Goal: Transaction & Acquisition: Purchase product/service

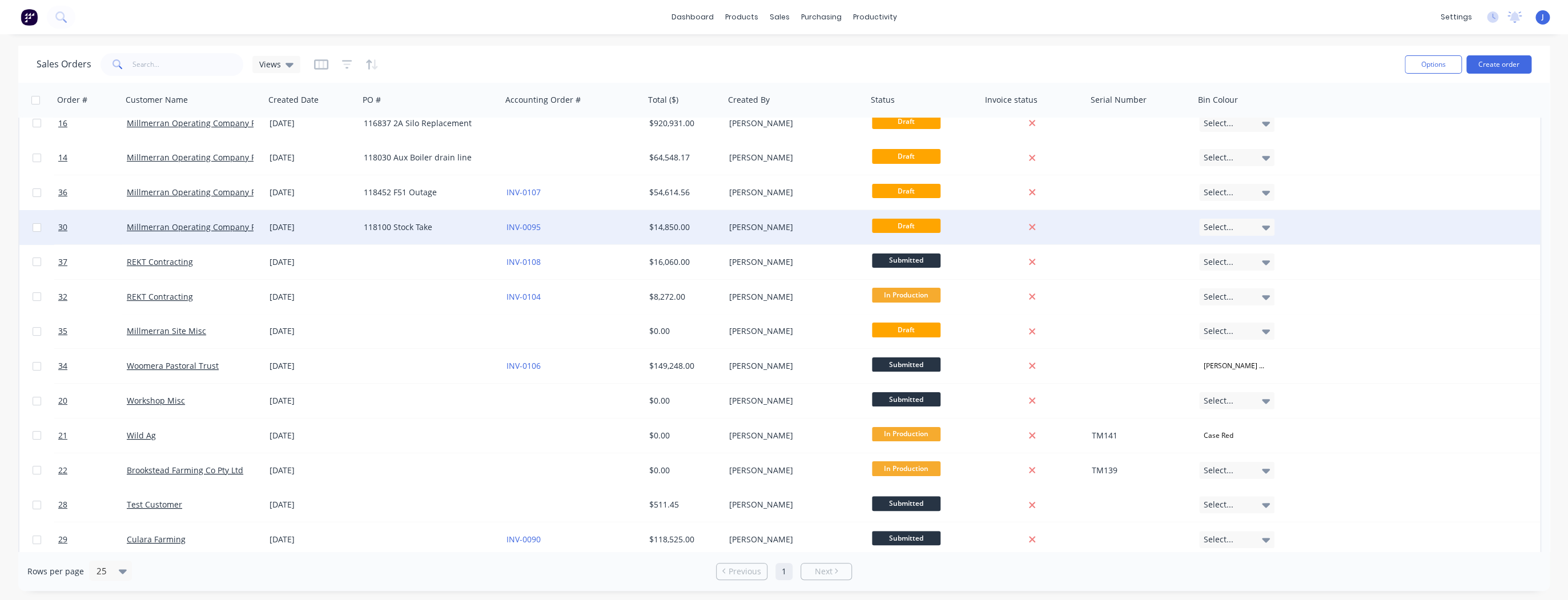
scroll to position [91, 0]
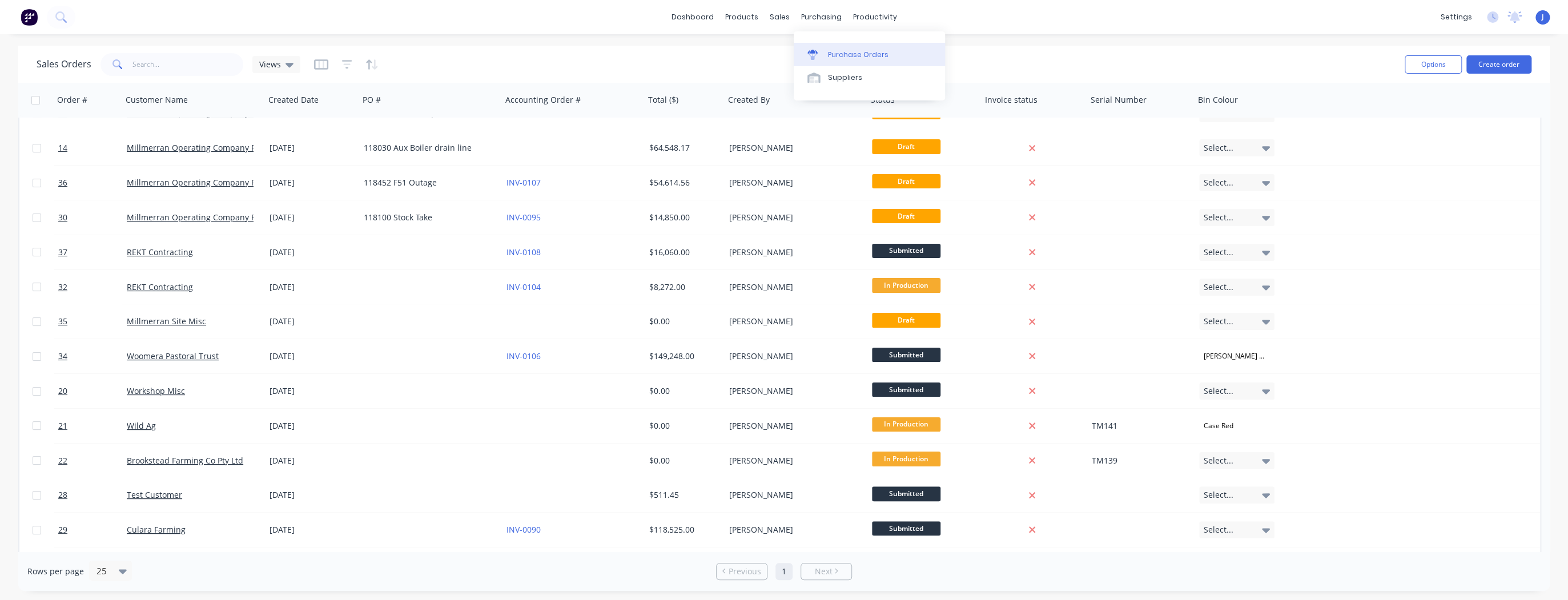
click at [848, 55] on div "Purchase Orders" at bounding box center [858, 54] width 61 height 10
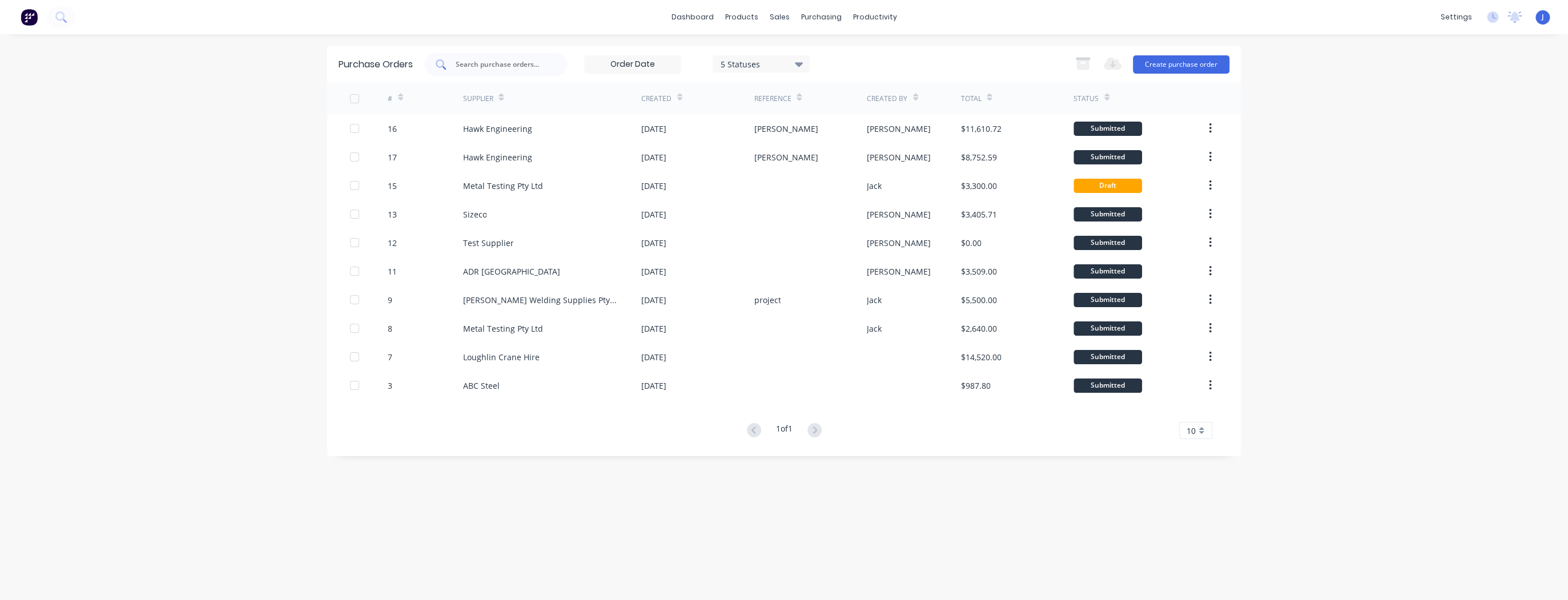
click at [507, 66] on input "text" at bounding box center [501, 65] width 94 height 12
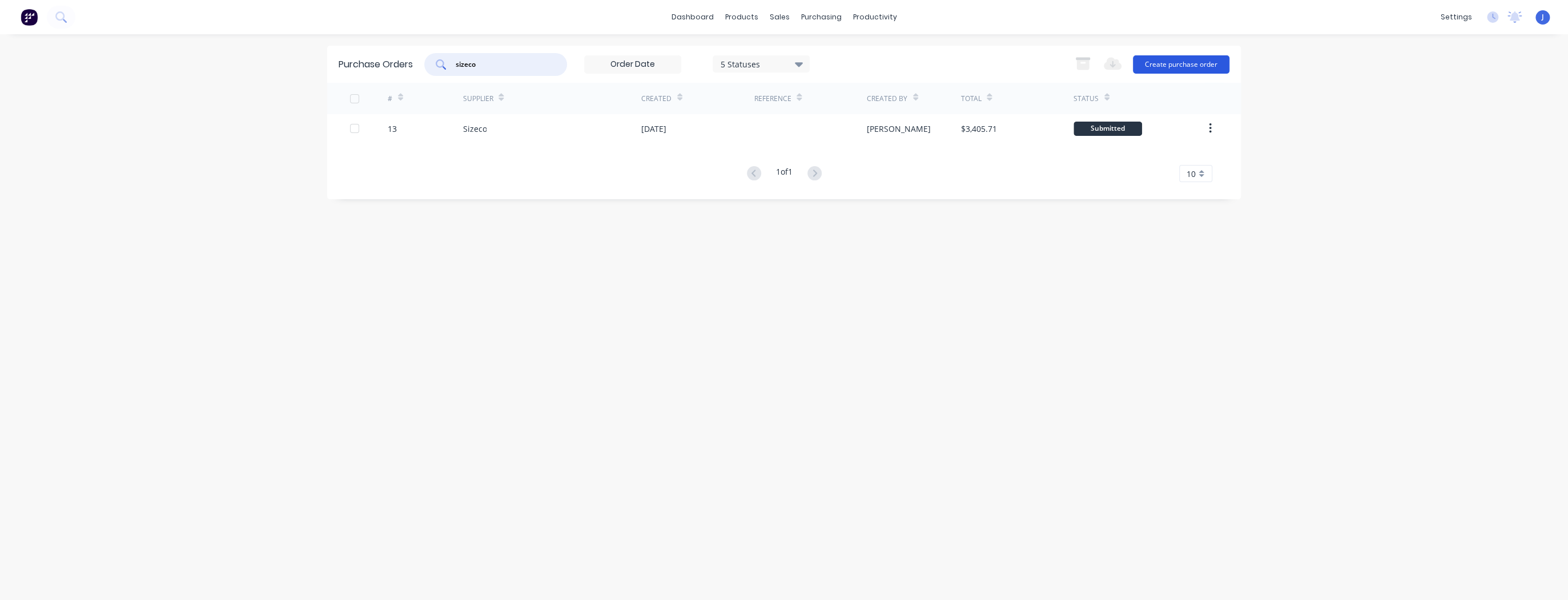
type input "sizeco"
click at [1201, 65] on button "Create purchase order" at bounding box center [1181, 64] width 97 height 18
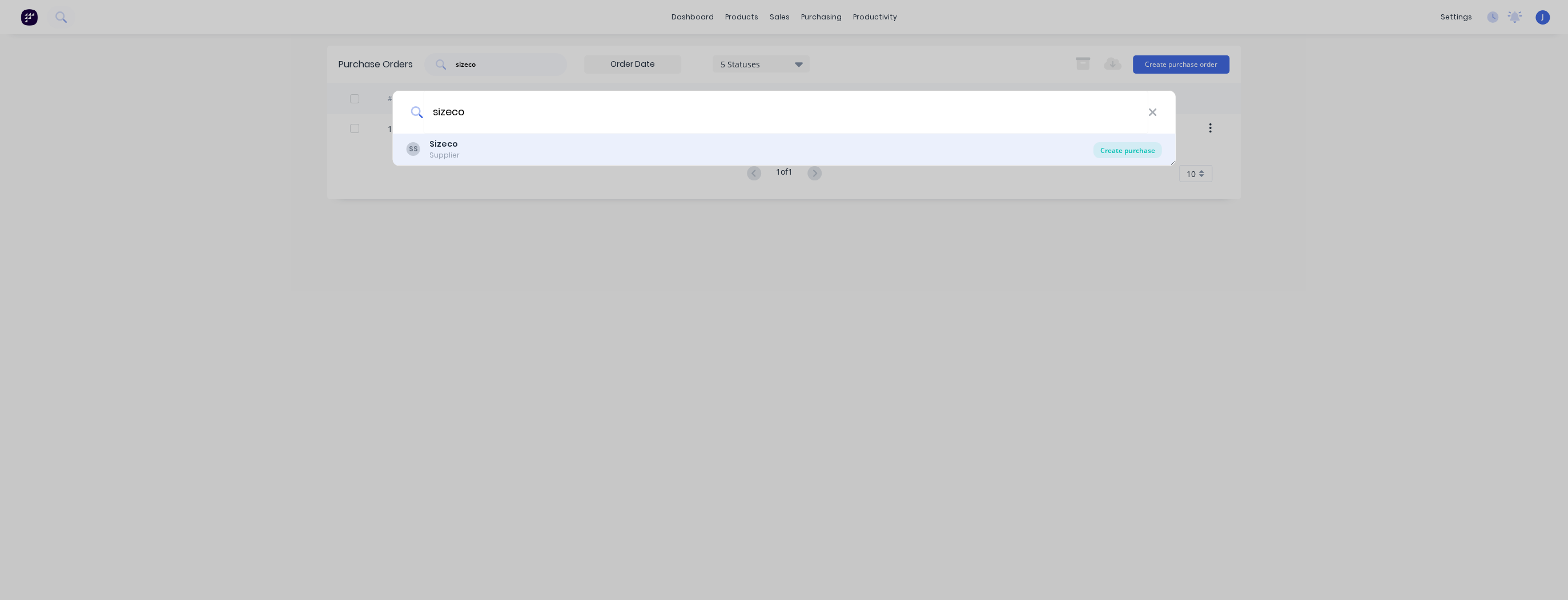
type input "sizeco"
click at [1124, 149] on div "Create purchase" at bounding box center [1127, 150] width 68 height 16
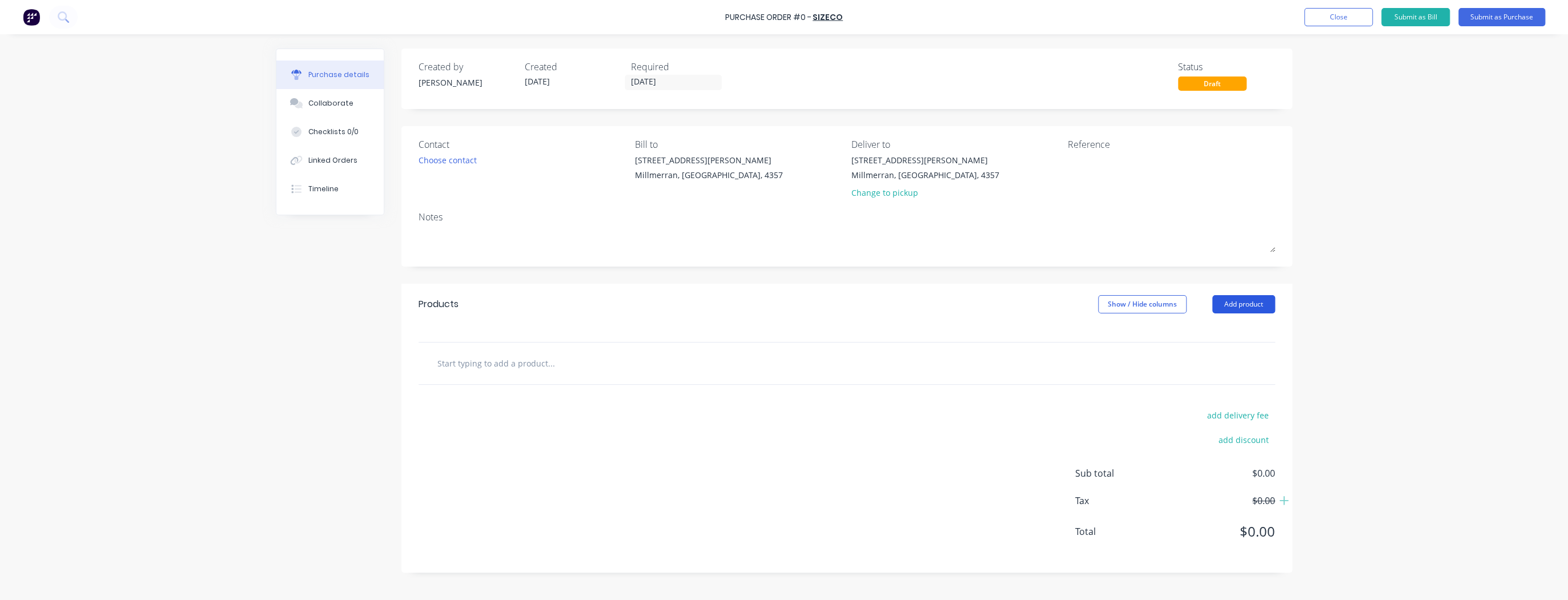
click at [1253, 304] on button "Add product" at bounding box center [1244, 304] width 63 height 18
click at [1232, 334] on div "Product catalogue" at bounding box center [1221, 333] width 88 height 17
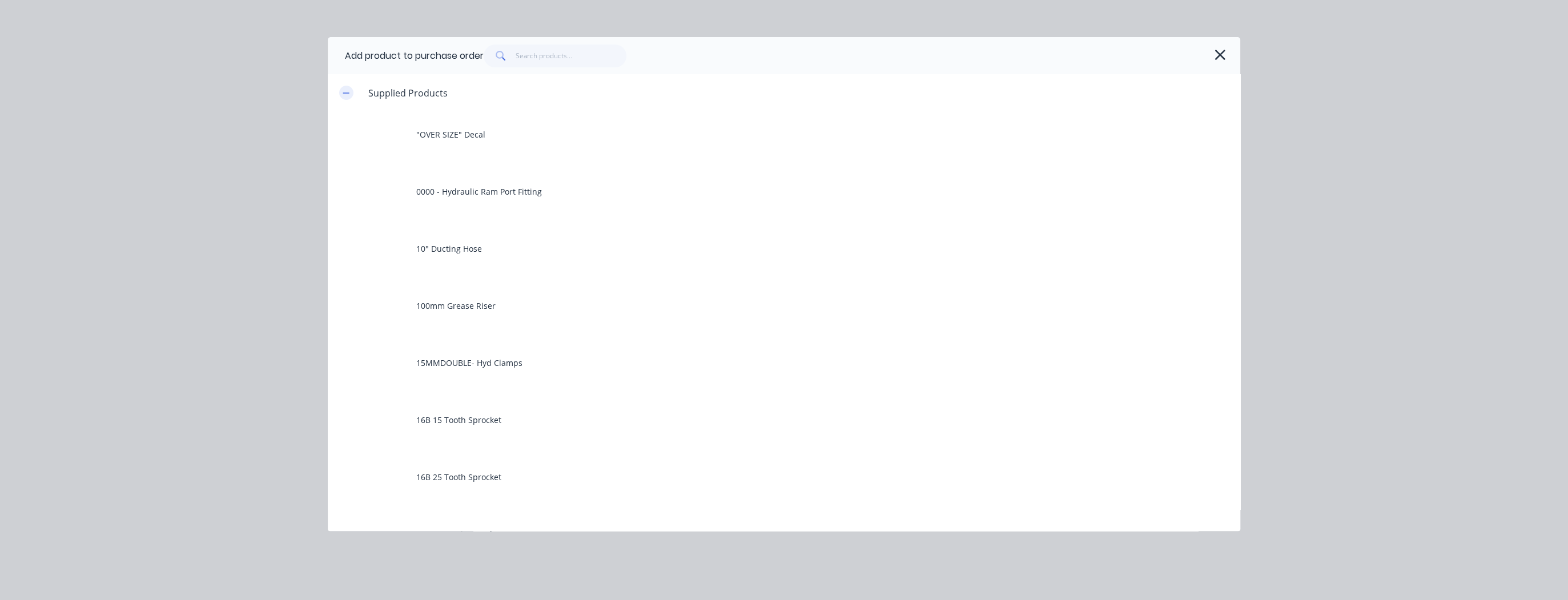
click at [345, 98] on button "button" at bounding box center [346, 93] width 14 height 14
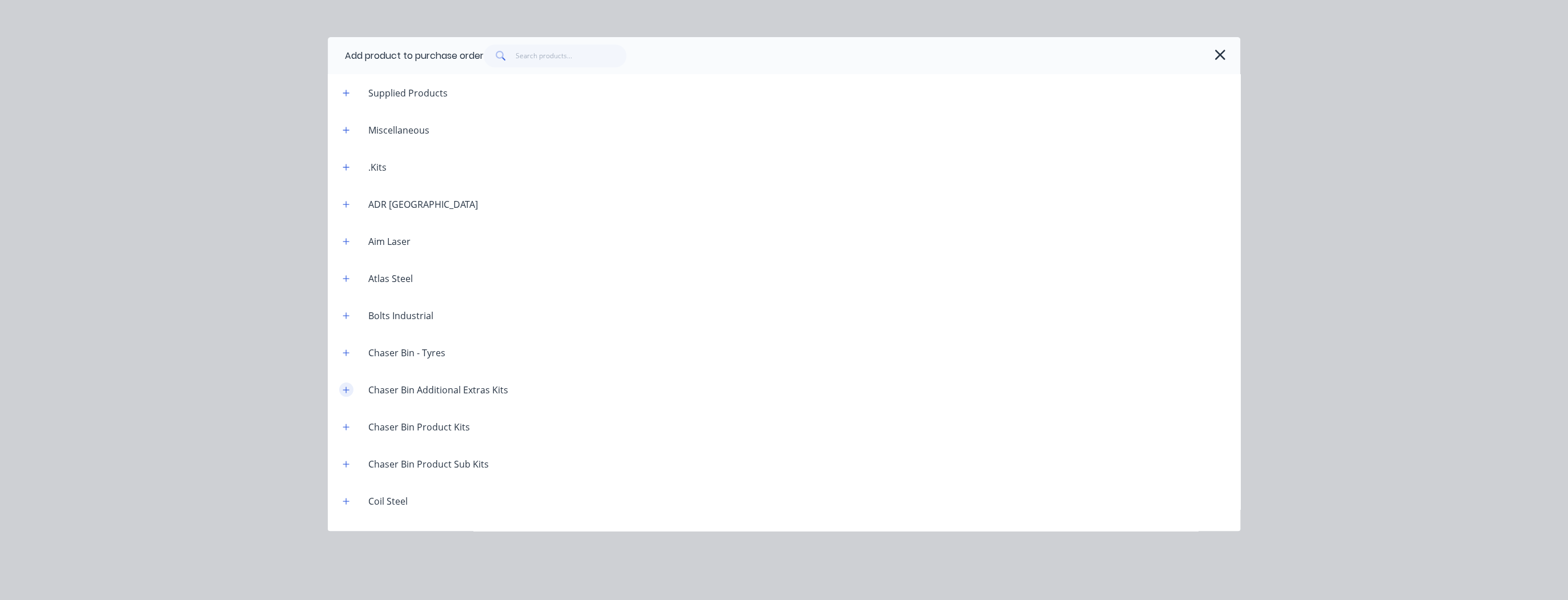
click at [346, 391] on icon "button" at bounding box center [346, 390] width 6 height 6
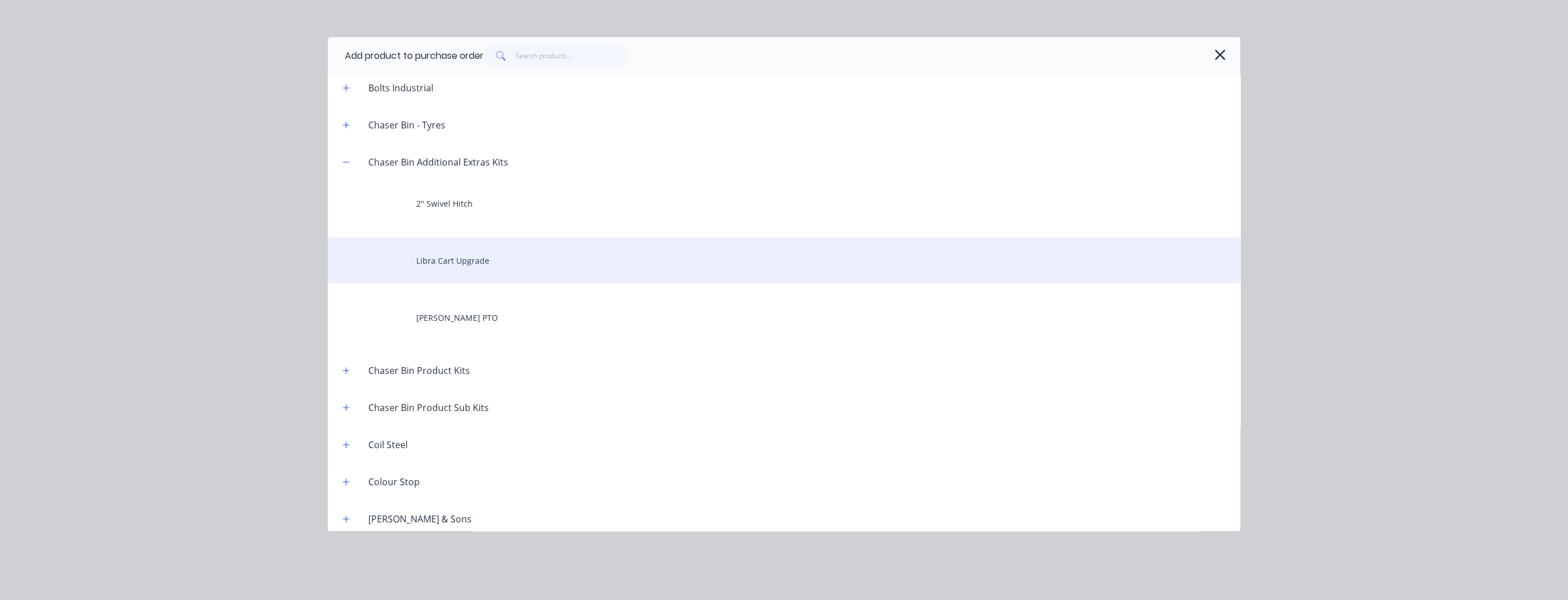
scroll to position [228, 0]
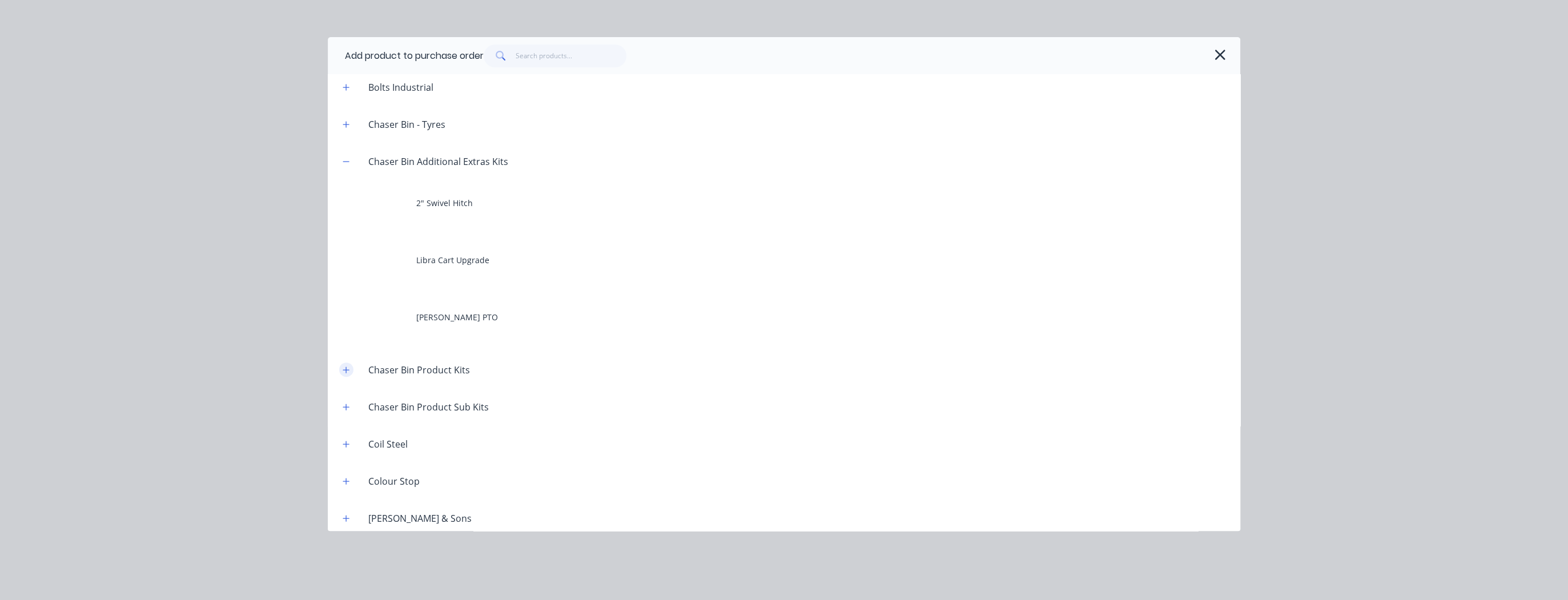
click at [345, 373] on button "button" at bounding box center [346, 370] width 14 height 14
click at [346, 373] on icon "button" at bounding box center [346, 370] width 7 height 8
click at [343, 406] on icon "button" at bounding box center [346, 407] width 7 height 8
click at [1219, 53] on icon "button" at bounding box center [1219, 54] width 12 height 16
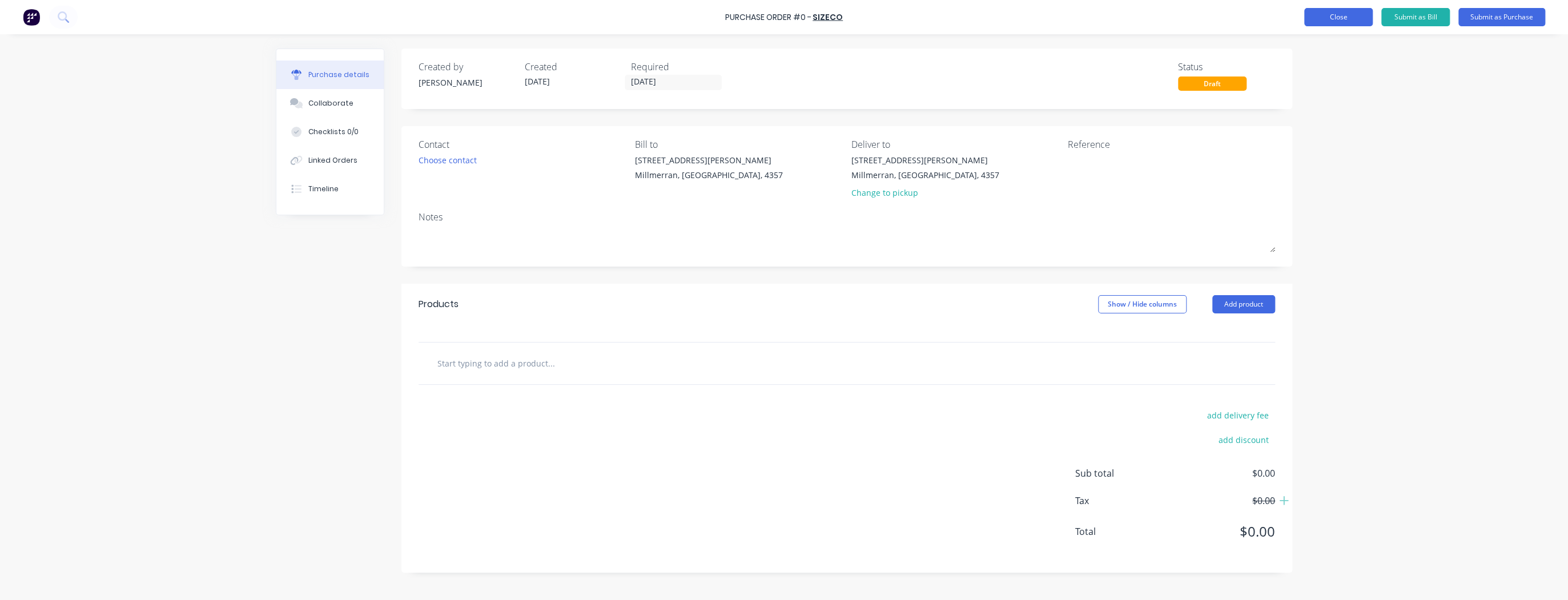
click at [1345, 22] on button "Close" at bounding box center [1338, 17] width 68 height 18
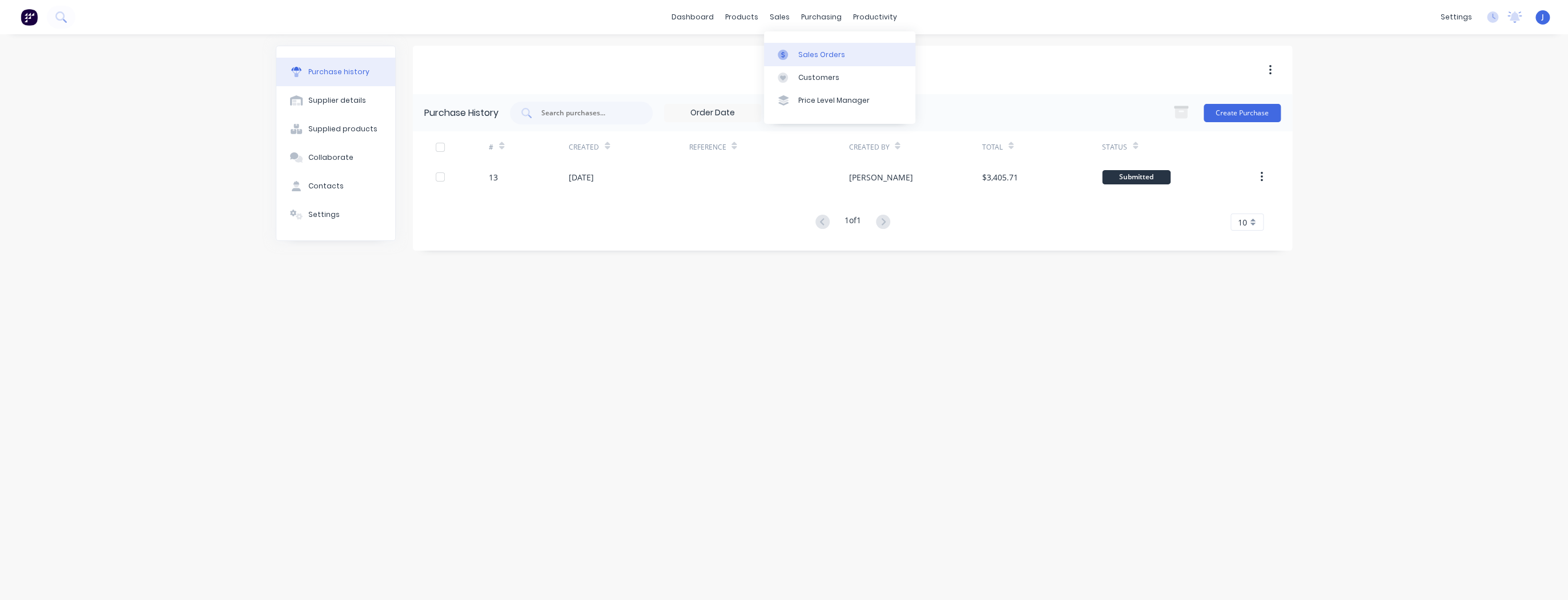
click at [793, 50] on div at bounding box center [786, 54] width 17 height 10
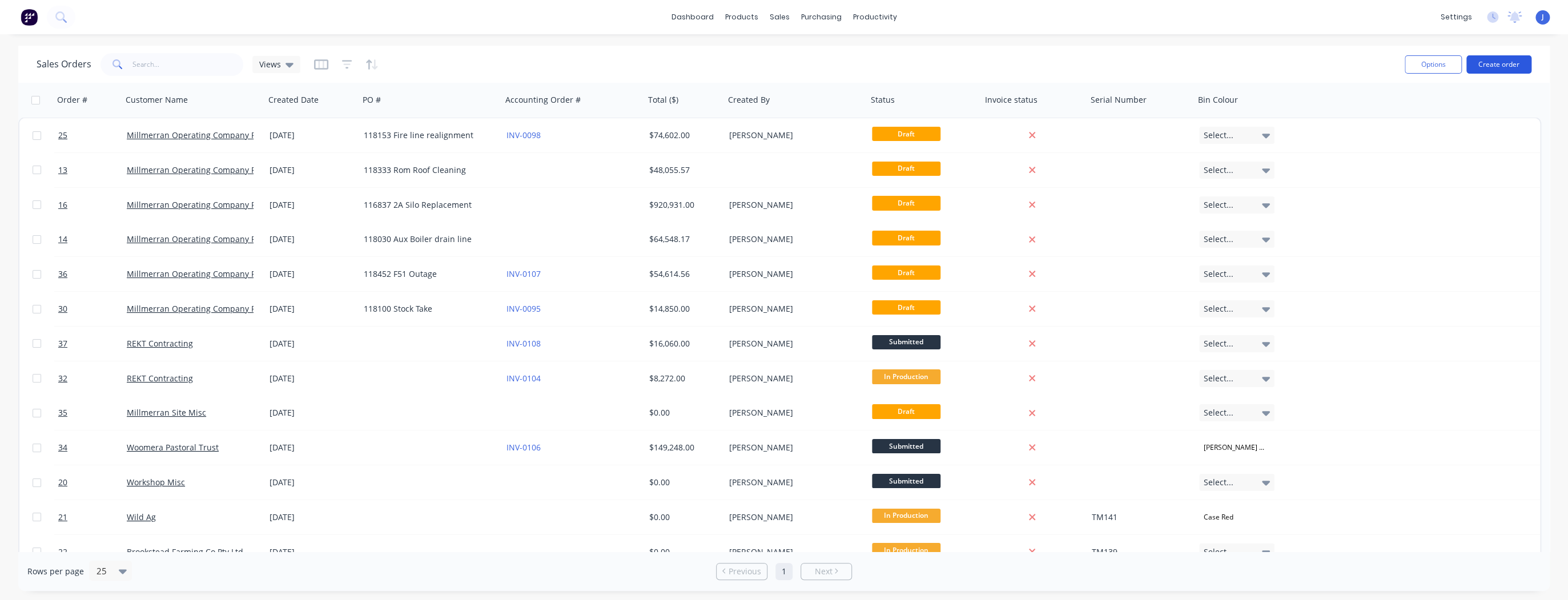
click at [1490, 67] on button "Create order" at bounding box center [1499, 64] width 65 height 18
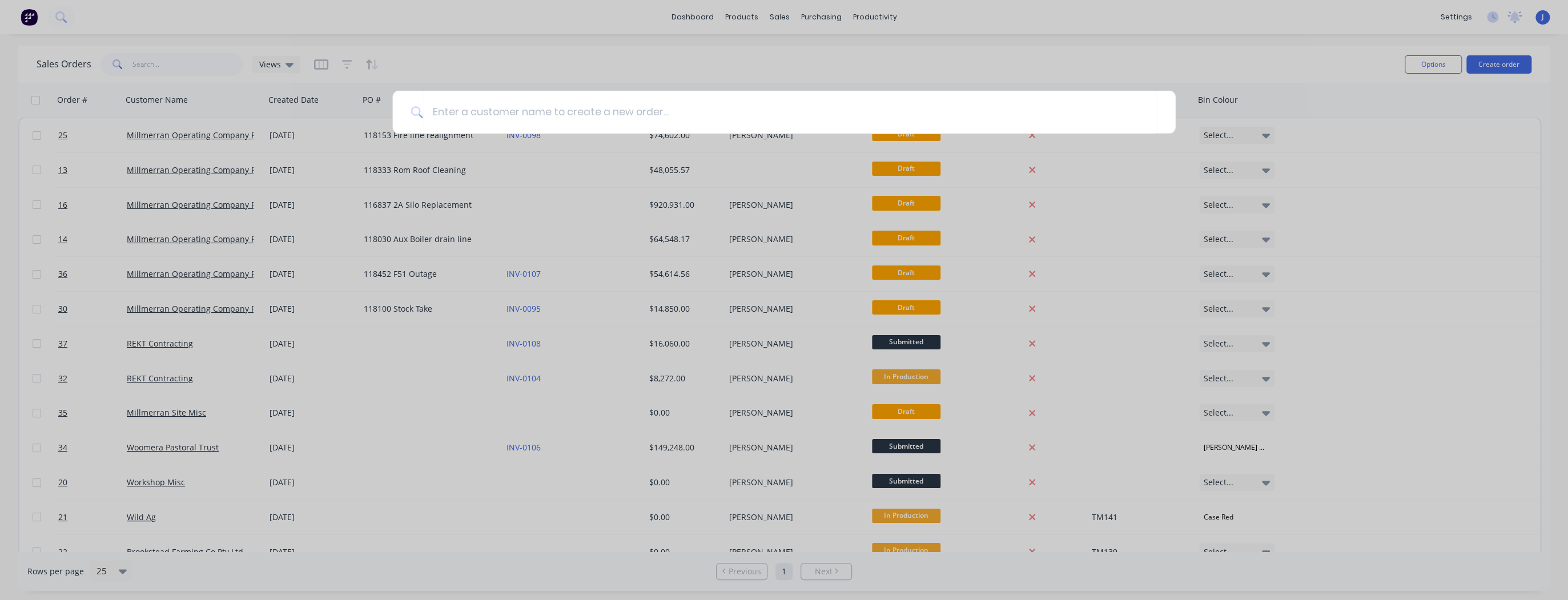
click at [1235, 7] on div at bounding box center [784, 300] width 1568 height 600
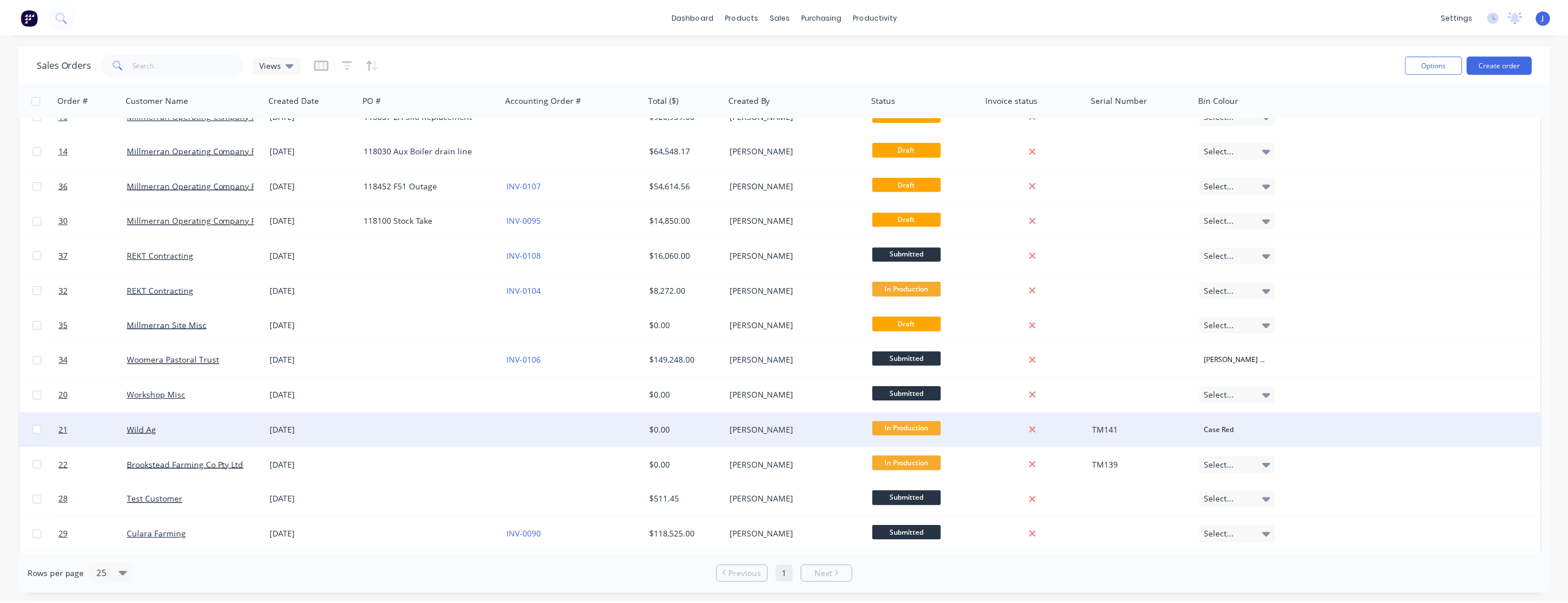
scroll to position [92, 0]
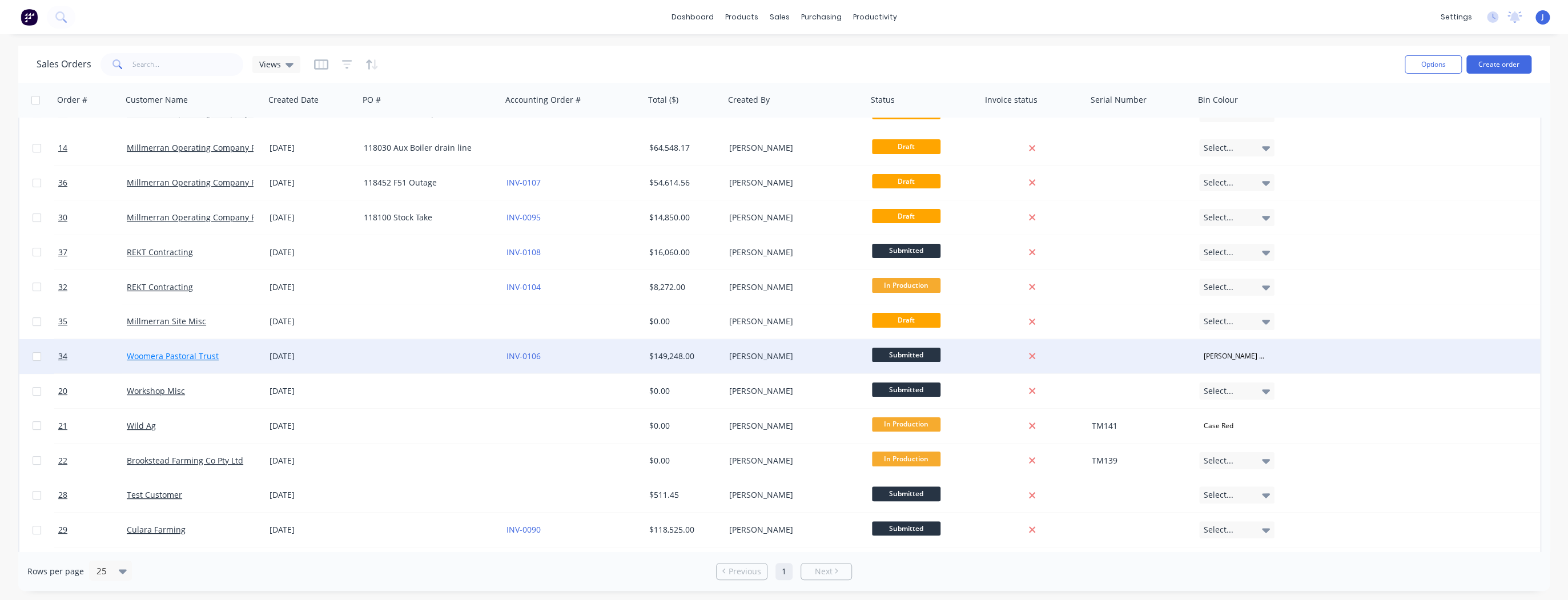
click at [179, 357] on link "Woomera Pastoral Trust" at bounding box center [172, 356] width 92 height 11
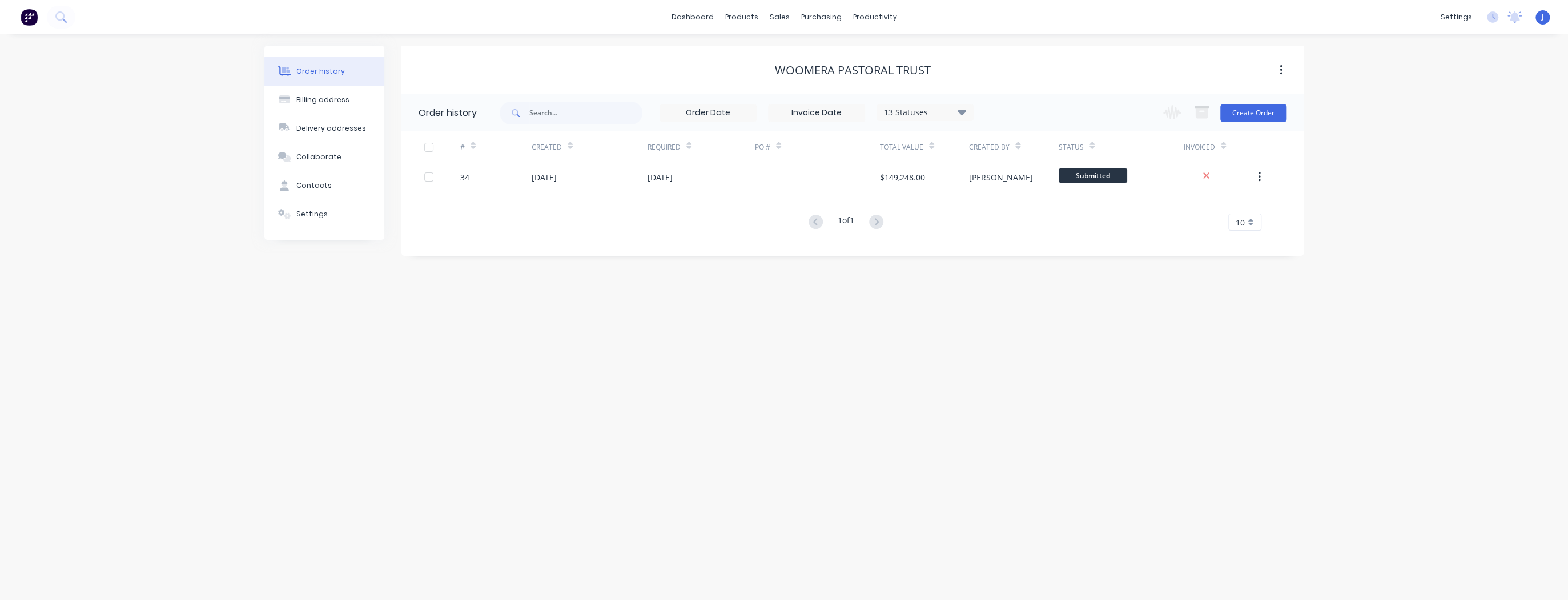
click at [1280, 72] on icon "button" at bounding box center [1281, 70] width 3 height 13
click at [1265, 107] on button "Create Order" at bounding box center [1253, 113] width 66 height 18
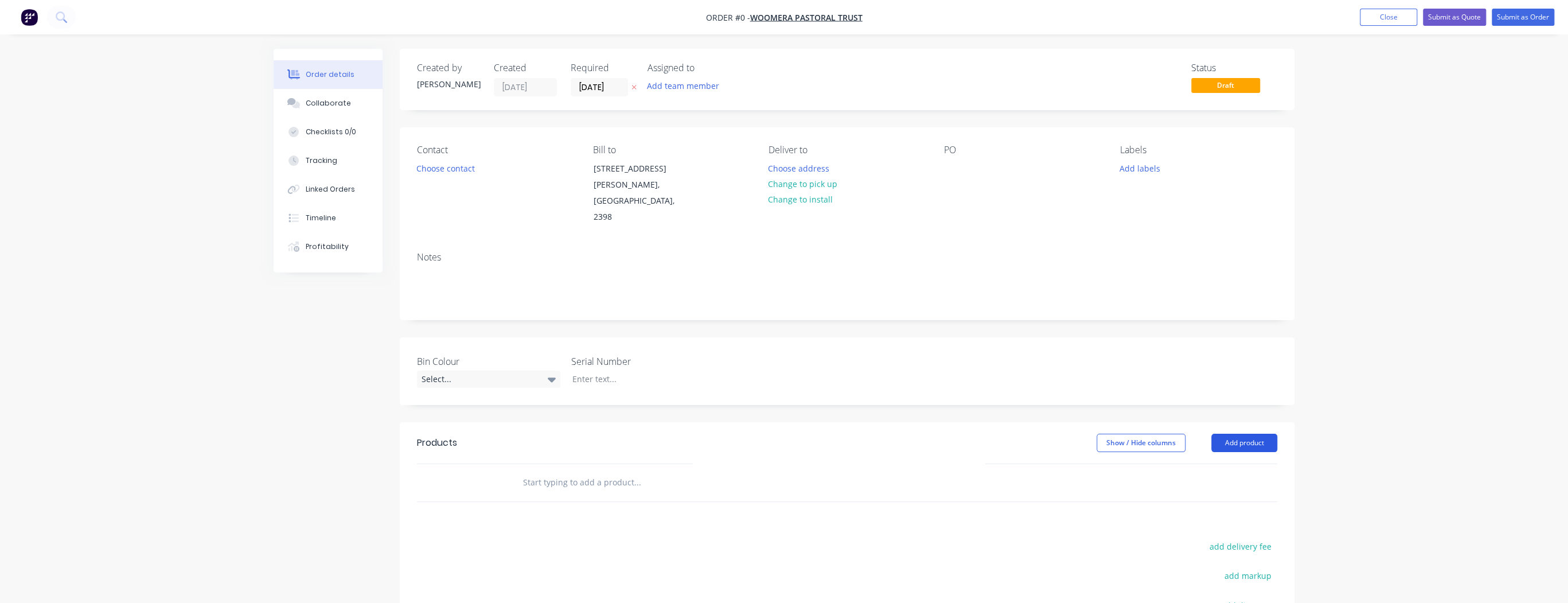
click at [1255, 434] on button "Add product" at bounding box center [1244, 442] width 66 height 18
click at [1226, 464] on div "Product catalogue" at bounding box center [1223, 472] width 89 height 17
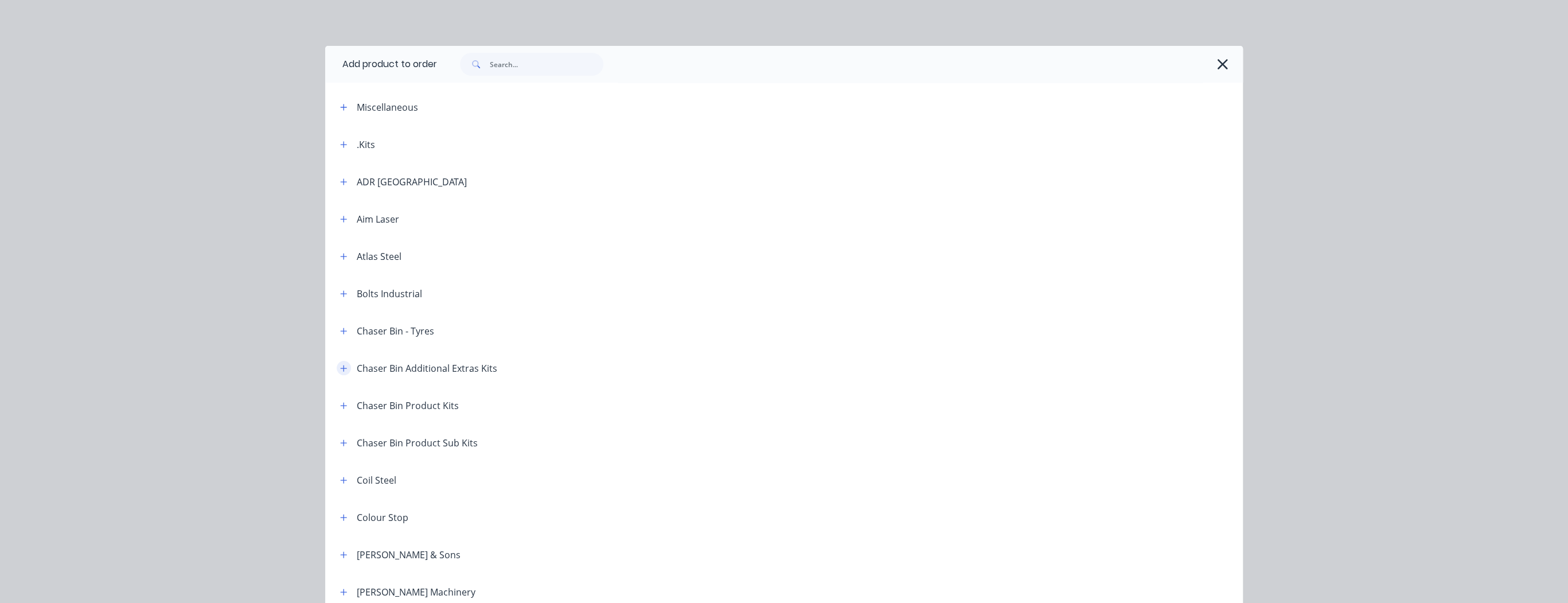
click at [344, 372] on button "button" at bounding box center [344, 368] width 14 height 14
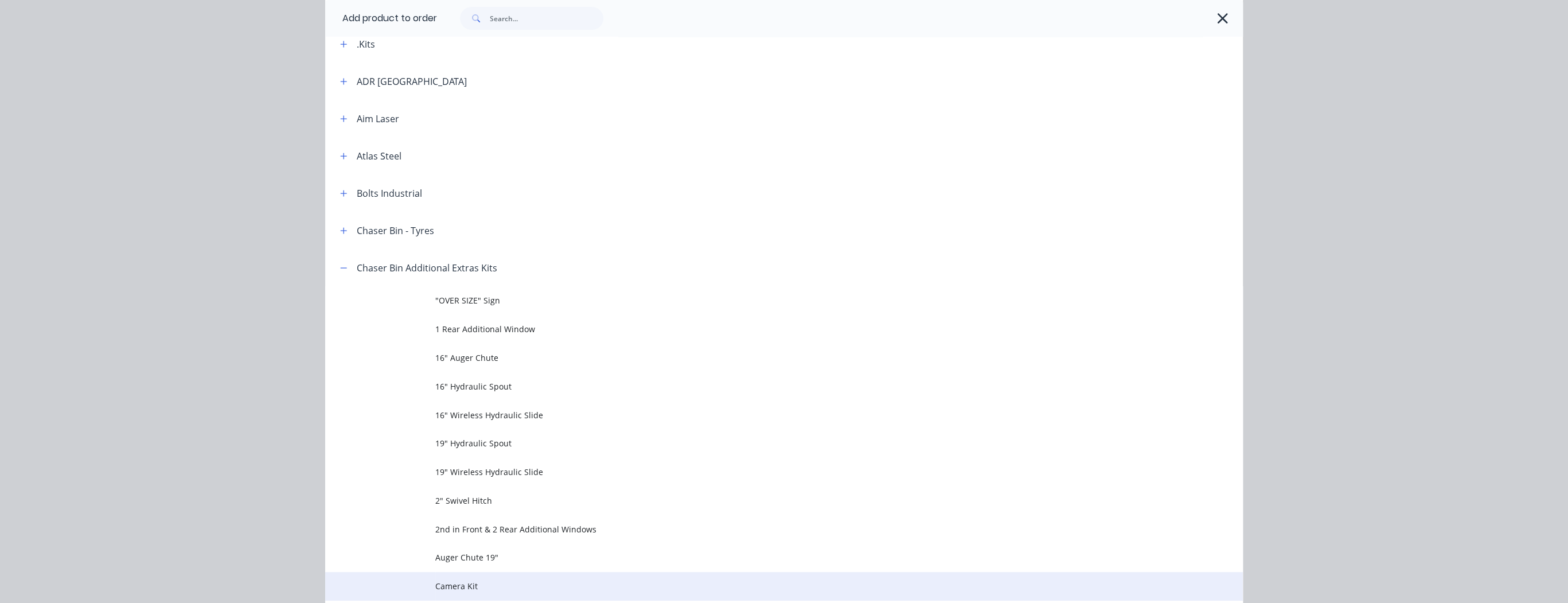
scroll to position [229, 0]
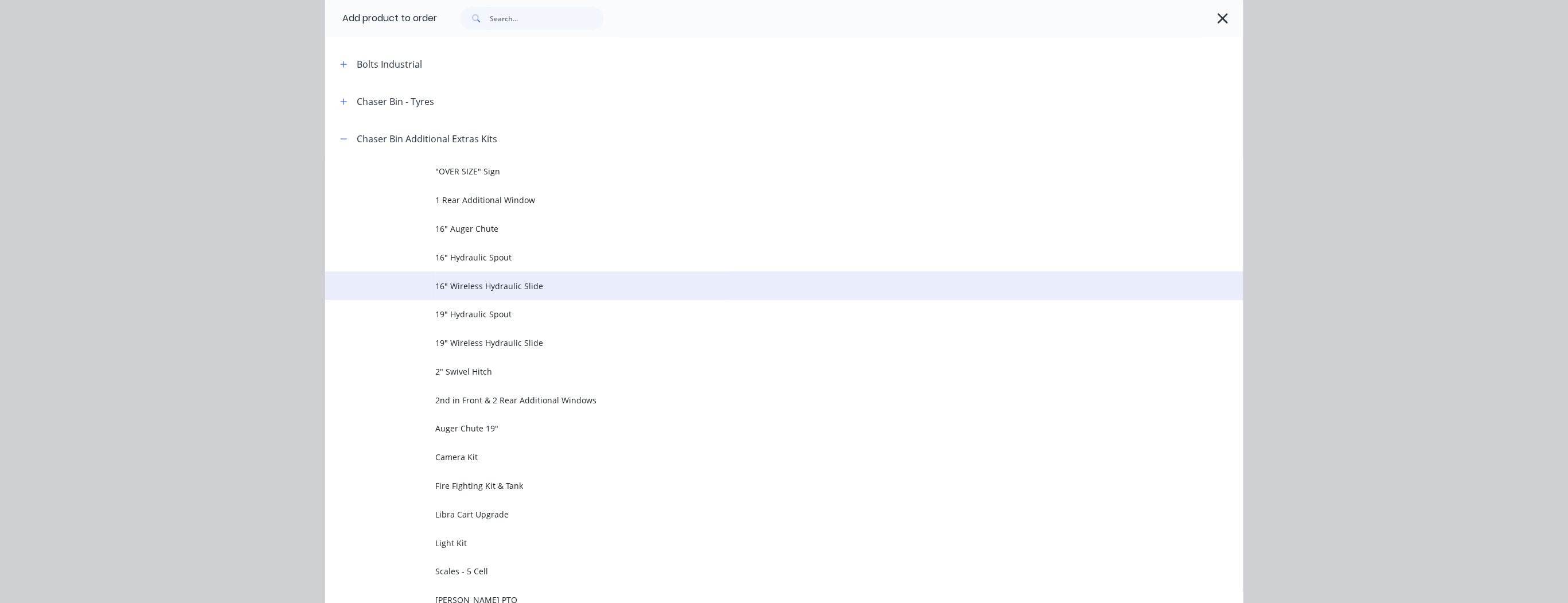
click at [500, 285] on span "16" Wireless Hydraulic Slide" at bounding box center [758, 286] width 646 height 12
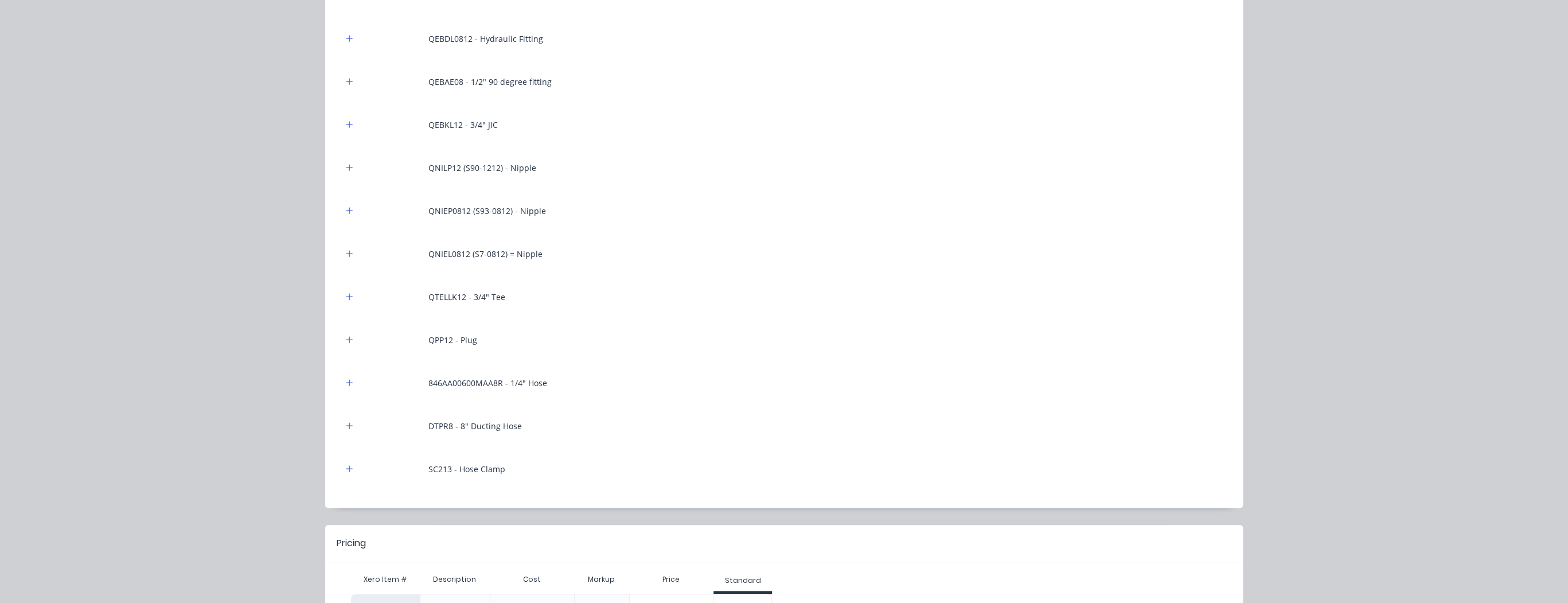
scroll to position [505, 0]
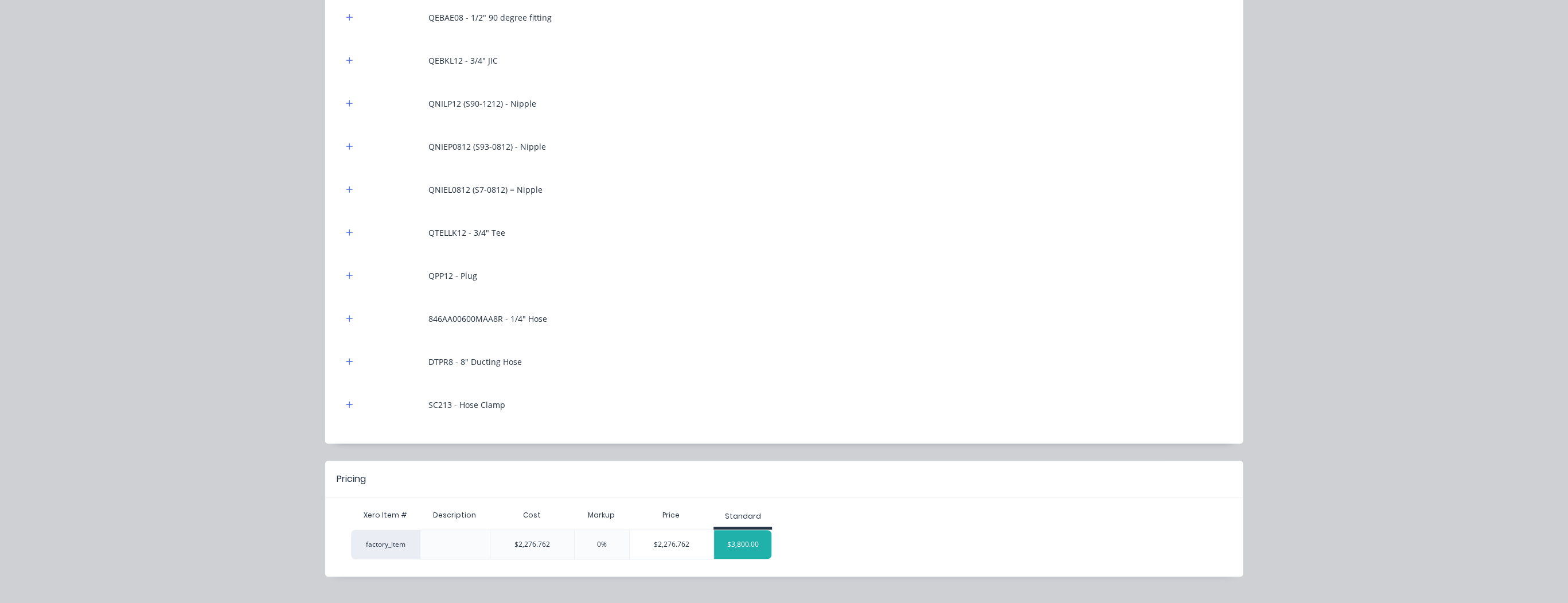
click at [741, 544] on div "$3,800.00" at bounding box center [742, 544] width 58 height 28
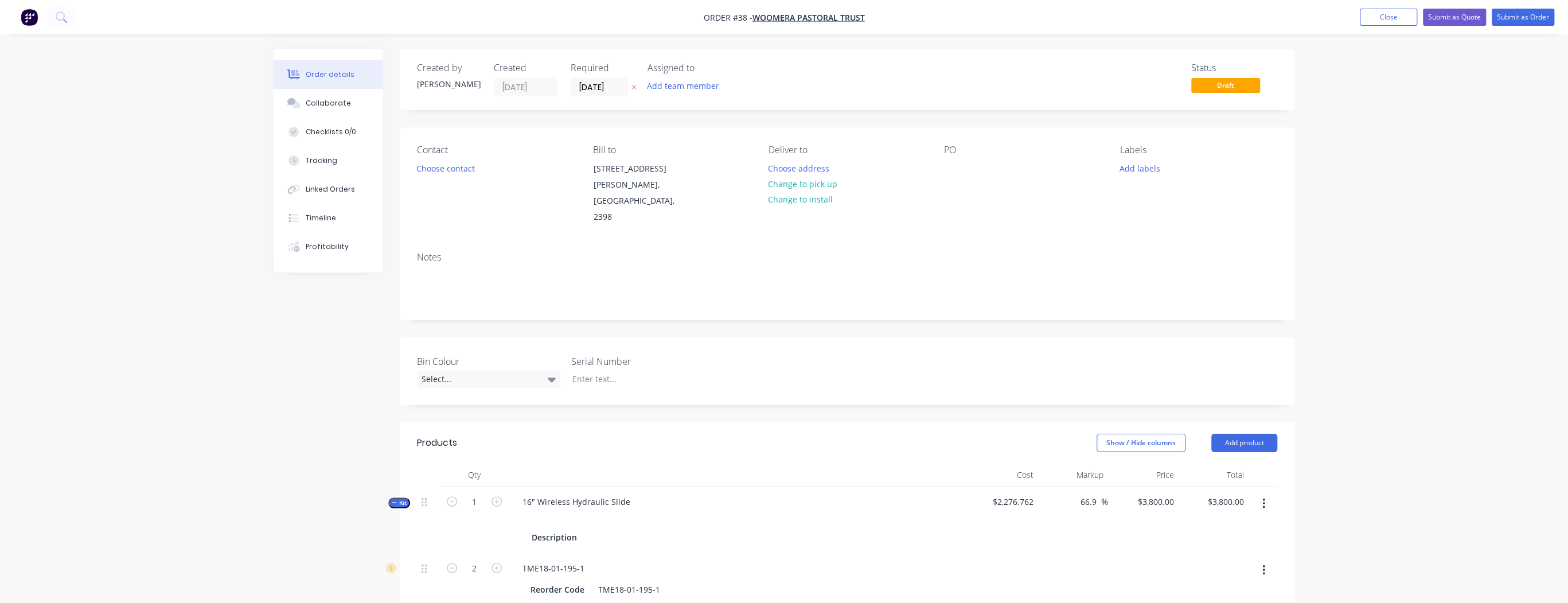
click at [397, 499] on span "Kit" at bounding box center [399, 502] width 15 height 9
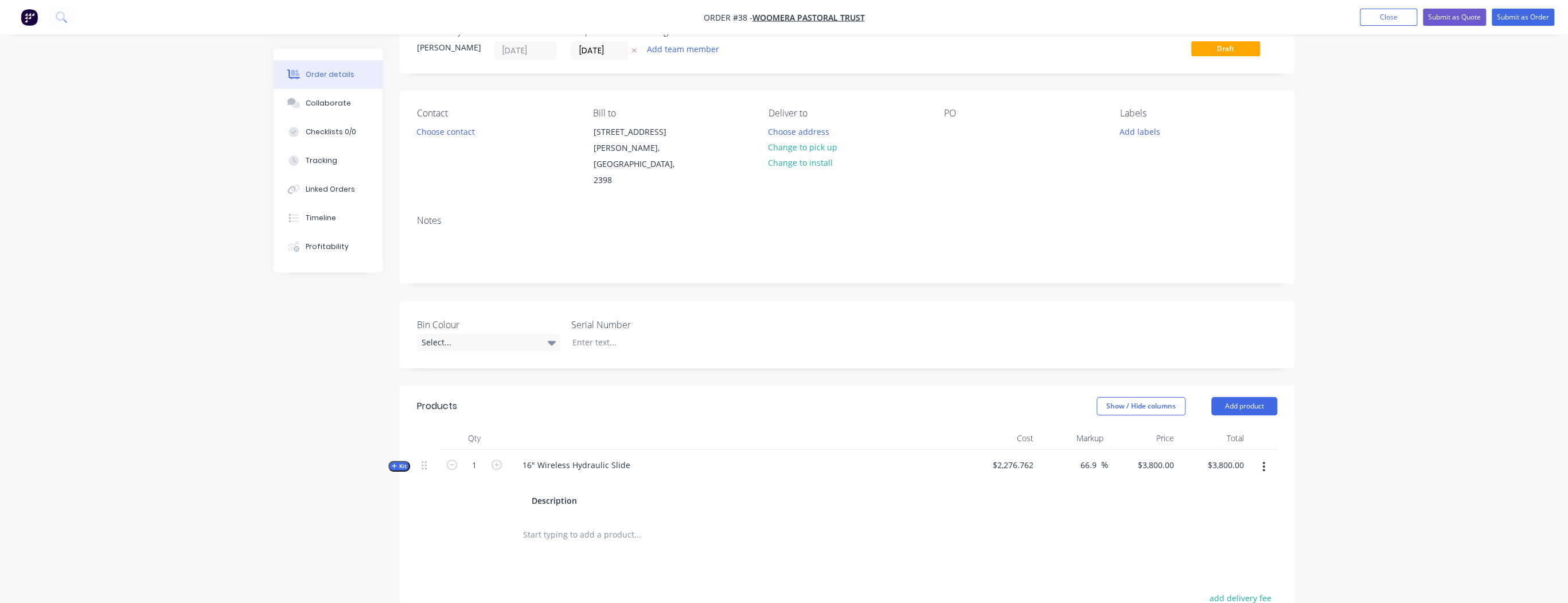
scroll to position [92, 0]
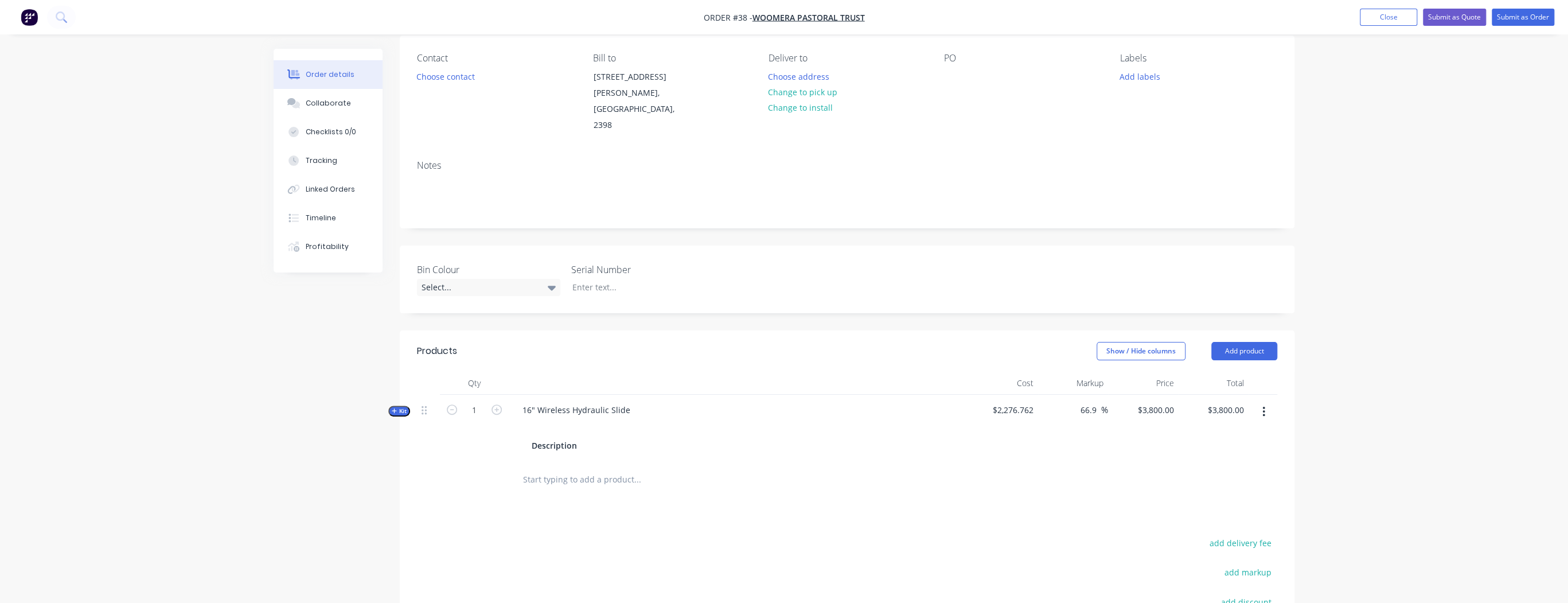
click at [402, 407] on span "Kit" at bounding box center [399, 411] width 15 height 9
click at [1266, 402] on button "button" at bounding box center [1264, 412] width 27 height 21
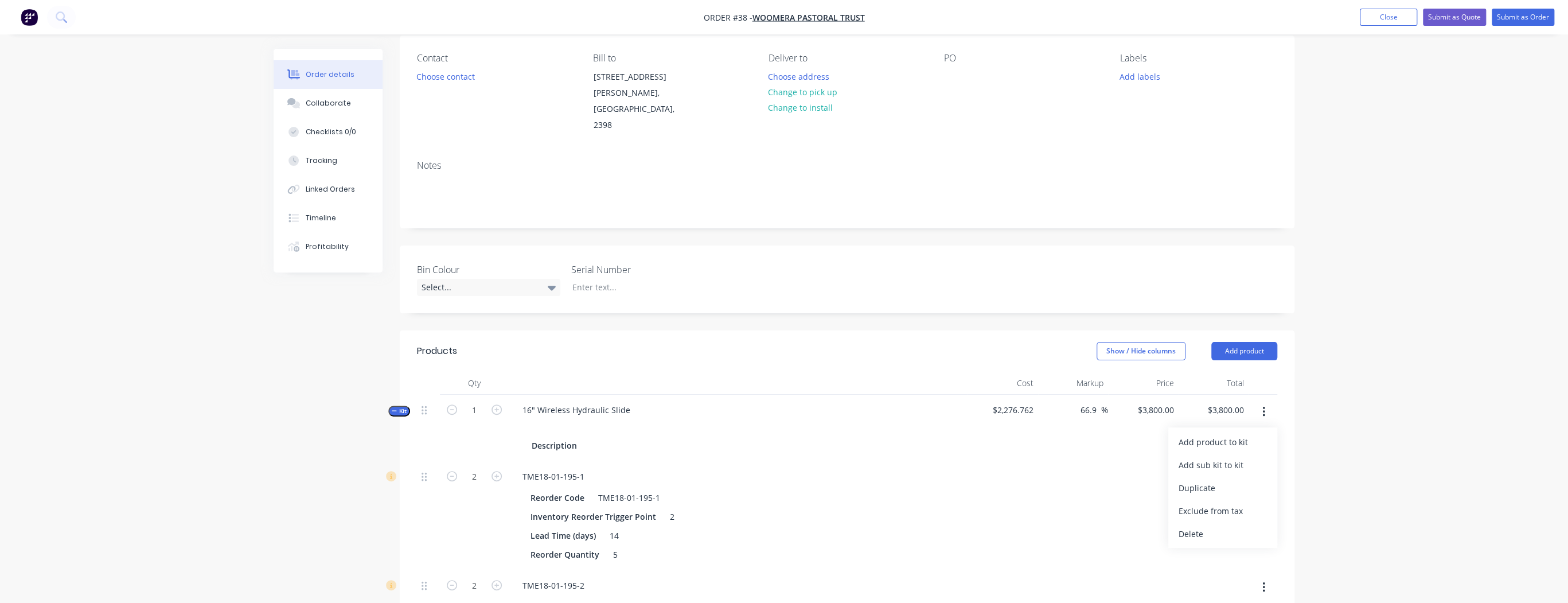
click at [1263, 406] on icon "button" at bounding box center [1264, 412] width 3 height 13
click at [1264, 407] on icon "button" at bounding box center [1264, 411] width 2 height 10
click at [1517, 16] on button "Submit as Order" at bounding box center [1523, 17] width 62 height 17
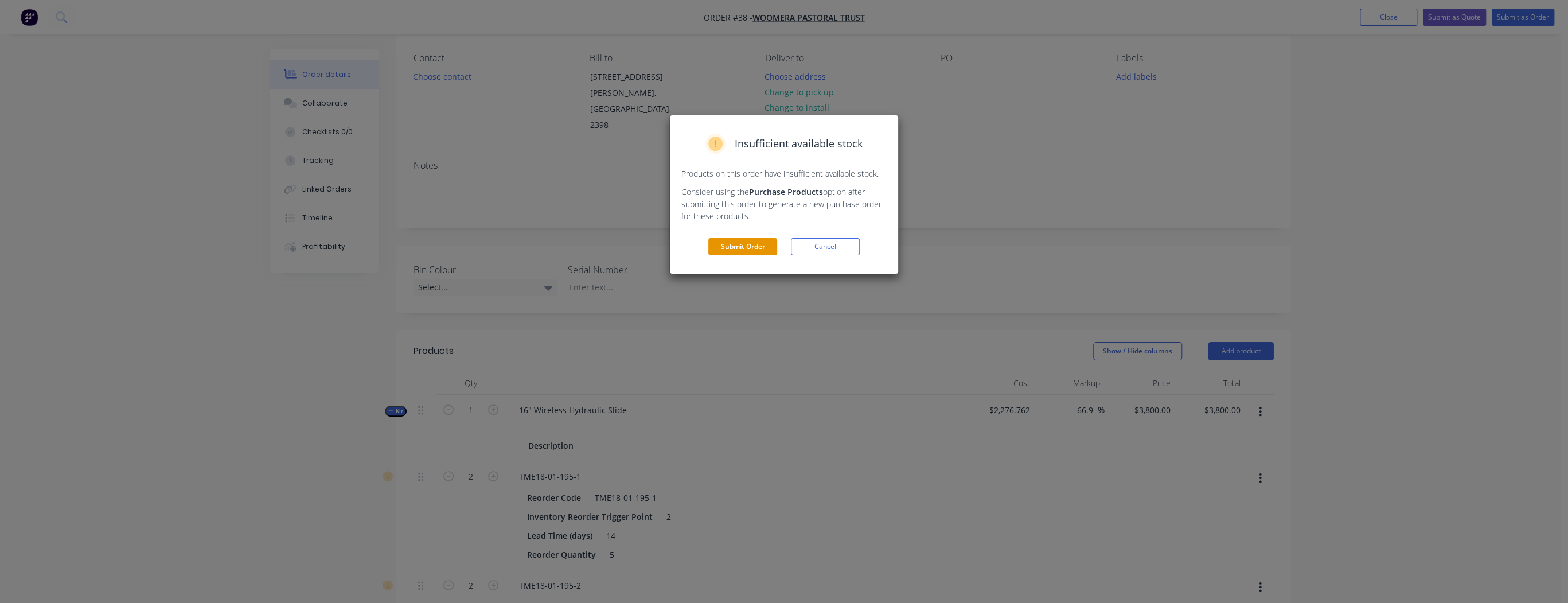
click at [774, 244] on button "Submit Order" at bounding box center [742, 247] width 69 height 17
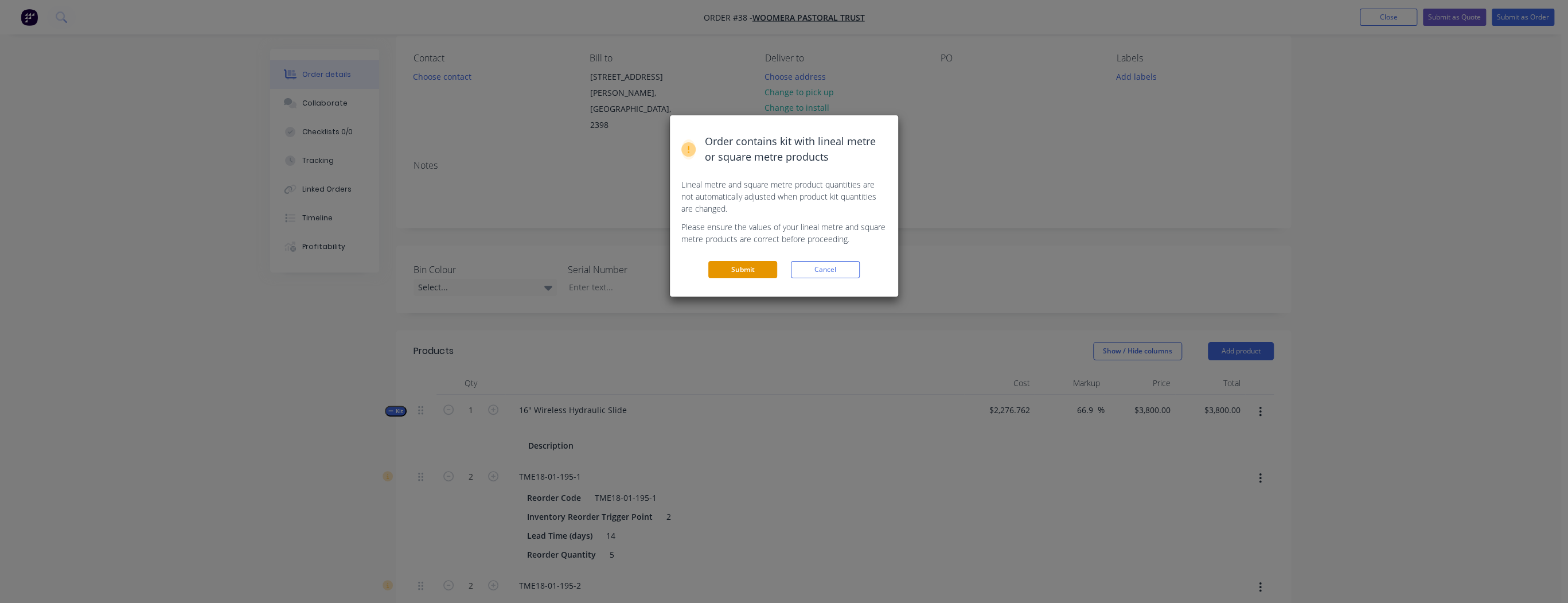
click at [732, 268] on button "Submit" at bounding box center [742, 270] width 69 height 17
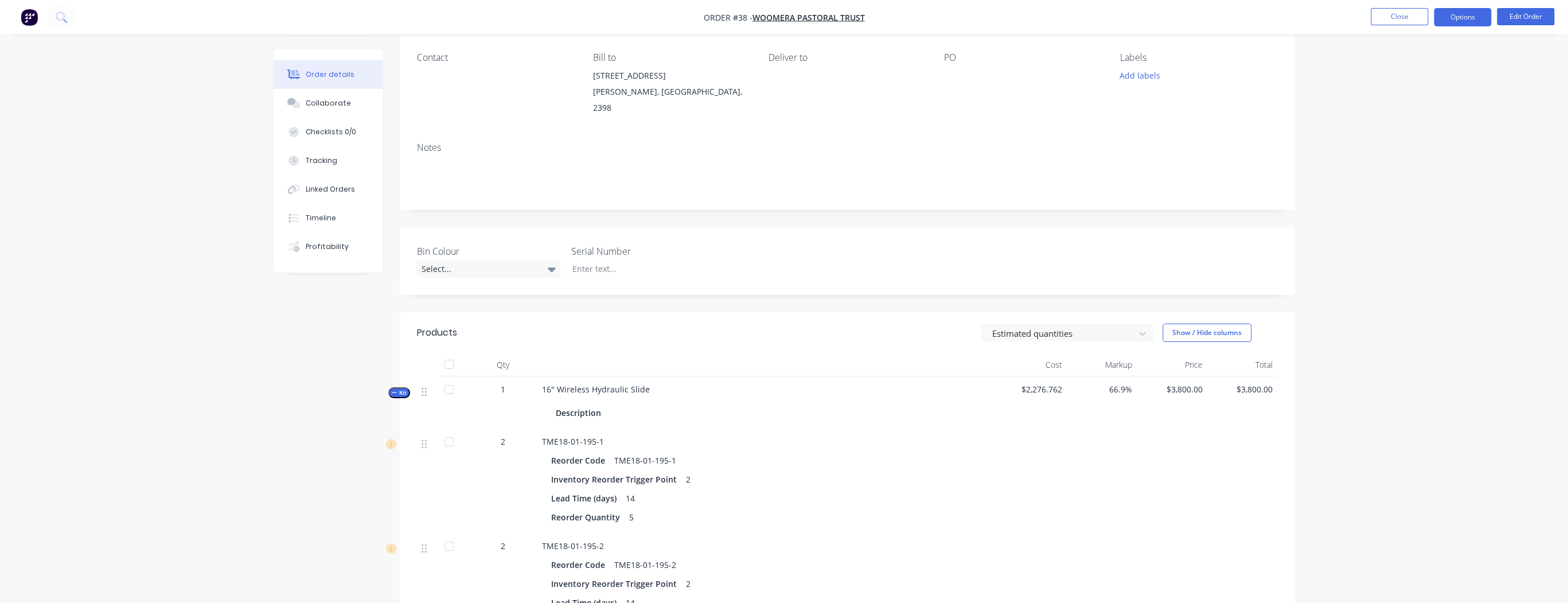
click at [1457, 12] on button "Options" at bounding box center [1463, 17] width 58 height 18
click at [1434, 191] on div "Purchase Products" at bounding box center [1428, 191] width 105 height 17
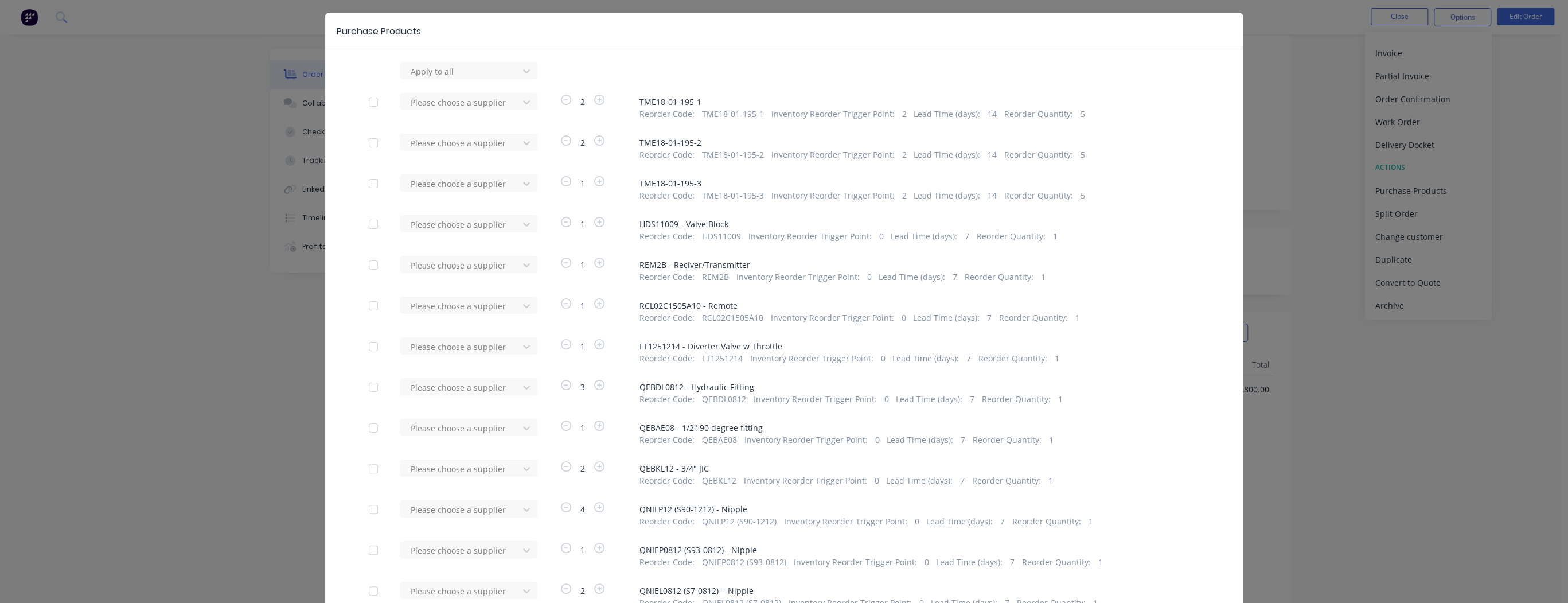
scroll to position [0, 0]
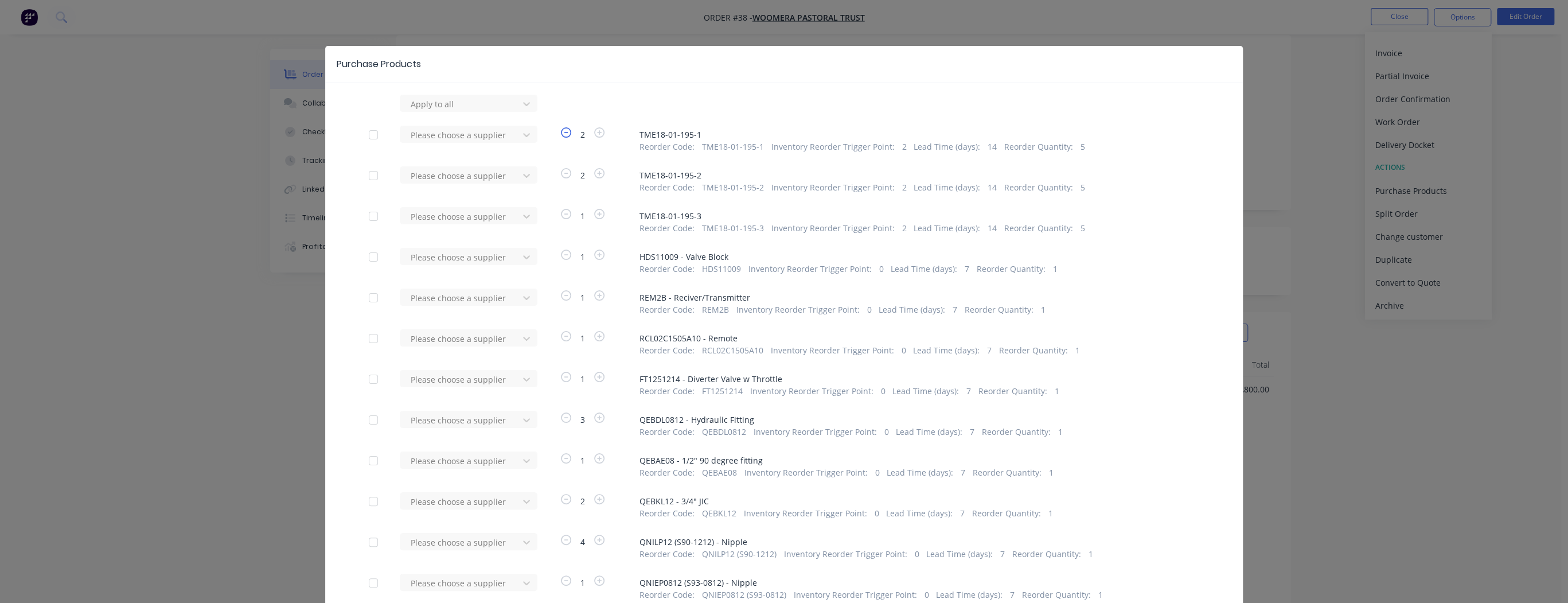
click at [562, 131] on icon "button" at bounding box center [565, 132] width 10 height 10
click at [565, 133] on icon "button" at bounding box center [565, 132] width 10 height 10
click at [582, 136] on span "1" at bounding box center [582, 134] width 18 height 12
click at [580, 136] on span "1" at bounding box center [582, 134] width 18 height 12
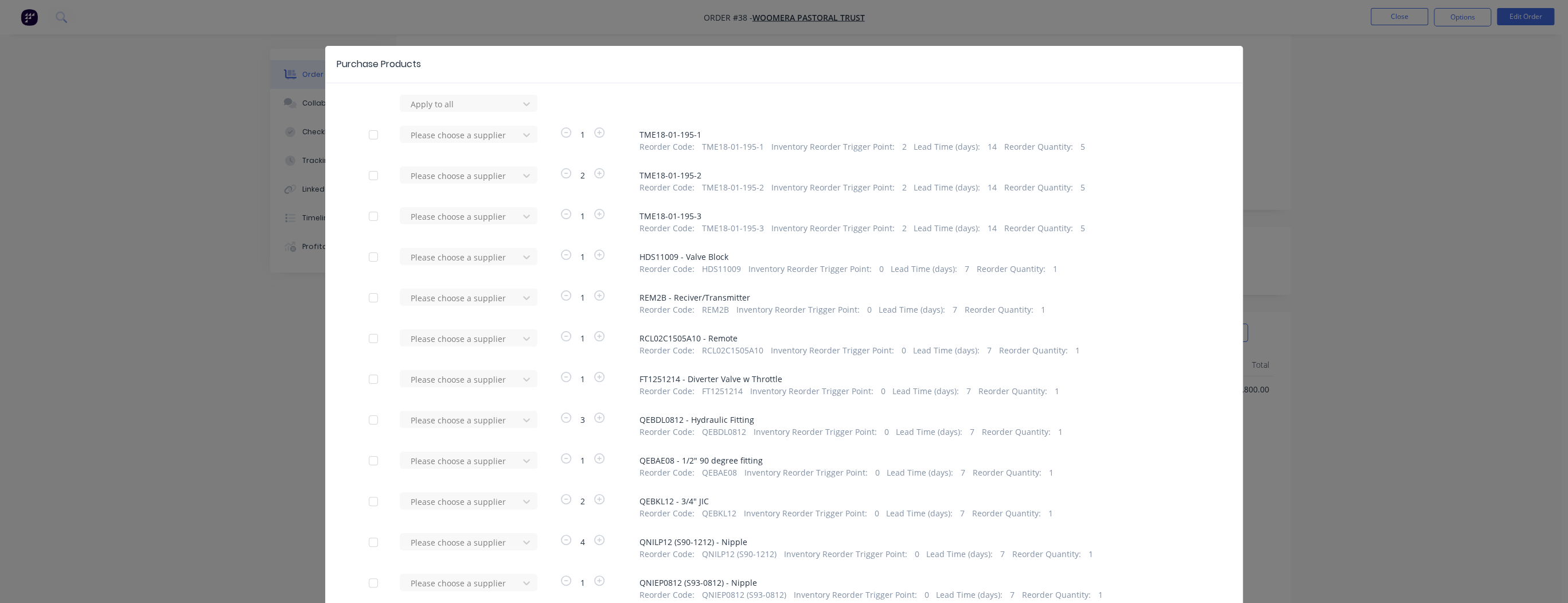
click at [370, 258] on div at bounding box center [373, 256] width 23 height 23
click at [371, 297] on div at bounding box center [373, 298] width 23 height 23
click at [371, 338] on div at bounding box center [373, 338] width 23 height 23
click at [371, 380] on div at bounding box center [373, 379] width 23 height 23
click at [372, 423] on div at bounding box center [373, 419] width 23 height 23
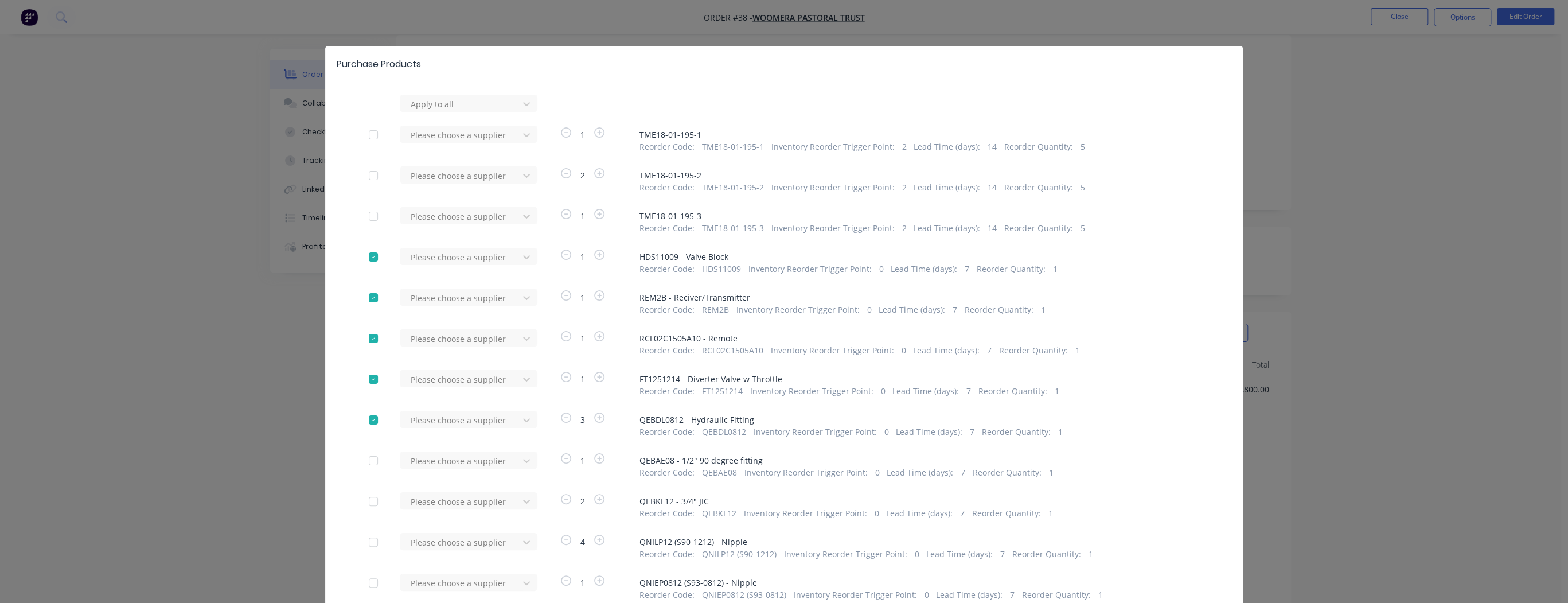
click at [368, 465] on div at bounding box center [373, 461] width 23 height 23
click at [368, 505] on div at bounding box center [373, 502] width 23 height 23
click at [369, 542] on div at bounding box center [373, 542] width 23 height 23
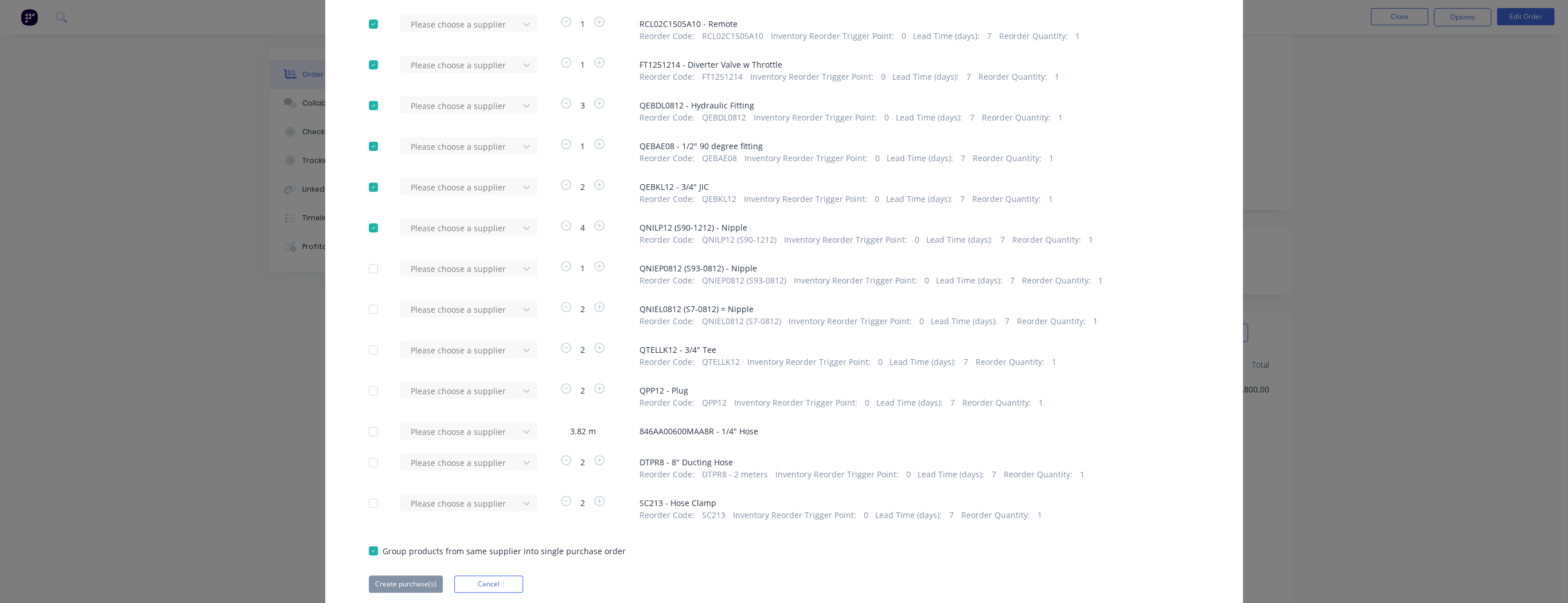
scroll to position [321, 0]
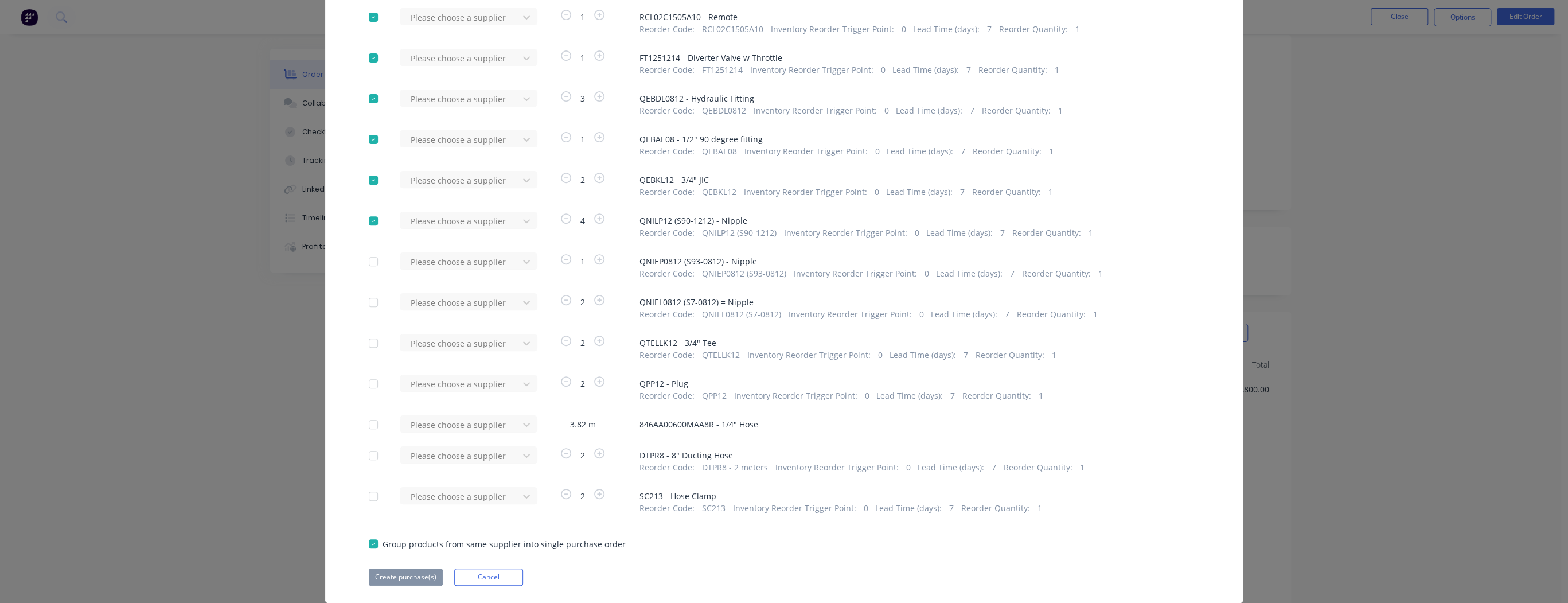
click at [372, 264] on div at bounding box center [373, 261] width 23 height 23
click at [373, 301] on div at bounding box center [373, 302] width 23 height 23
click at [367, 346] on div at bounding box center [373, 343] width 23 height 23
click at [369, 384] on div at bounding box center [373, 384] width 23 height 23
click at [367, 424] on div at bounding box center [373, 424] width 23 height 23
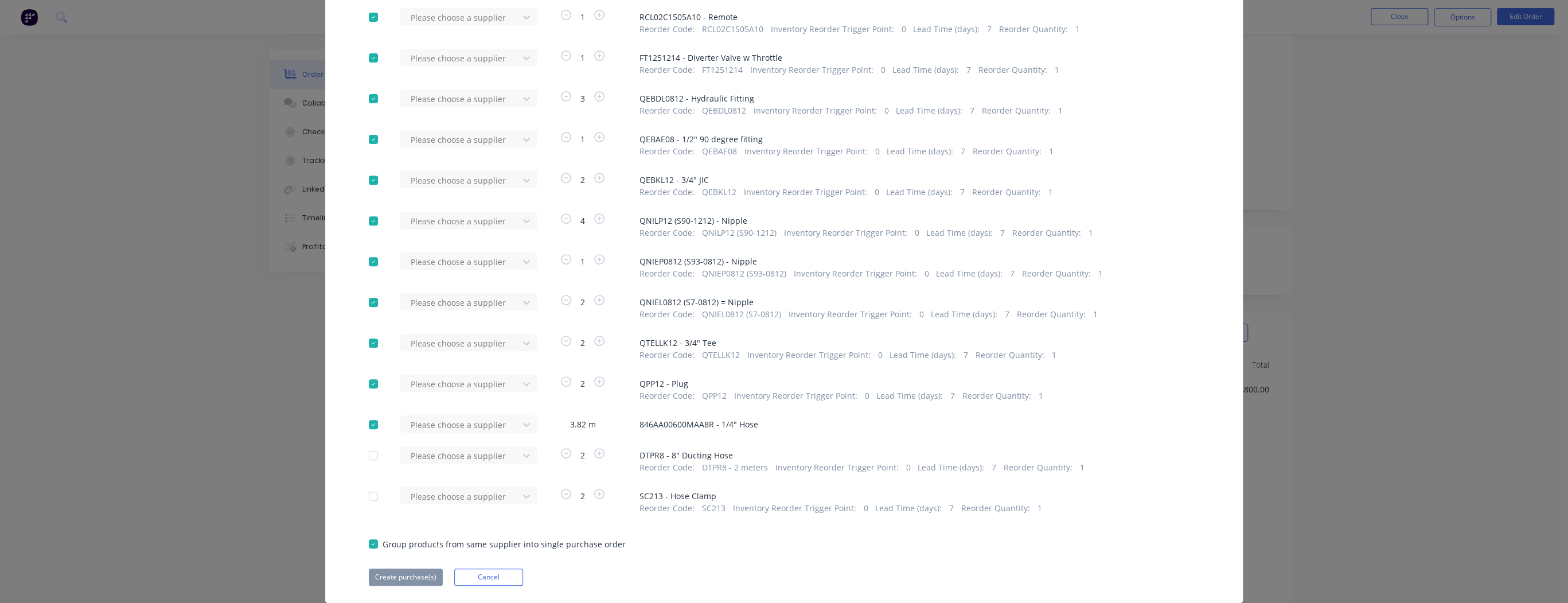
click at [368, 455] on div at bounding box center [373, 455] width 23 height 23
click at [369, 495] on div at bounding box center [373, 496] width 23 height 23
click at [521, 498] on div "Please choose a supplier" at bounding box center [463, 496] width 127 height 17
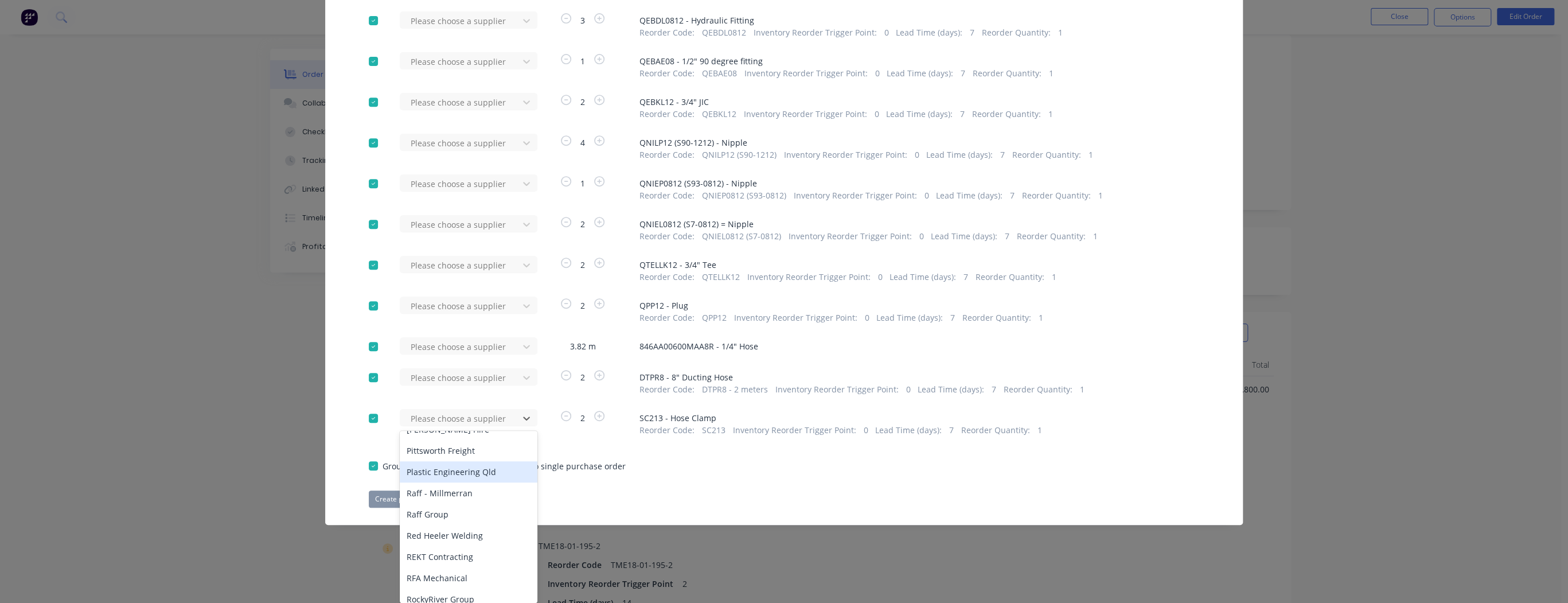
scroll to position [1791, 0]
click at [452, 560] on div "Sizeco" at bounding box center [469, 571] width 138 height 21
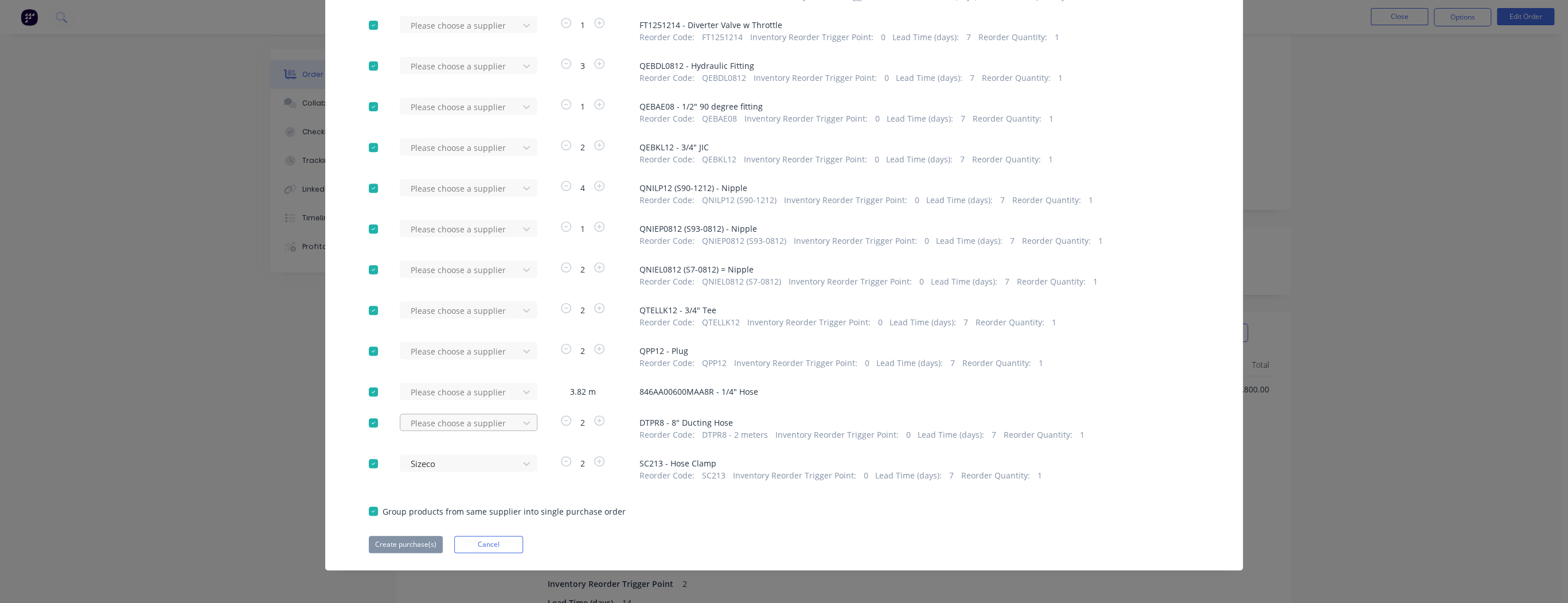
click at [419, 426] on div "Please choose a supplier" at bounding box center [461, 423] width 110 height 17
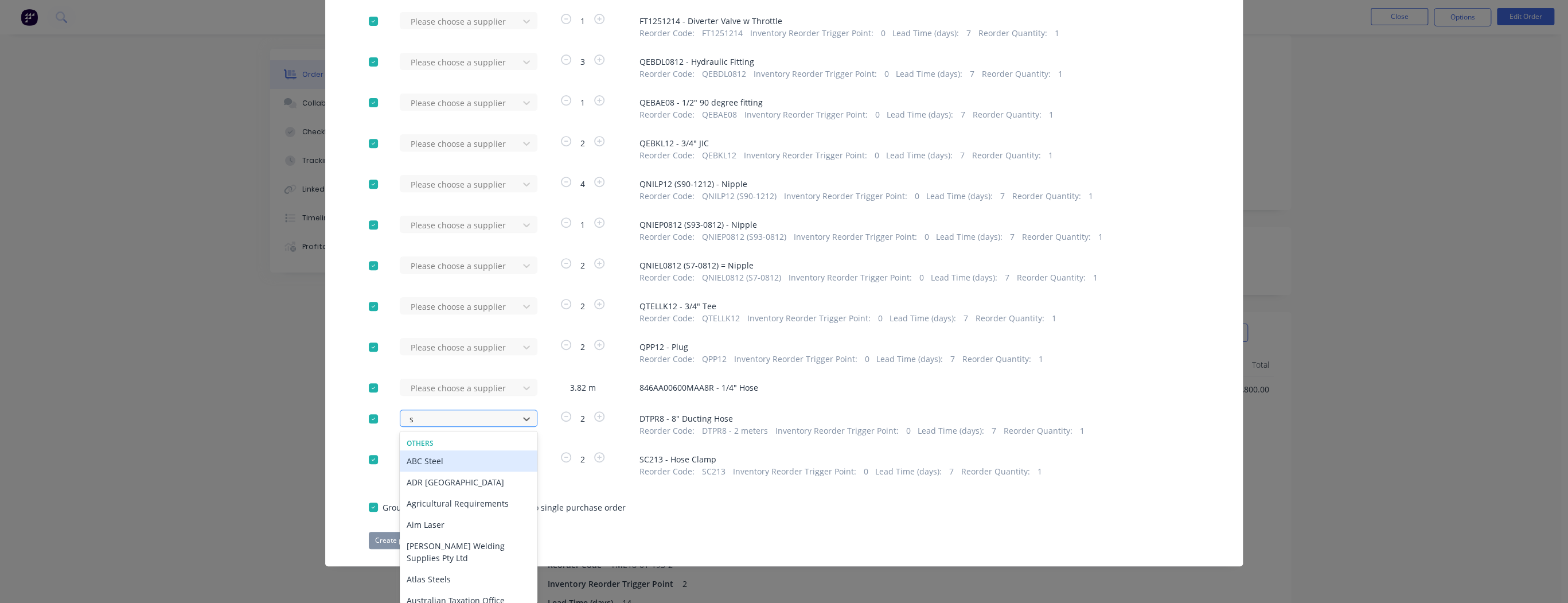
type input "si"
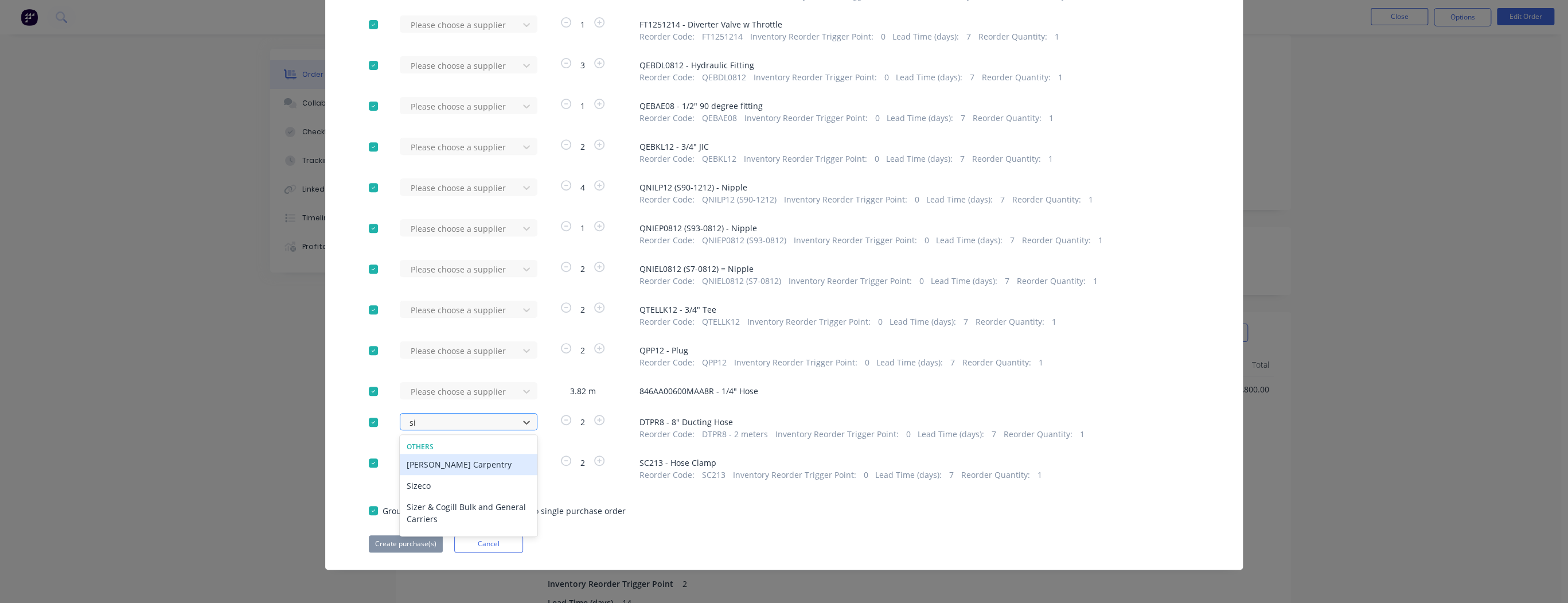
scroll to position [355, 0]
click at [427, 486] on div "Sizeco" at bounding box center [469, 486] width 138 height 21
click at [433, 396] on div at bounding box center [461, 393] width 104 height 14
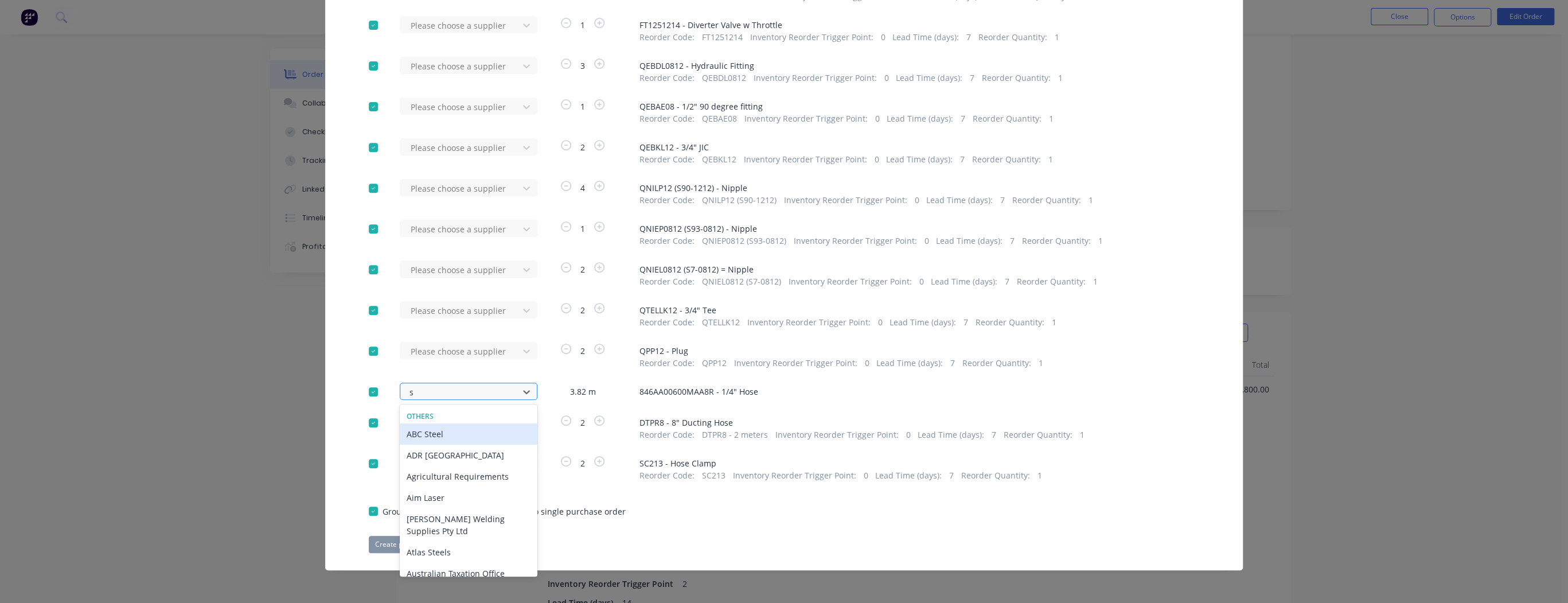
type input "si"
click at [436, 453] on div "Sizeco" at bounding box center [469, 455] width 138 height 21
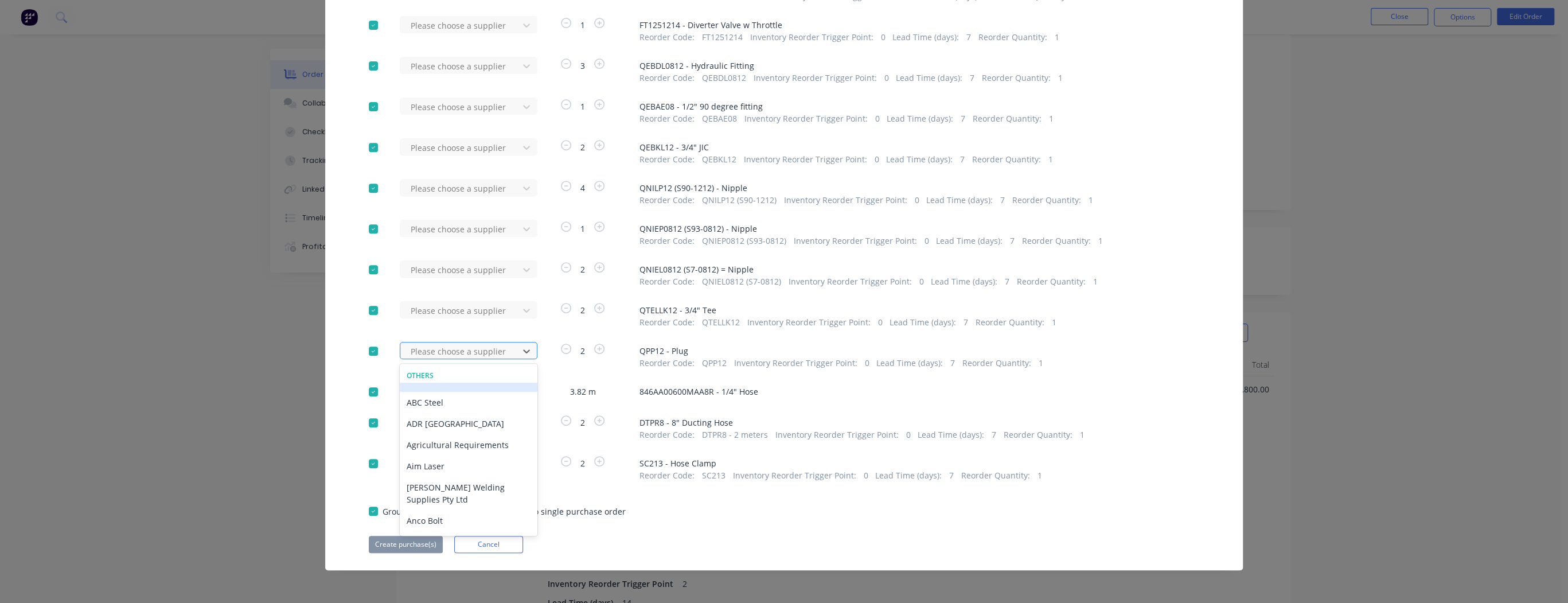
click at [438, 351] on div at bounding box center [461, 351] width 104 height 14
type input "si"
click at [438, 415] on div "Sizeco" at bounding box center [469, 415] width 138 height 21
click at [417, 315] on div at bounding box center [461, 311] width 104 height 14
type input "si"
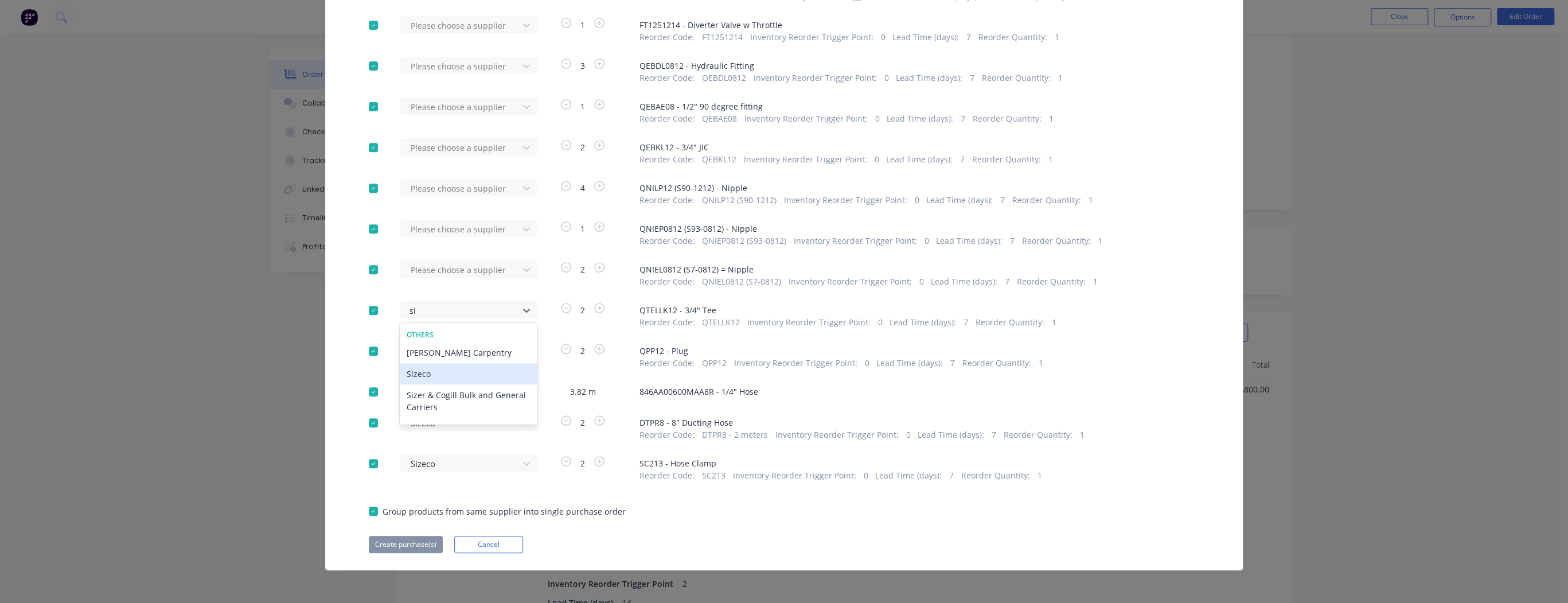
click at [427, 374] on div "Sizeco" at bounding box center [469, 374] width 138 height 21
click at [438, 264] on div at bounding box center [461, 270] width 104 height 14
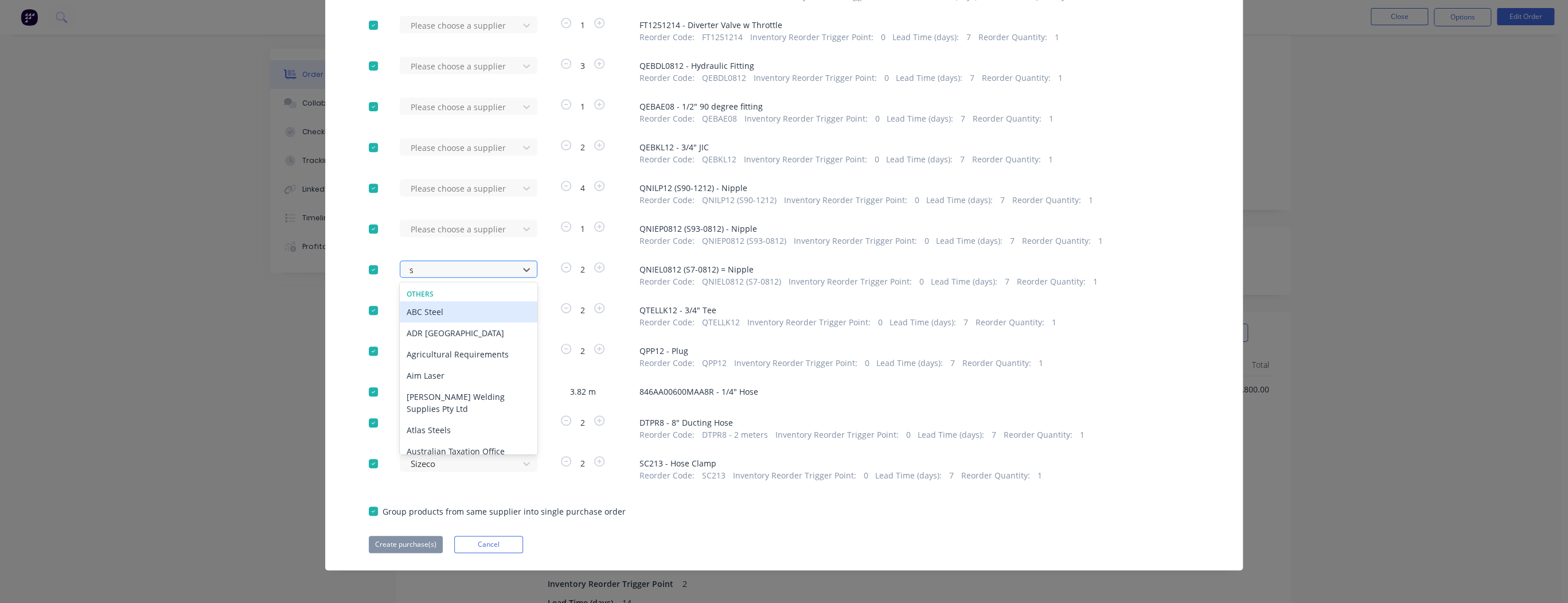
type input "si"
click at [428, 338] on div "Sizeco" at bounding box center [469, 333] width 138 height 21
click at [432, 232] on div at bounding box center [461, 229] width 104 height 14
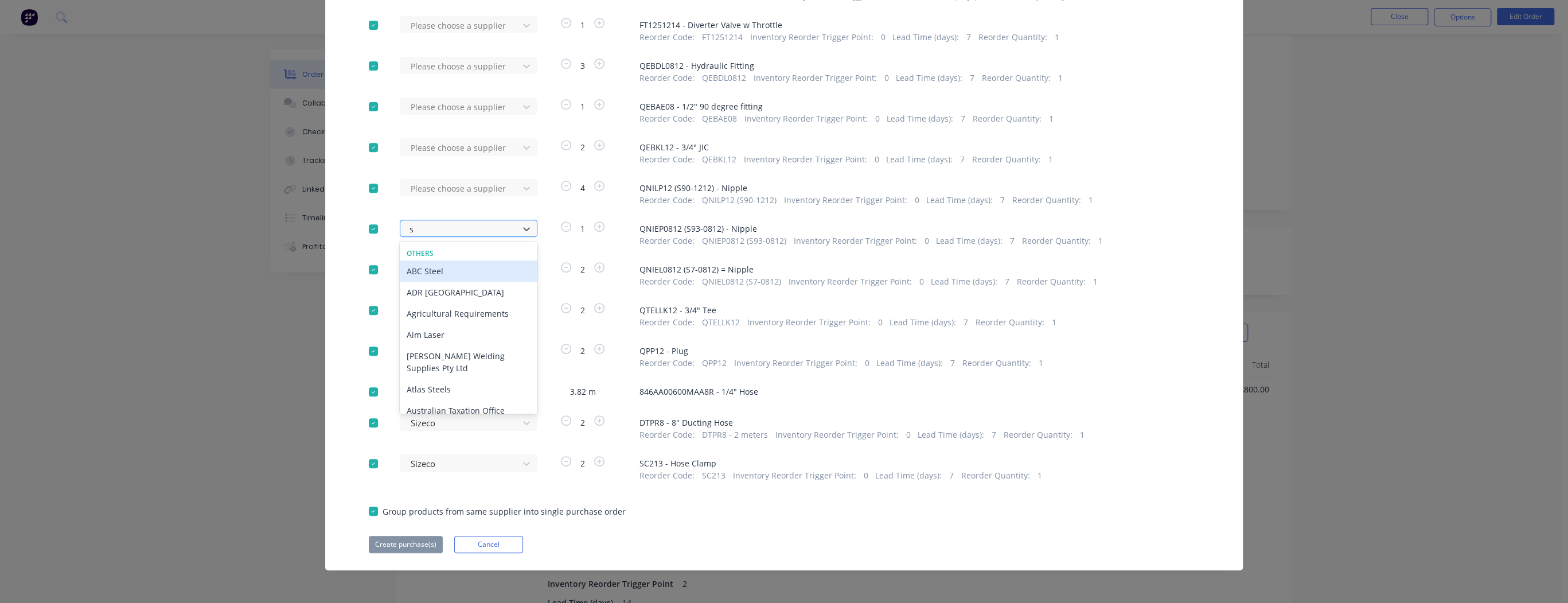
type input "si"
click at [427, 292] on div "Sizeco" at bounding box center [469, 292] width 138 height 21
click at [418, 189] on div at bounding box center [461, 188] width 104 height 14
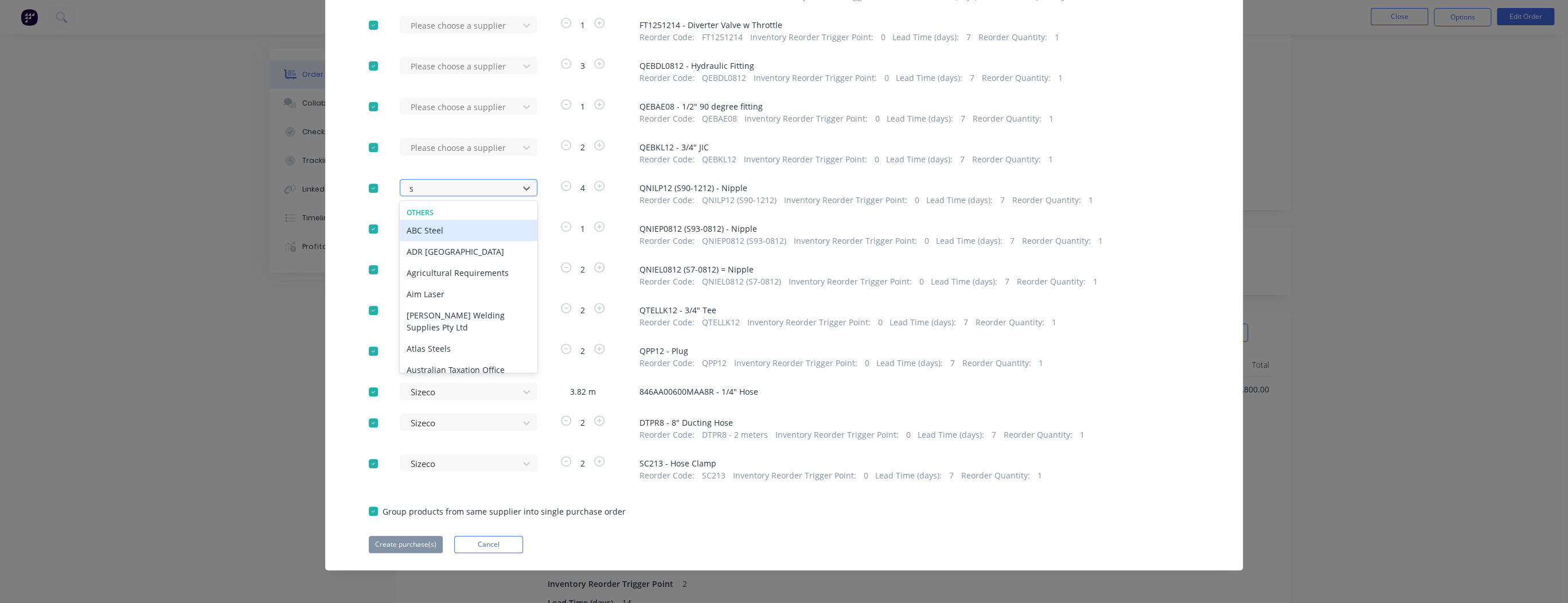
type input "si"
click at [427, 252] on div "Sizeco" at bounding box center [469, 252] width 138 height 21
click at [436, 150] on div at bounding box center [461, 148] width 104 height 14
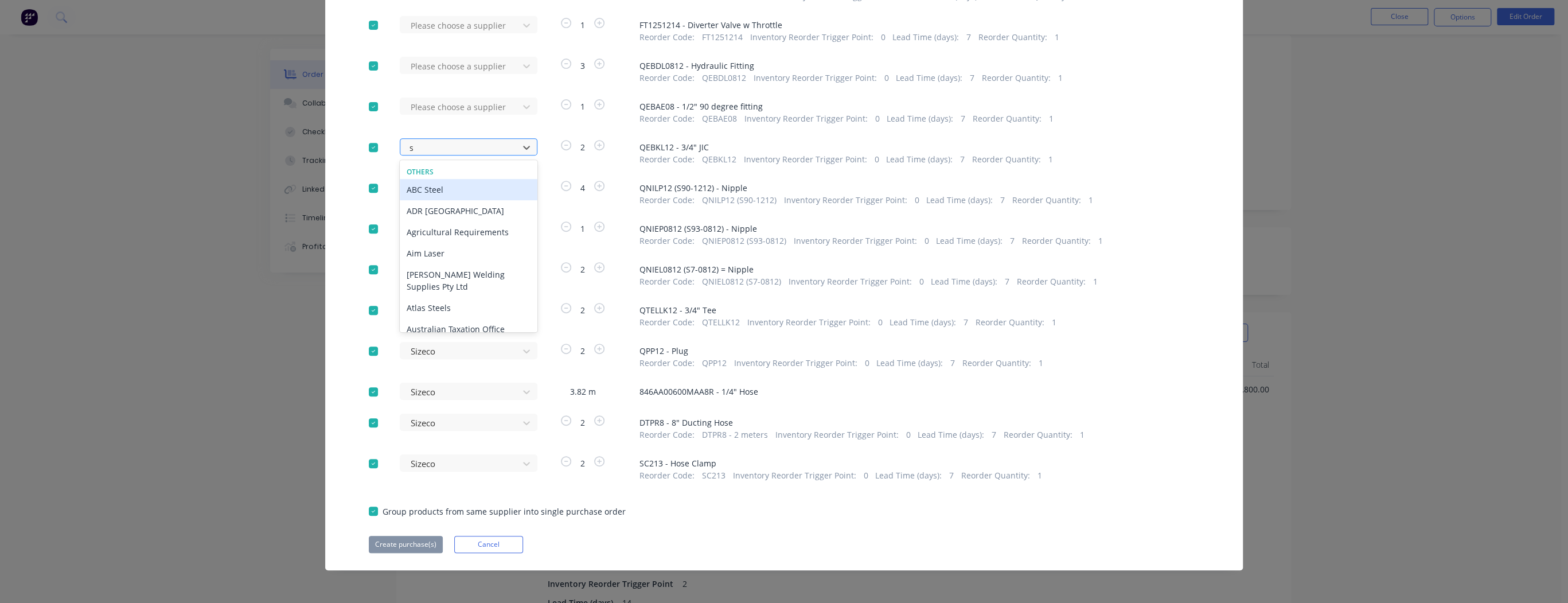
type input "si"
click at [437, 214] on div "Sizeco" at bounding box center [469, 210] width 138 height 21
click at [432, 106] on div at bounding box center [461, 107] width 104 height 14
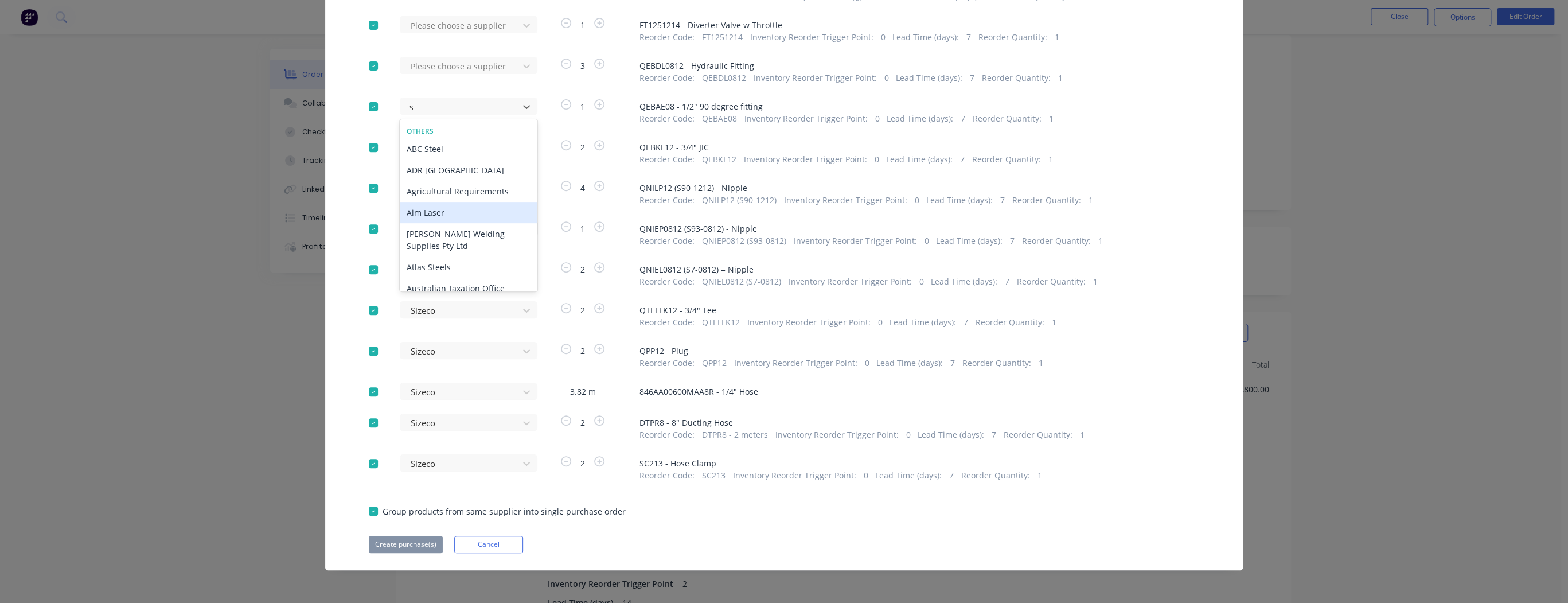
type input "si"
click at [423, 169] on div "Sizeco" at bounding box center [469, 170] width 138 height 21
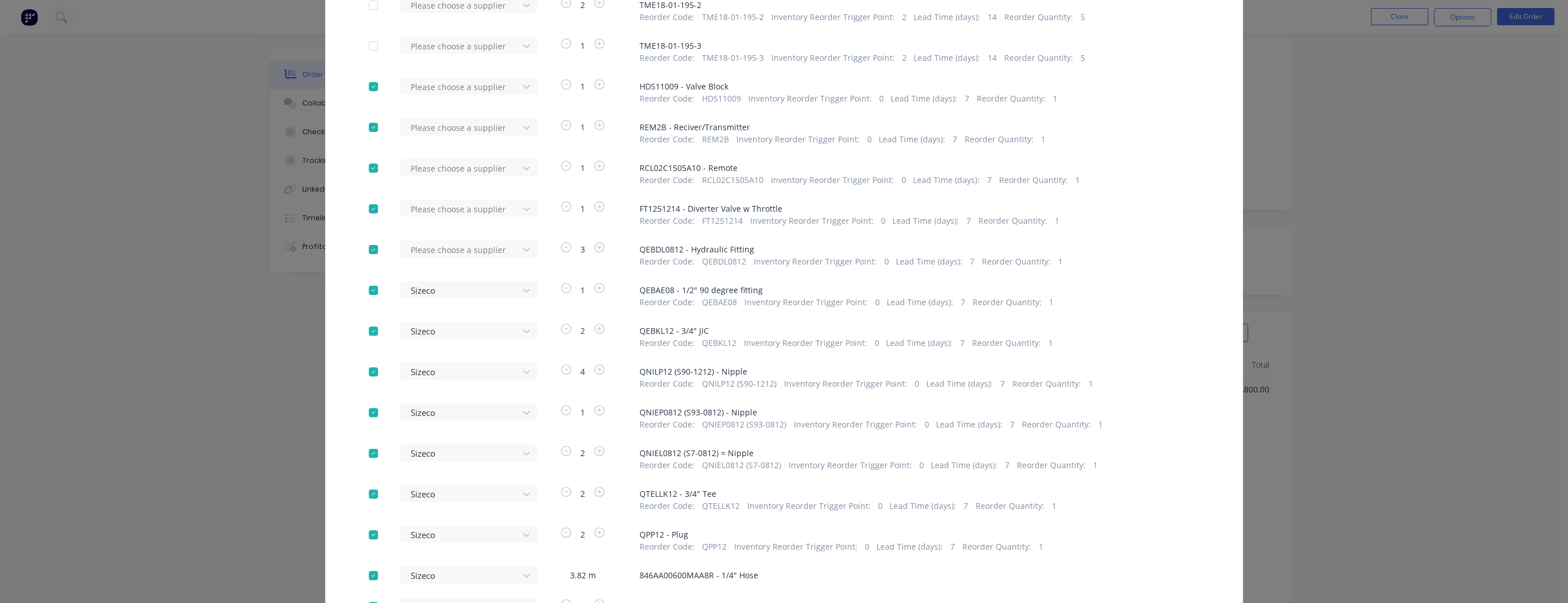
scroll to position [78, 0]
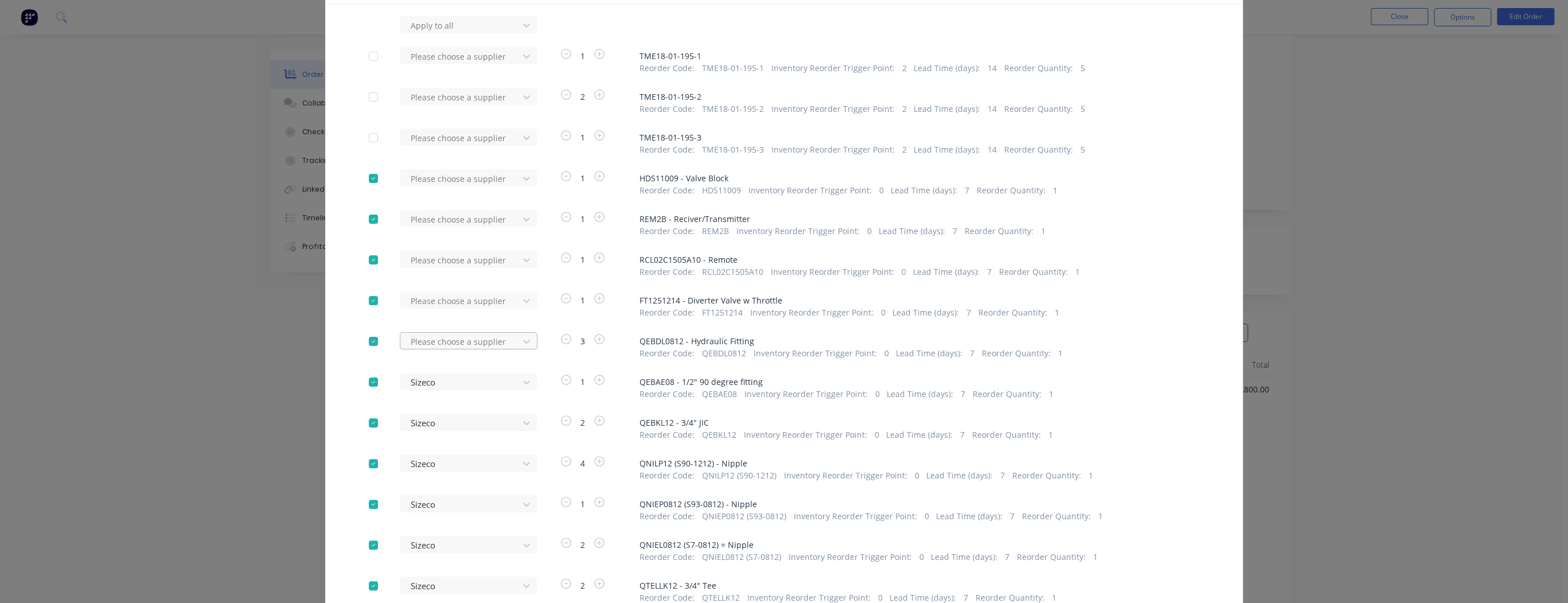
click at [456, 344] on div at bounding box center [461, 342] width 104 height 14
type input "siz"
click at [466, 383] on div "Sizeco" at bounding box center [469, 384] width 138 height 21
click at [452, 304] on div at bounding box center [461, 301] width 104 height 14
type input "siz"
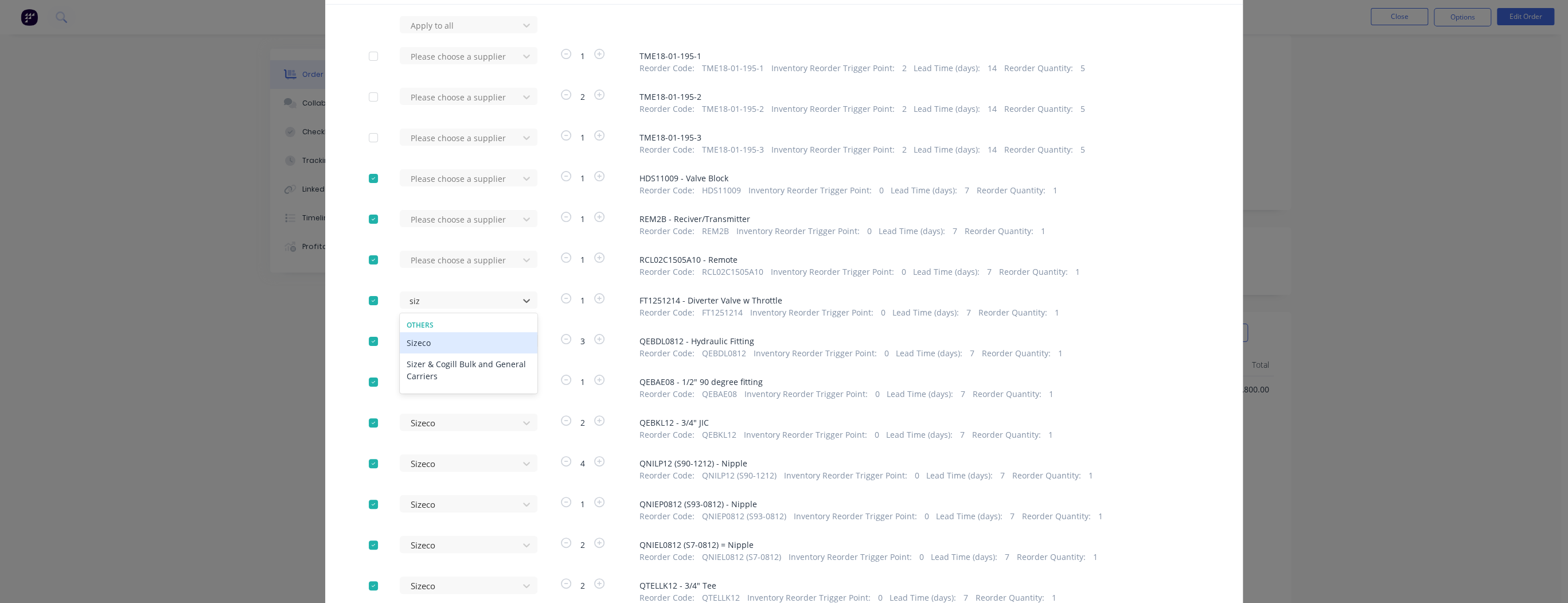
click at [459, 345] on div "Sizeco" at bounding box center [469, 343] width 138 height 21
click at [436, 257] on div at bounding box center [461, 260] width 104 height 14
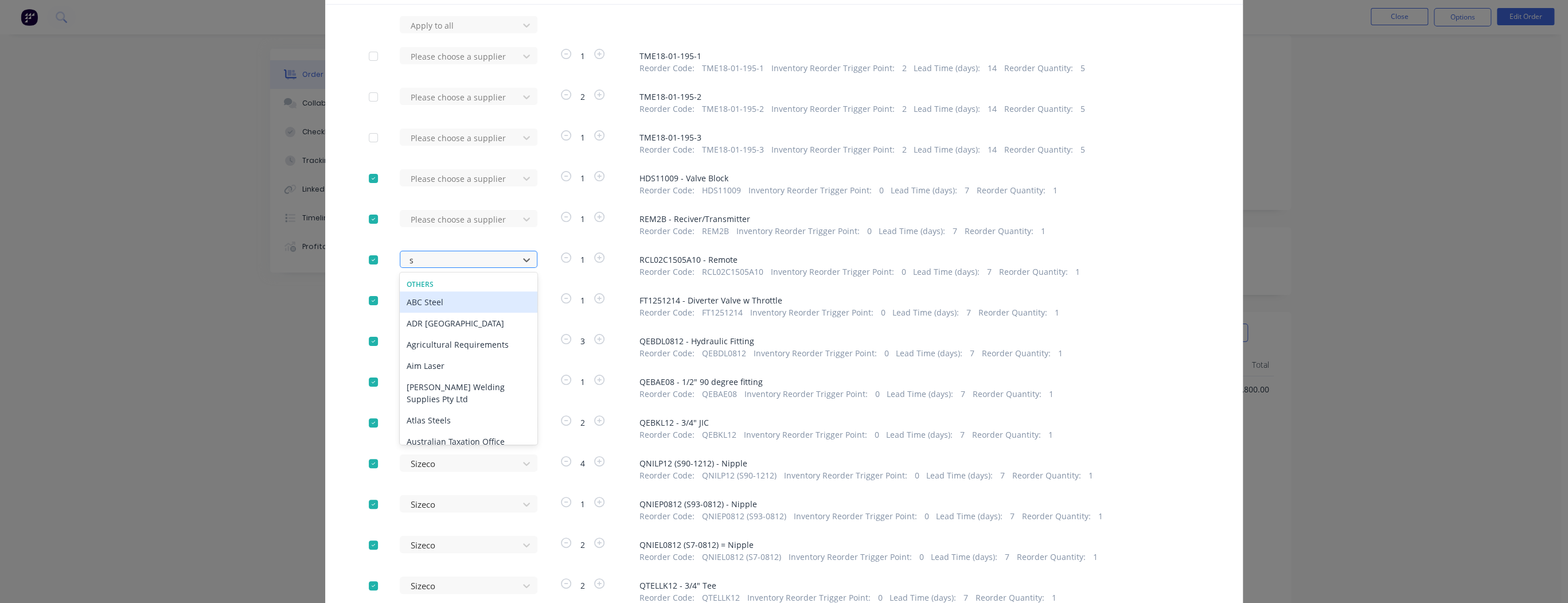
type input "si"
click at [448, 323] on div "Sizeco" at bounding box center [469, 323] width 138 height 21
click at [438, 223] on div at bounding box center [461, 219] width 104 height 14
type input "siz"
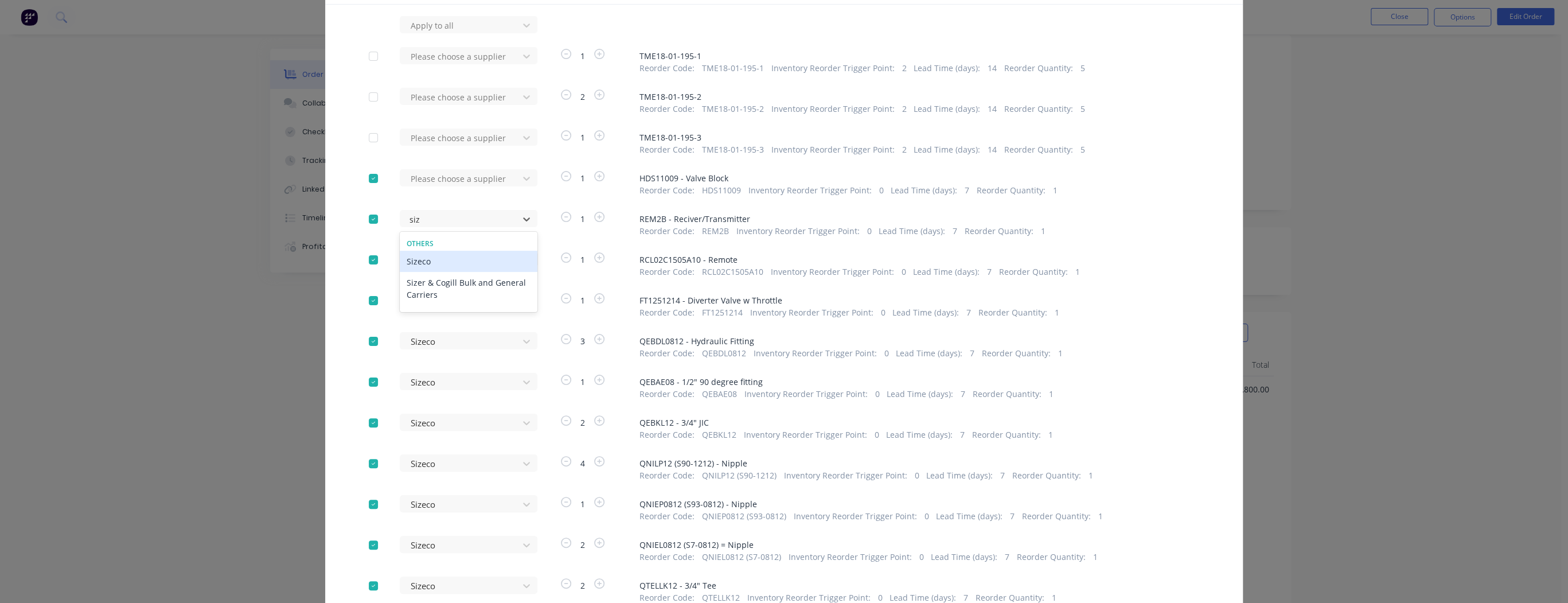
click at [444, 262] on div "Sizeco" at bounding box center [469, 261] width 138 height 21
click at [440, 181] on div at bounding box center [461, 179] width 104 height 14
type input "siz"
click at [452, 218] on div "Sizeco" at bounding box center [469, 221] width 138 height 21
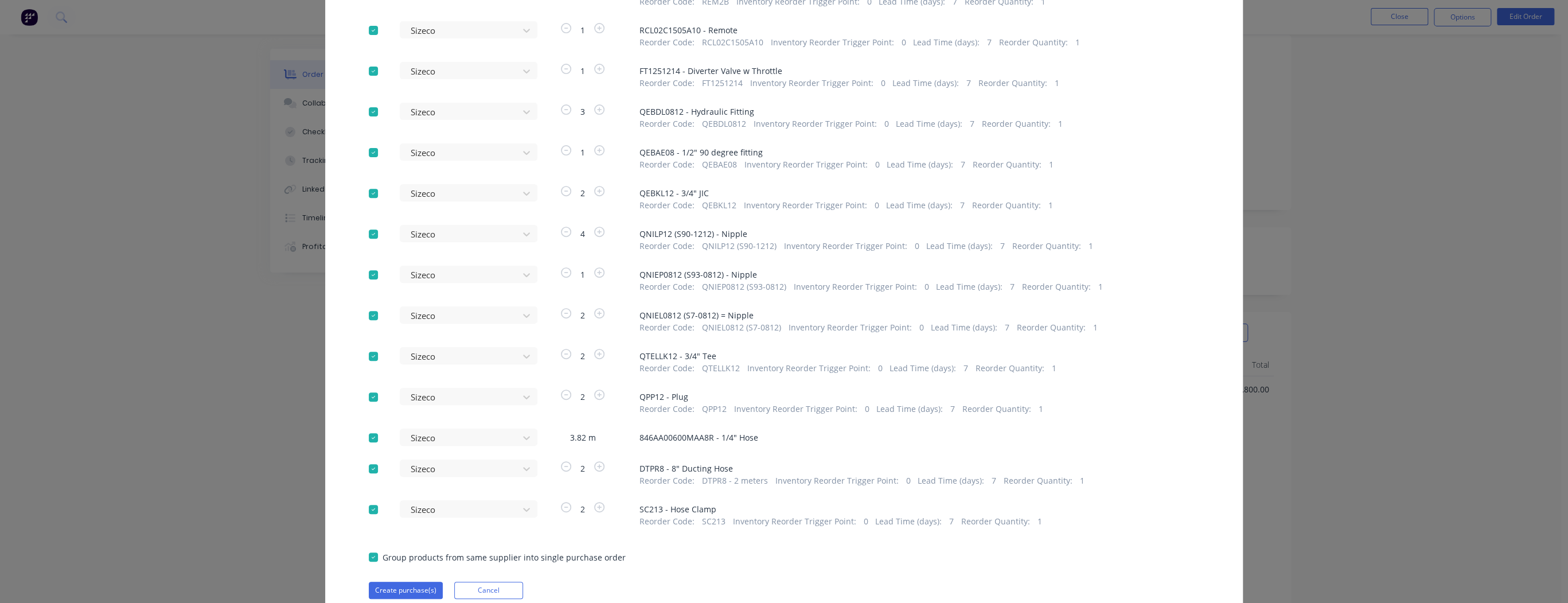
scroll to position [355, 0]
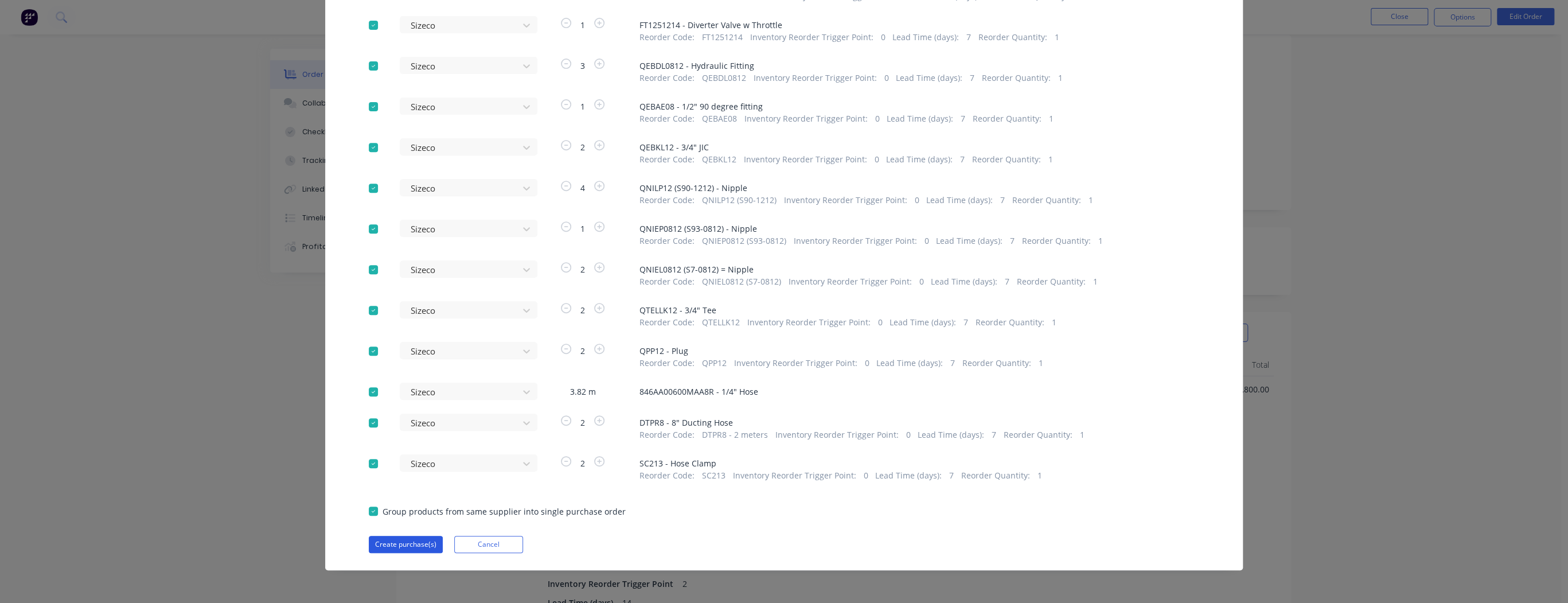
click at [415, 542] on button "Create purchase(s)" at bounding box center [406, 545] width 74 height 17
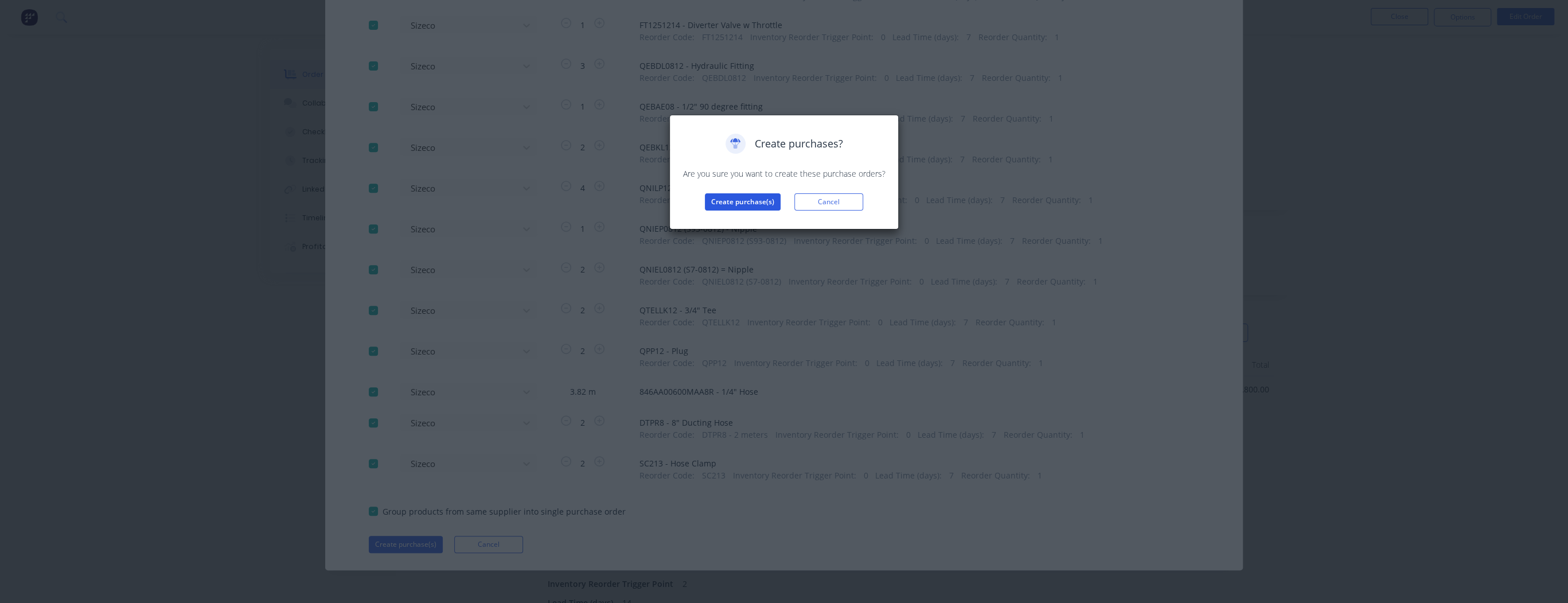
click at [737, 204] on button "Create purchase(s)" at bounding box center [743, 202] width 76 height 17
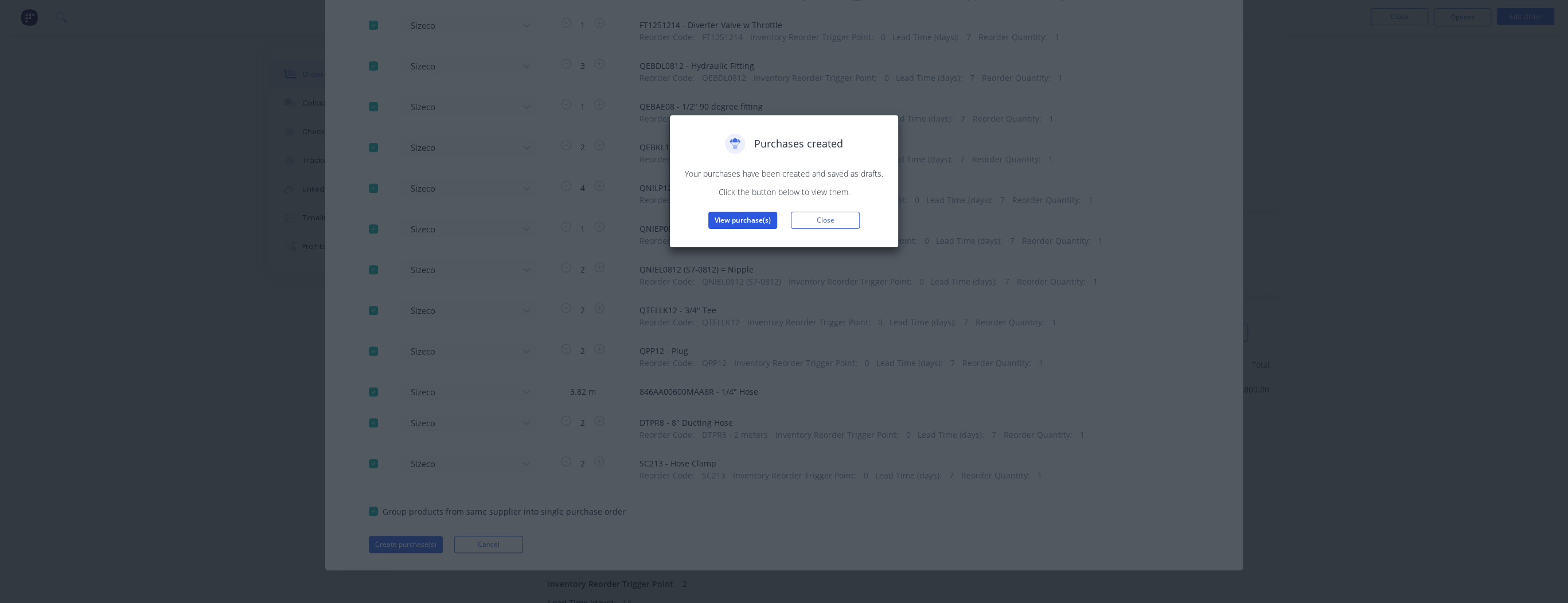
click at [727, 225] on button "View purchase(s)" at bounding box center [742, 221] width 69 height 17
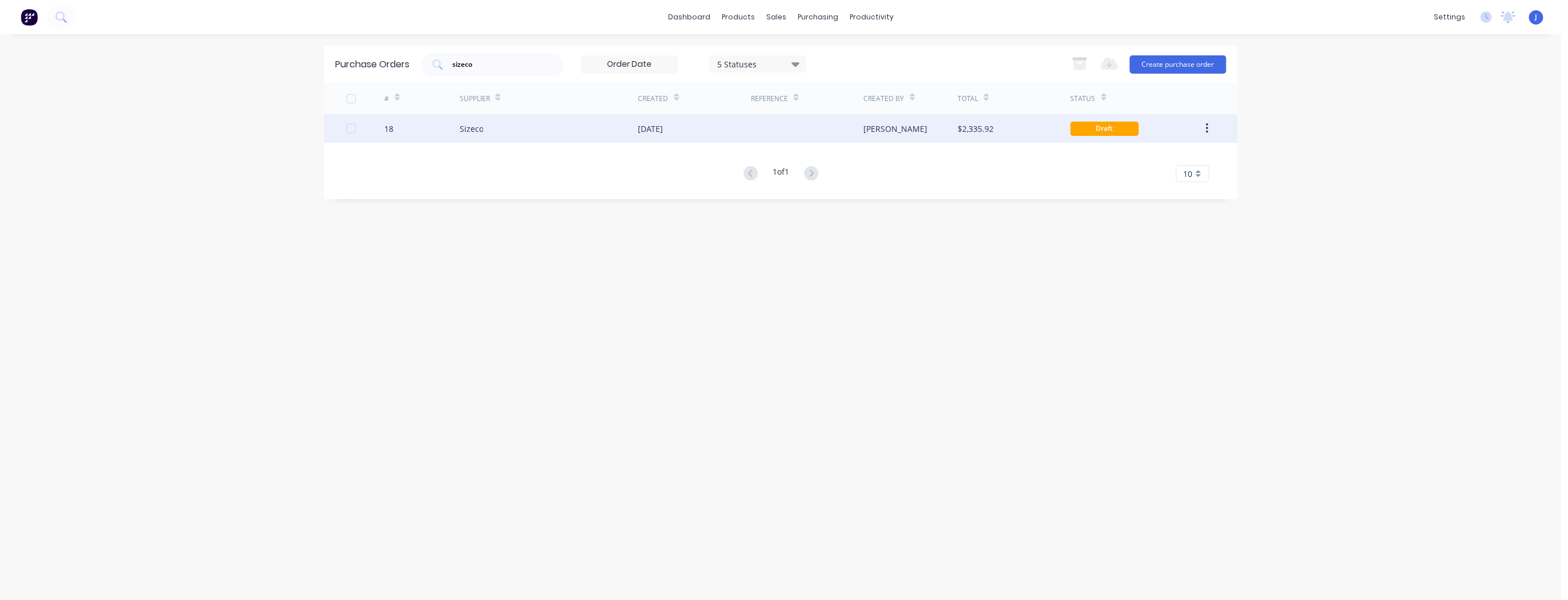
click at [552, 124] on div "Sizeco" at bounding box center [548, 128] width 179 height 28
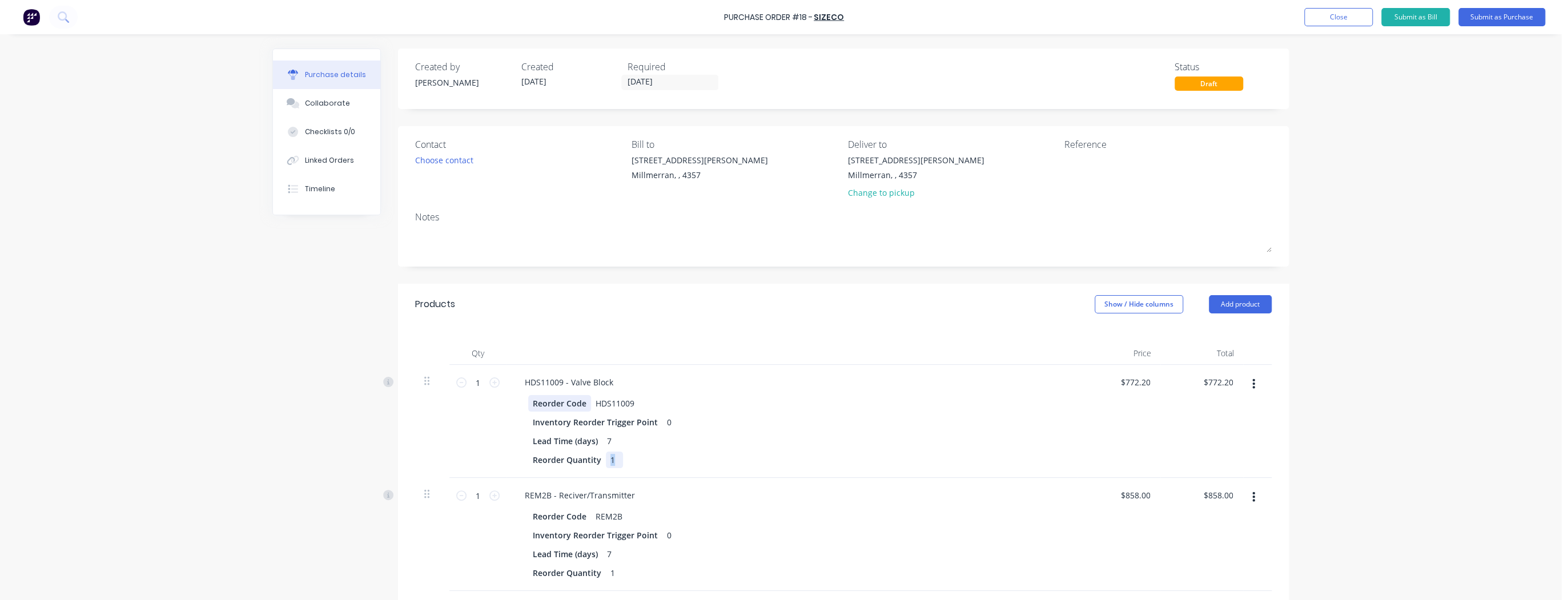
drag, startPoint x: 612, startPoint y: 461, endPoint x: 524, endPoint y: 398, distance: 108.2
click at [524, 398] on div "Reorder Code HDS11009 Inventory Reorder Trigger Point 0 Lead Time (days) 7 Reor…" at bounding box center [792, 431] width 553 height 73
click at [791, 443] on div "Lead Time (days) 7" at bounding box center [790, 441] width 523 height 17
click at [471, 162] on div "Choose contact" at bounding box center [444, 160] width 58 height 12
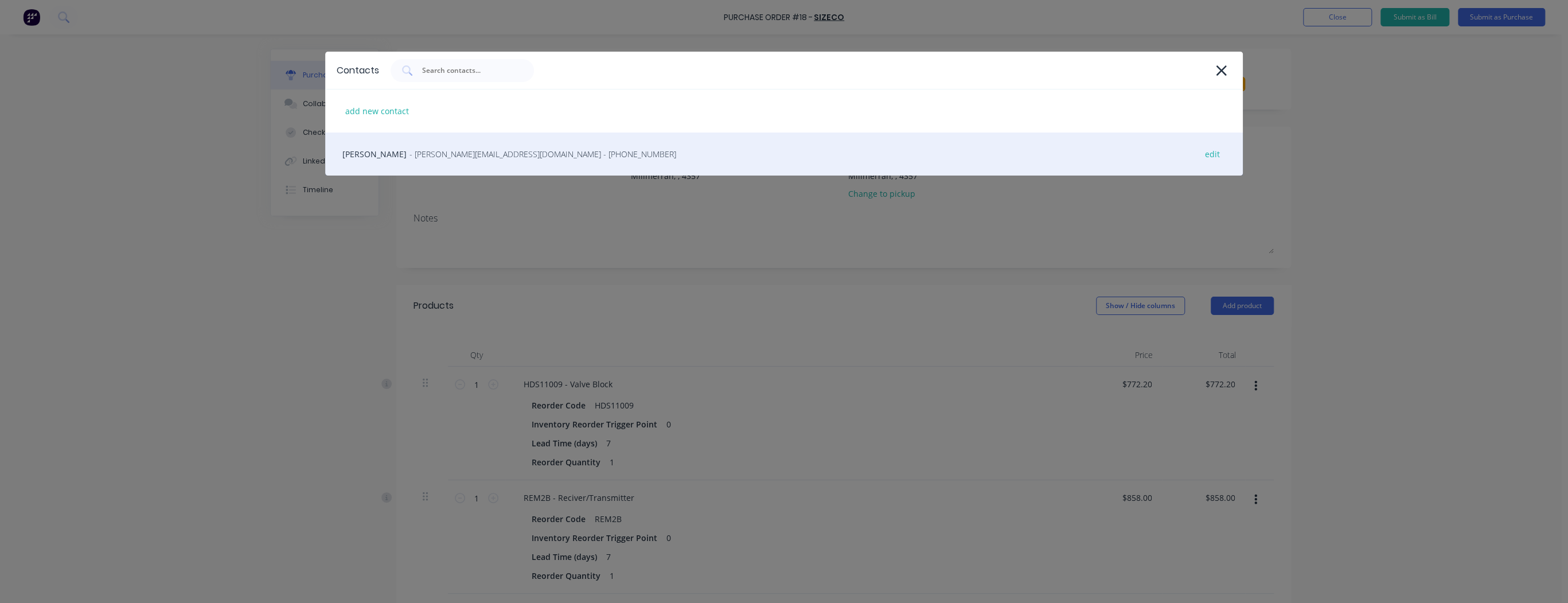
click at [444, 156] on span "- [PERSON_NAME][EMAIL_ADDRESS][DOMAIN_NAME] - [PHONE_NUMBER]" at bounding box center [542, 154] width 266 height 12
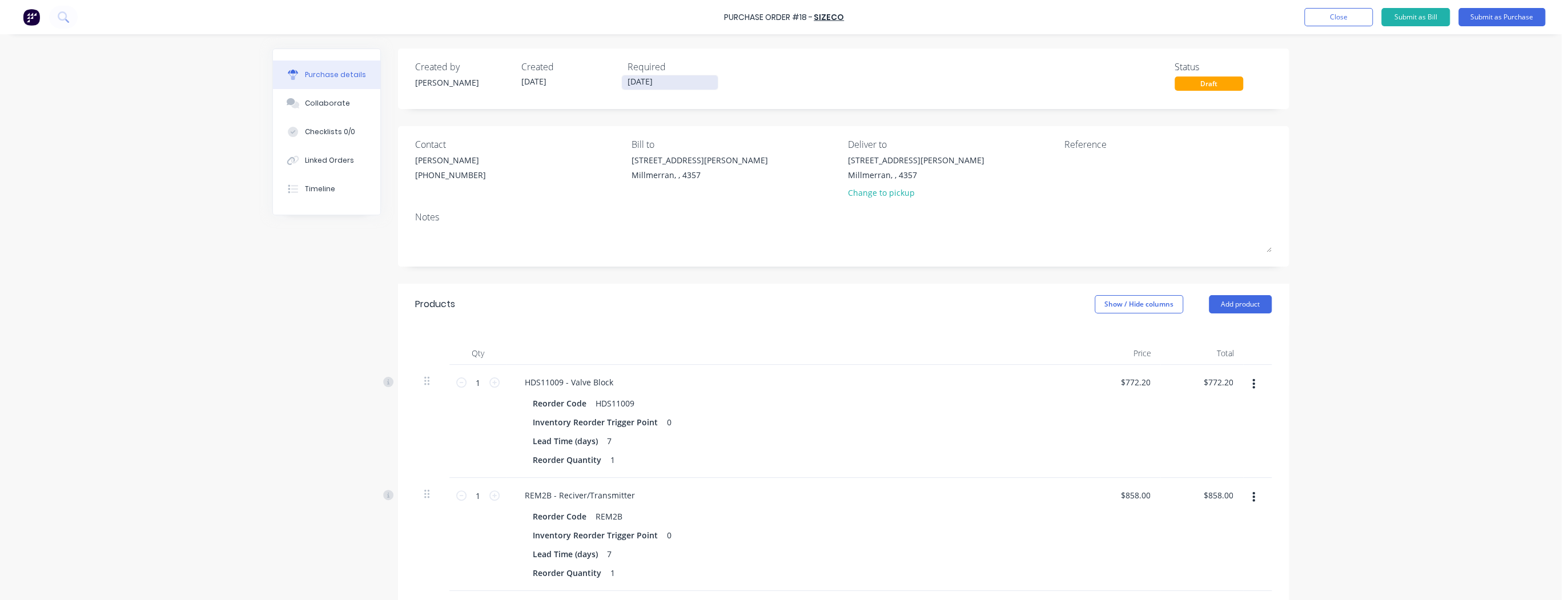
click at [631, 82] on input "[DATE]" at bounding box center [670, 83] width 96 height 14
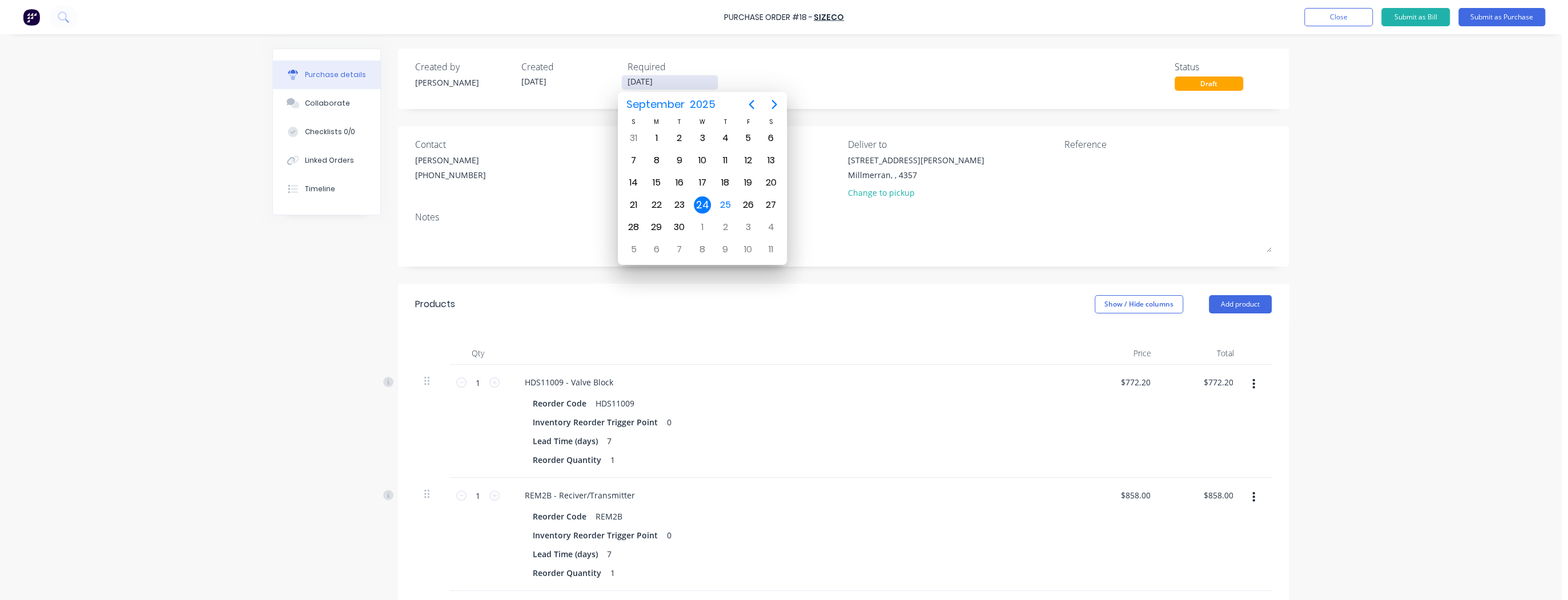
click at [645, 80] on input "[DATE]" at bounding box center [670, 83] width 96 height 14
type input "[DATE]"
click at [836, 77] on div "Created by [PERSON_NAME] Created [DATE] Required [DATE] Status Draft" at bounding box center [843, 75] width 856 height 31
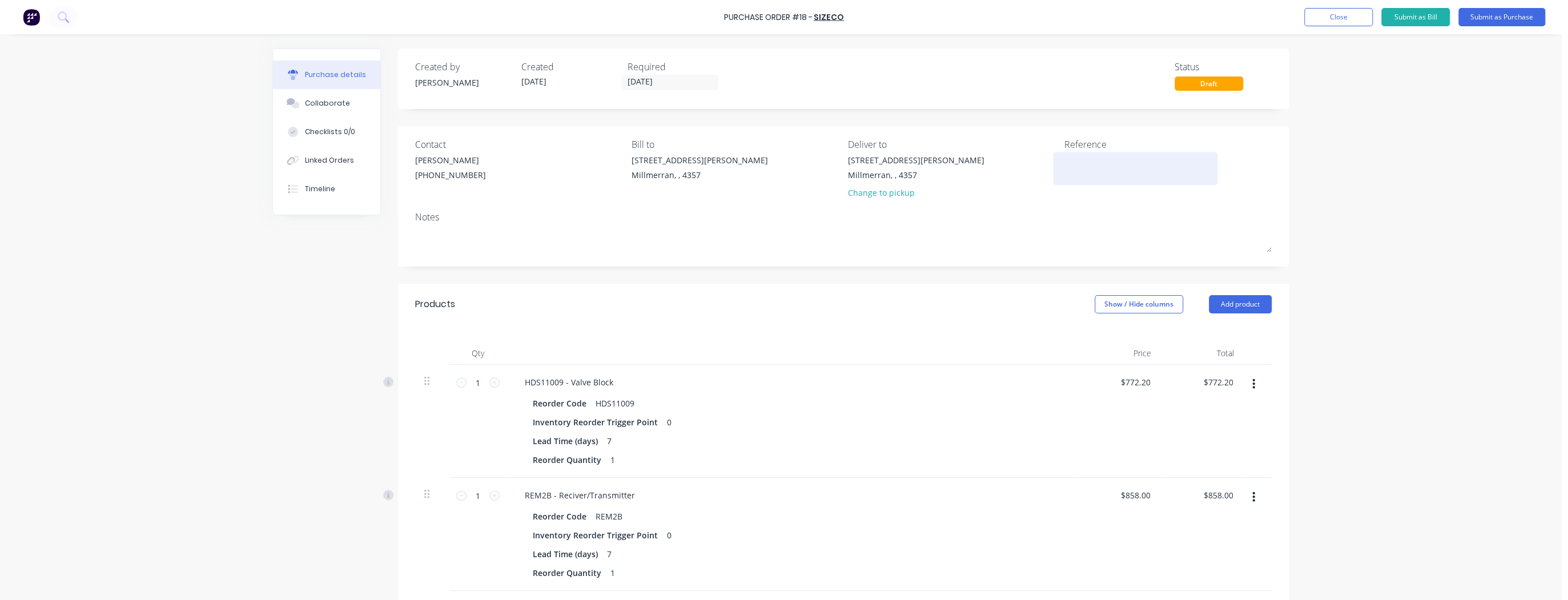
click at [1111, 169] on textarea at bounding box center [1134, 167] width 142 height 26
type textarea "[PERSON_NAME] Chaser Bin"
drag, startPoint x: 1086, startPoint y: 155, endPoint x: 1091, endPoint y: 179, distance: 24.5
click at [1086, 156] on textarea "[PERSON_NAME] Chaser Bin" at bounding box center [1134, 167] width 142 height 26
type textarea "x"
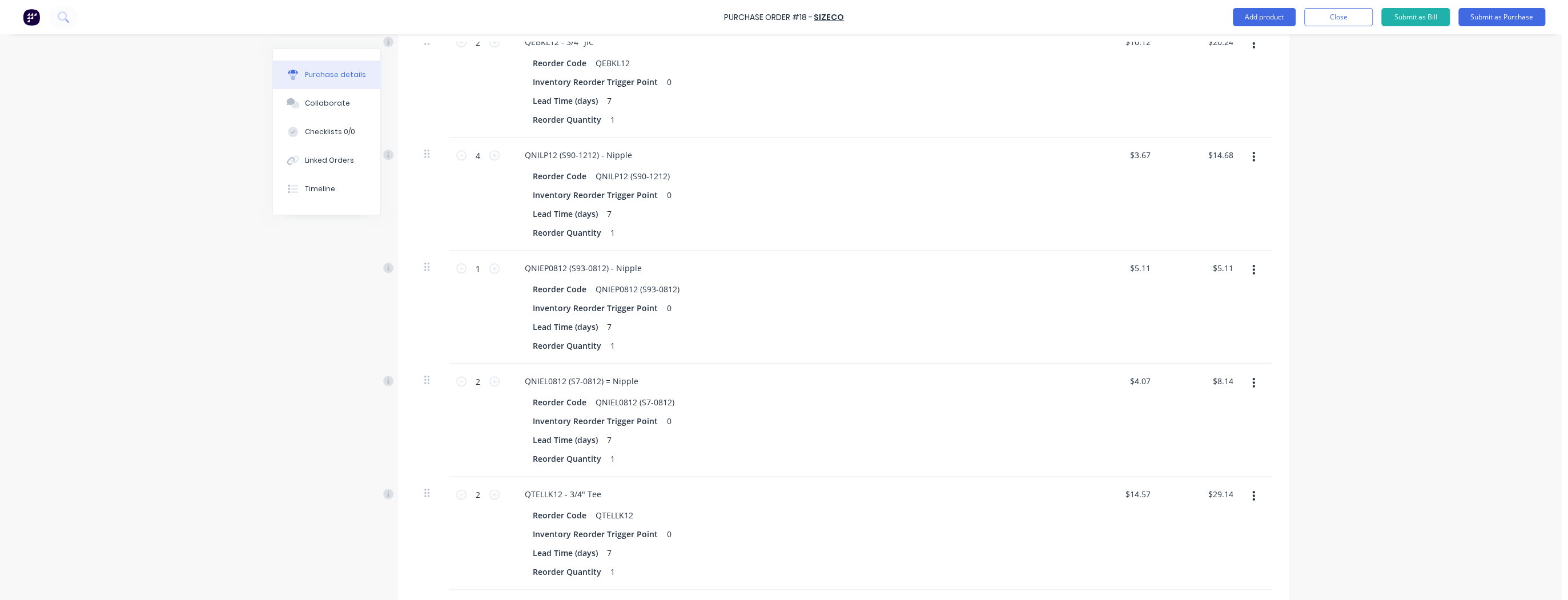
scroll to position [950, 0]
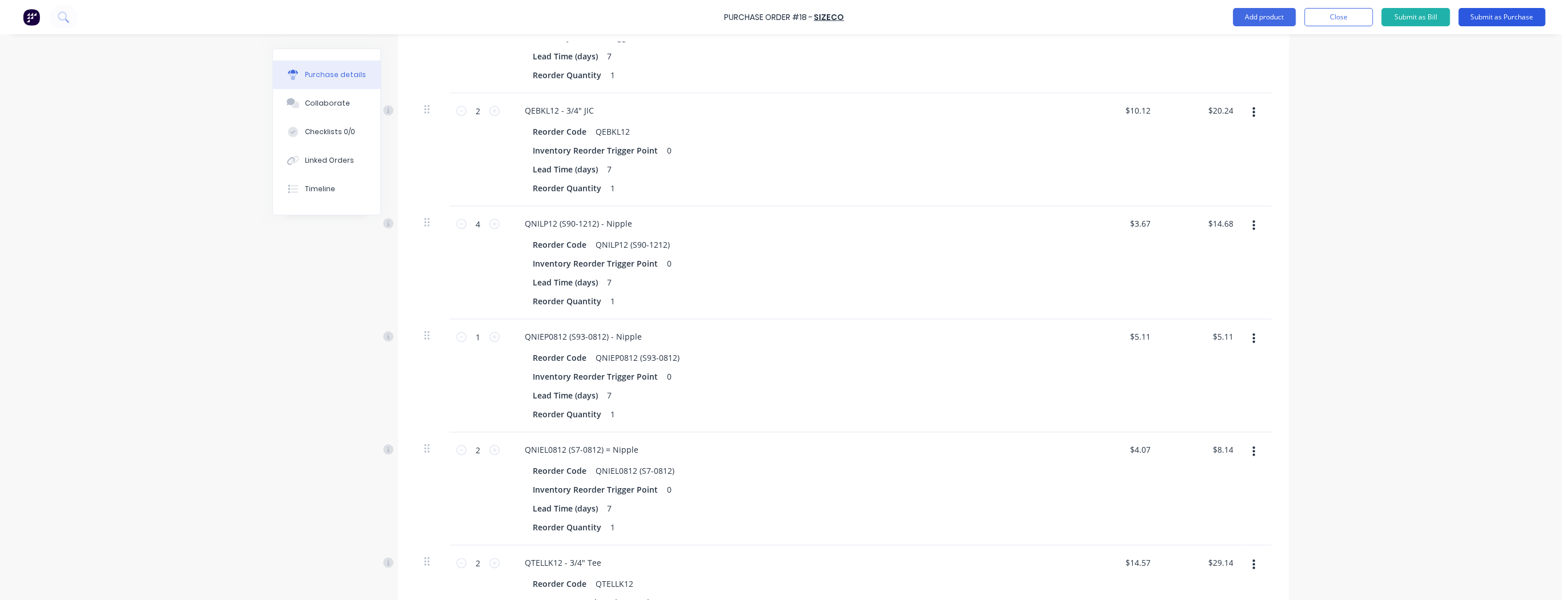
type textarea "[PERSON_NAME] - Chaser Bin"
type textarea "x"
type textarea "[PERSON_NAME] - Chaser Bin"
click at [1492, 18] on button "Submit as Purchase" at bounding box center [1502, 17] width 87 height 18
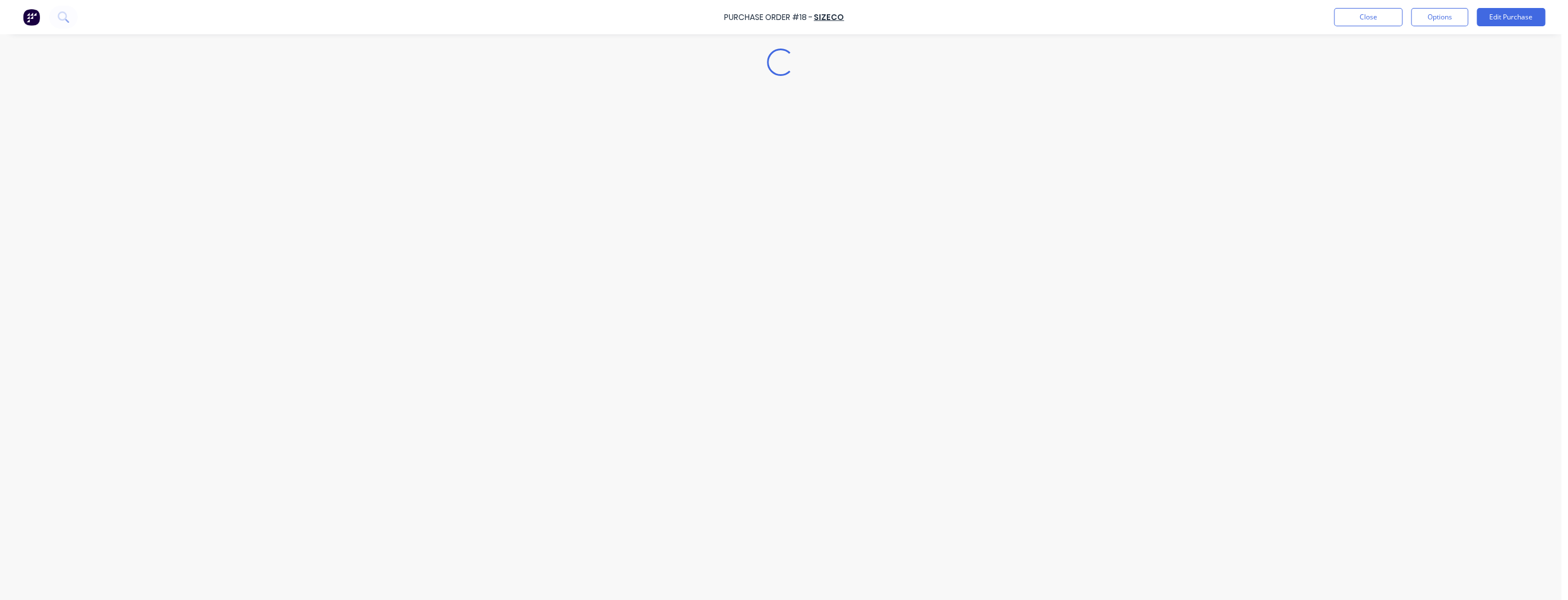
scroll to position [0, 0]
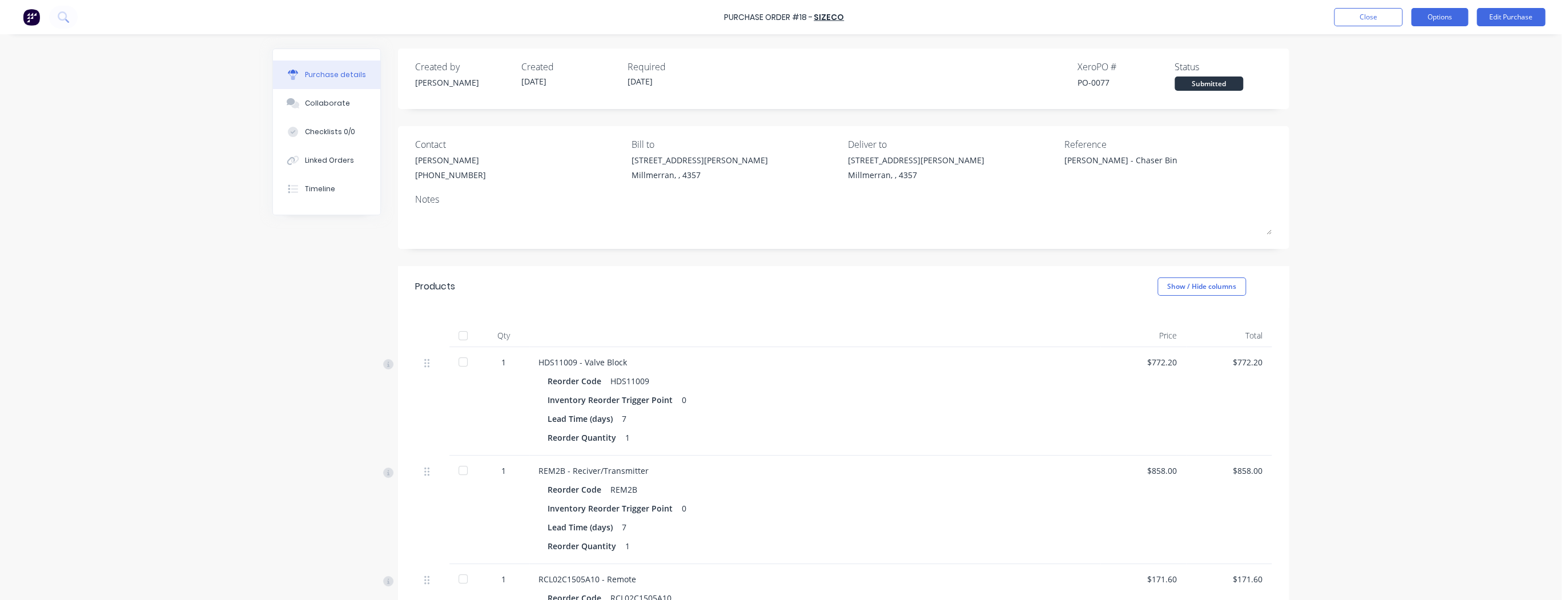
click at [1426, 13] on button "Options" at bounding box center [1440, 17] width 57 height 18
click at [1400, 43] on div "Print / Email" at bounding box center [1414, 46] width 88 height 17
click at [1391, 69] on div "With pricing" at bounding box center [1414, 69] width 88 height 17
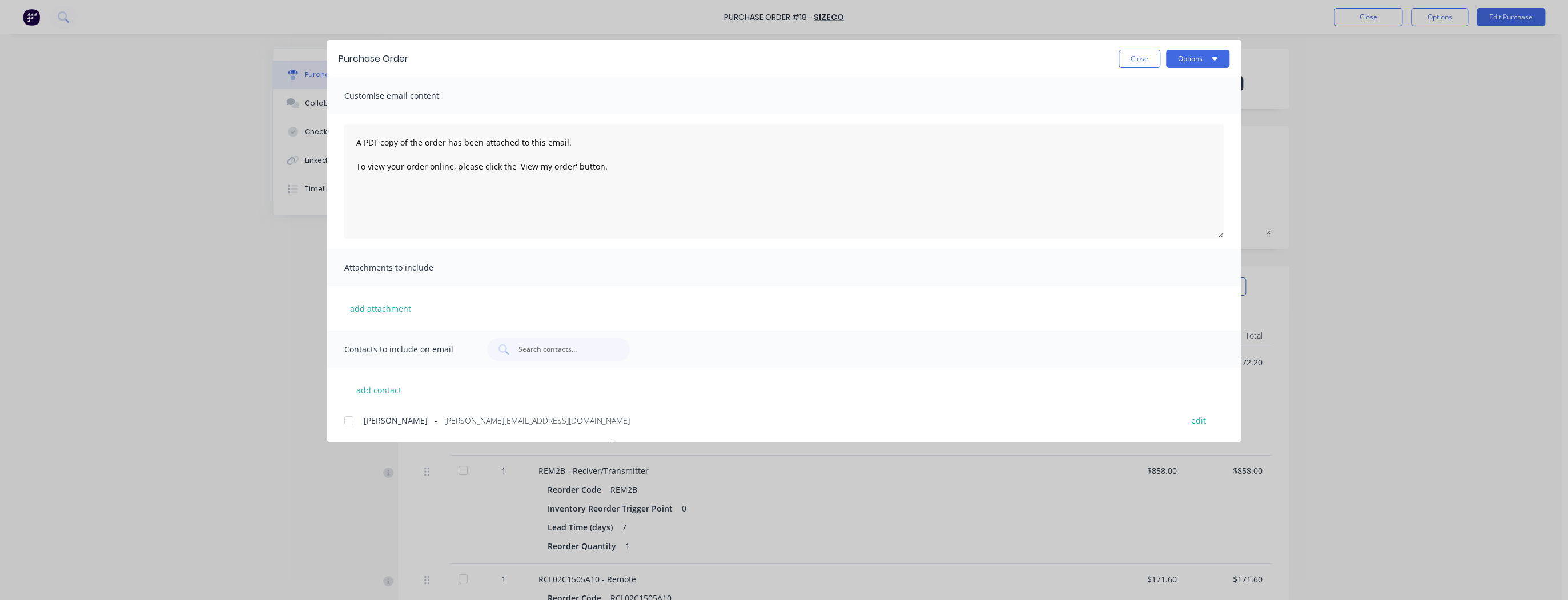
click at [349, 421] on div at bounding box center [349, 420] width 23 height 23
click at [1195, 61] on button "Options" at bounding box center [1197, 58] width 64 height 18
click at [1158, 137] on div "Email" at bounding box center [1175, 133] width 88 height 17
click at [1145, 55] on button "Close" at bounding box center [1139, 58] width 42 height 18
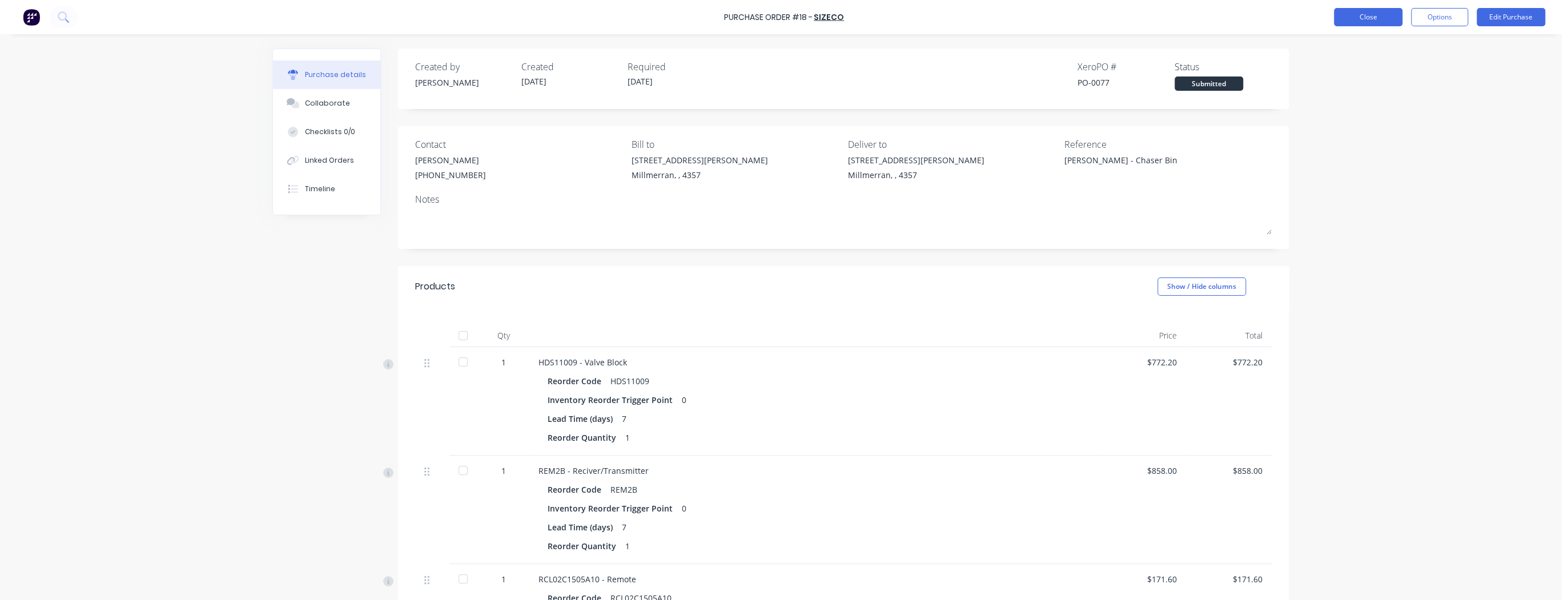
click at [1376, 20] on button "Close" at bounding box center [1368, 17] width 68 height 18
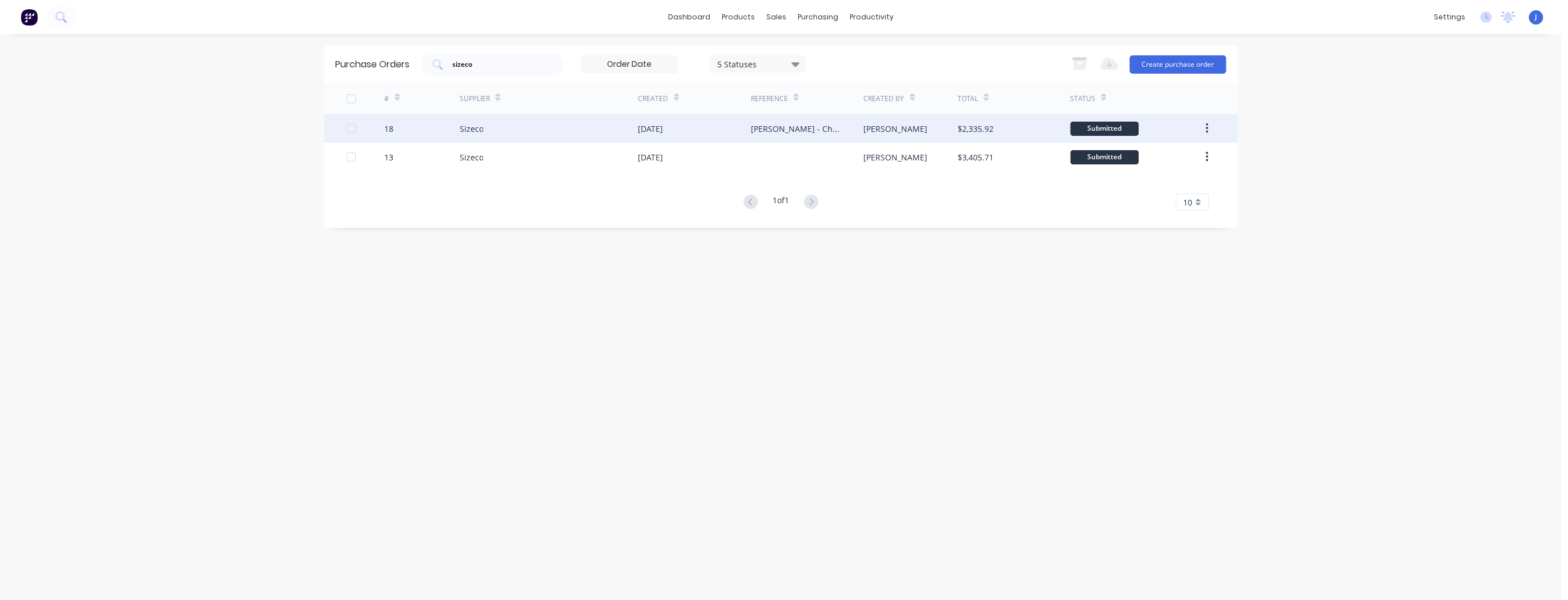
click at [573, 132] on div "Sizeco" at bounding box center [548, 128] width 179 height 28
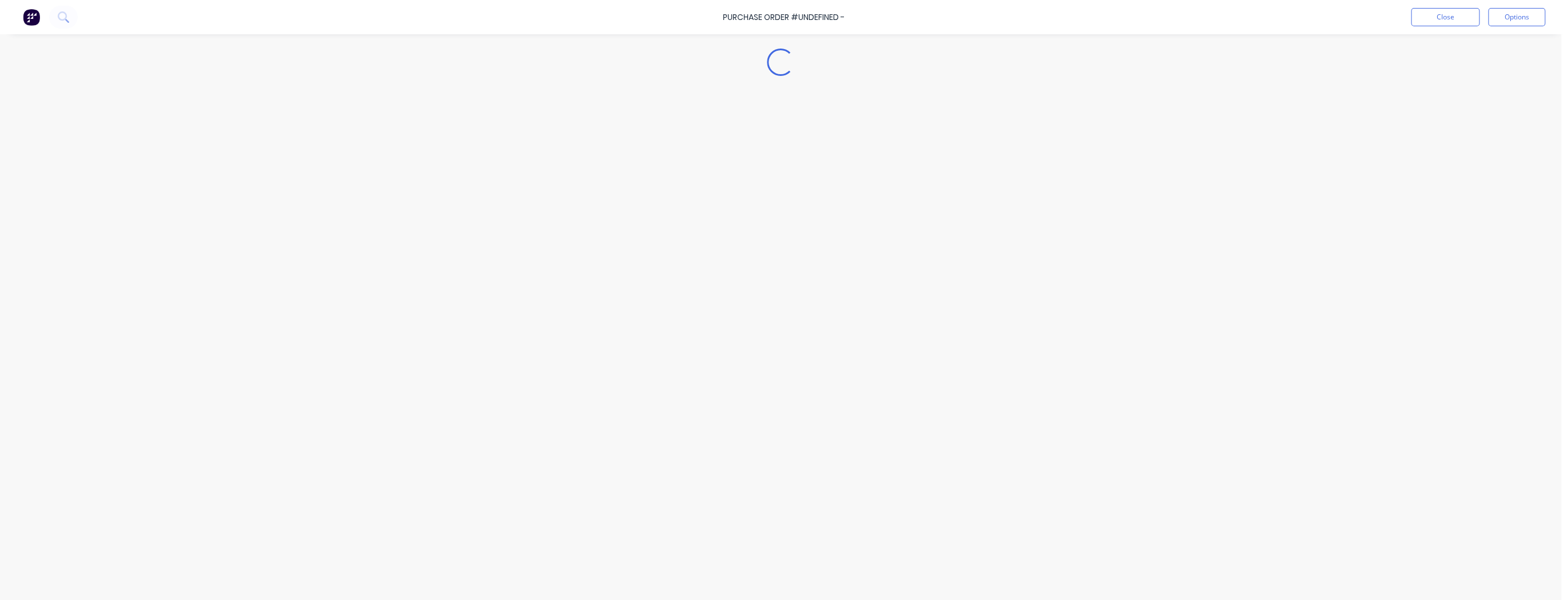
type textarea "x"
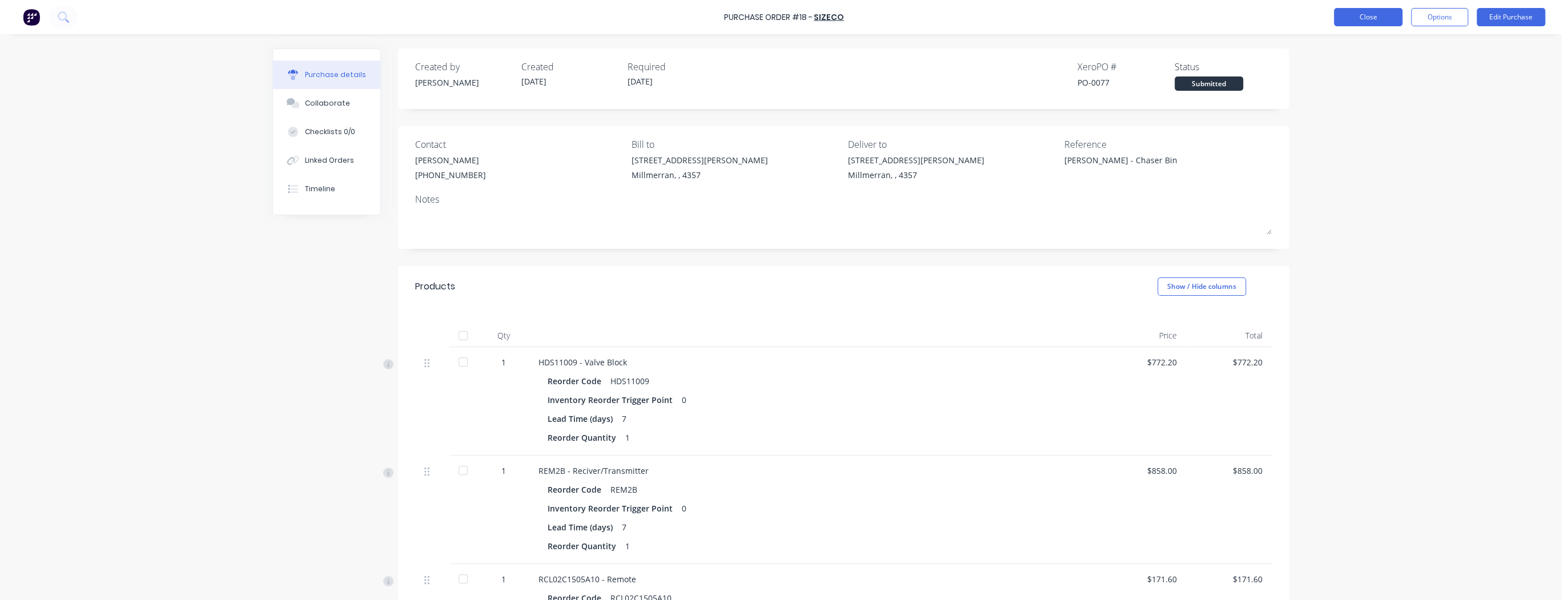
click at [1380, 20] on button "Close" at bounding box center [1368, 17] width 68 height 18
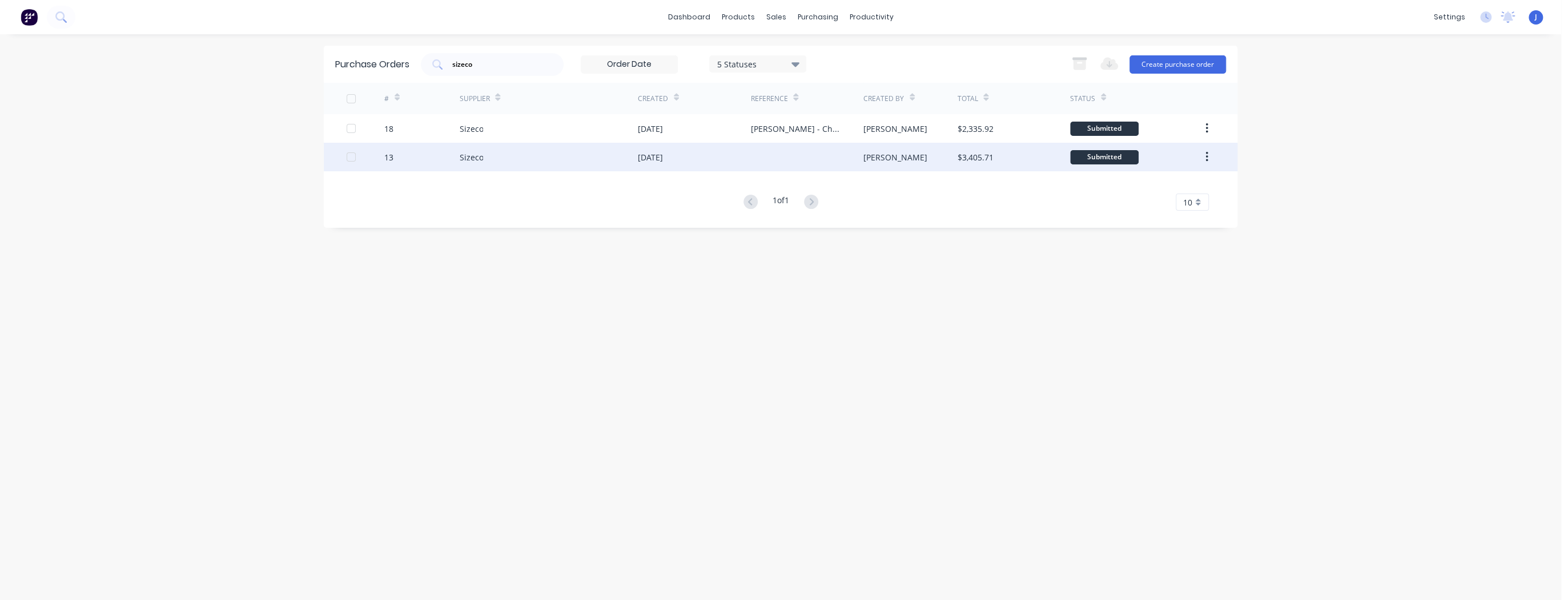
click at [607, 156] on div "Sizeco" at bounding box center [548, 157] width 179 height 28
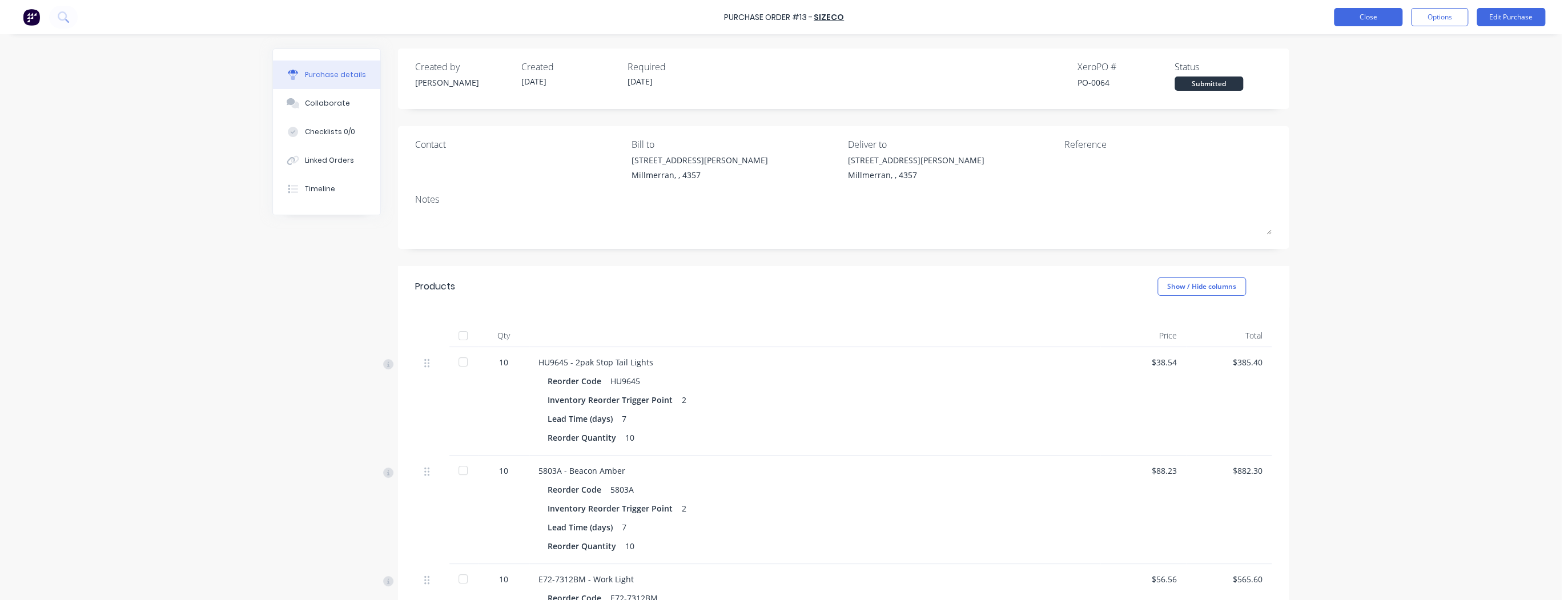
click at [1373, 16] on button "Close" at bounding box center [1368, 17] width 68 height 18
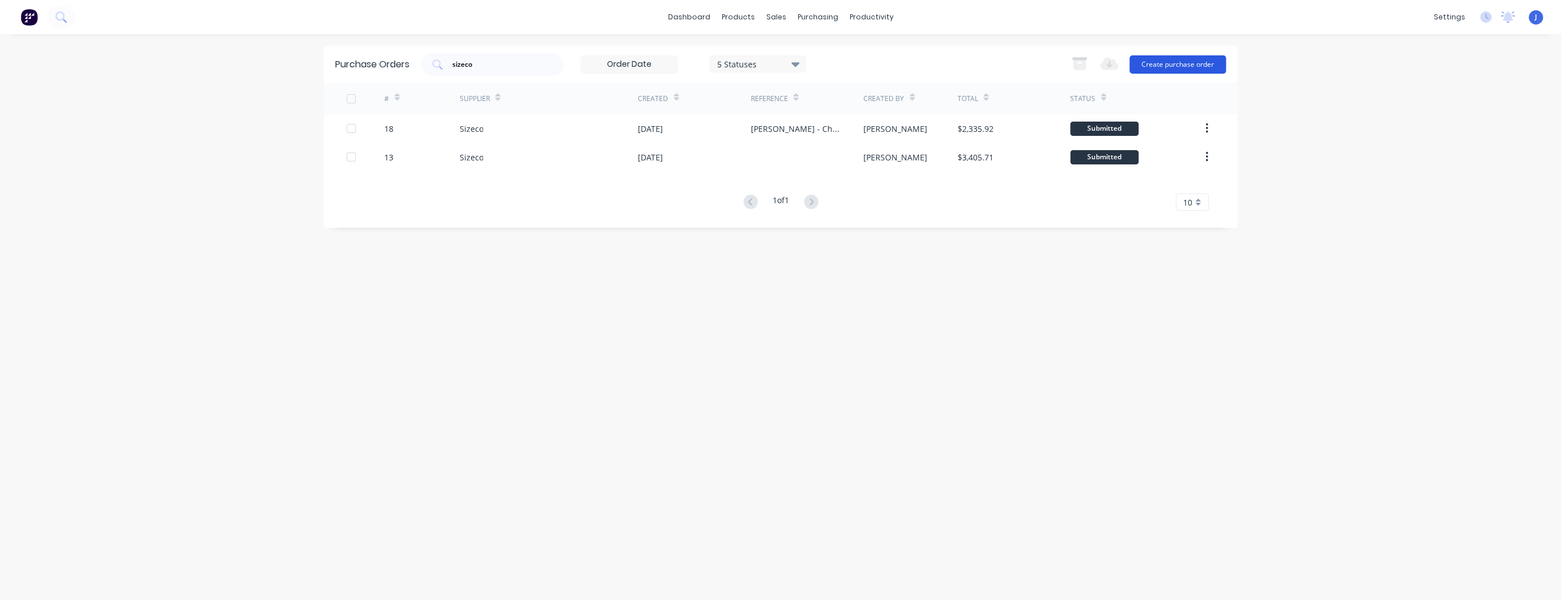
click at [1156, 66] on button "Create purchase order" at bounding box center [1178, 64] width 97 height 18
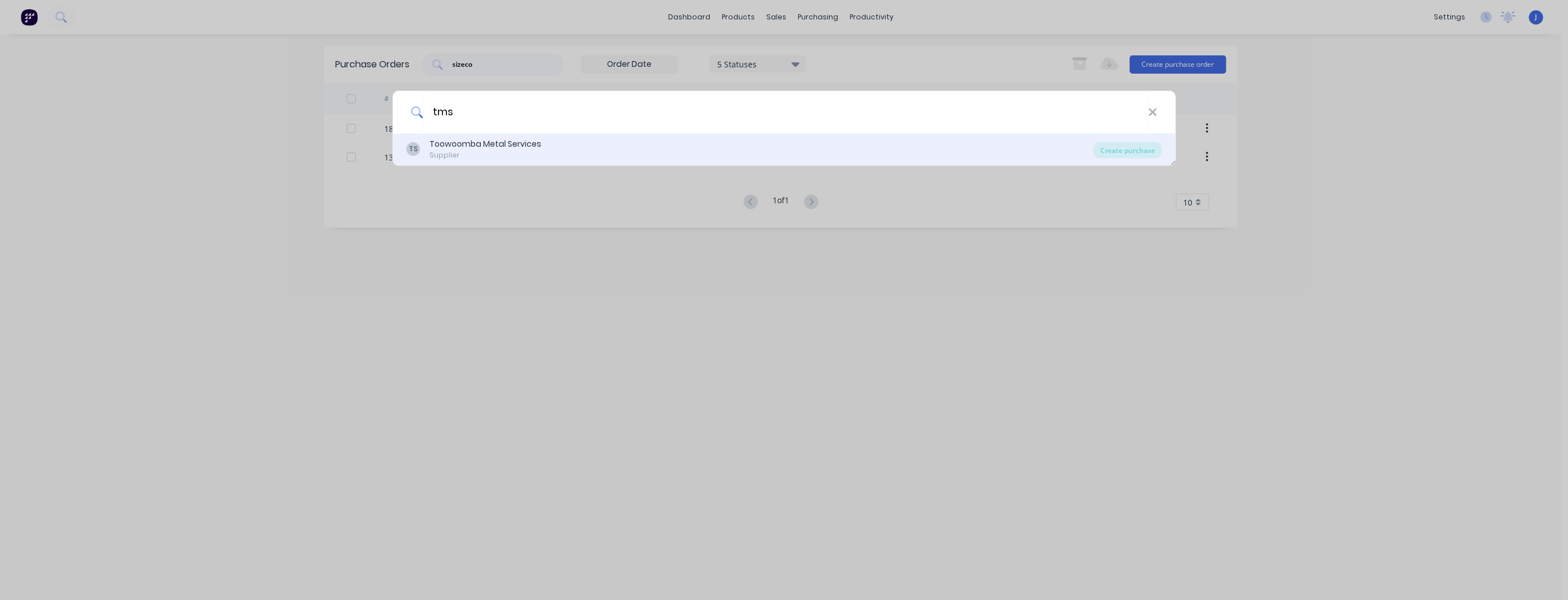
type input "tms"
click at [464, 136] on div "TS Toowoomba Metal Services Supplier Create purchase" at bounding box center [784, 150] width 783 height 32
click at [464, 150] on div "Toowoomba Metal Services" at bounding box center [486, 144] width 112 height 12
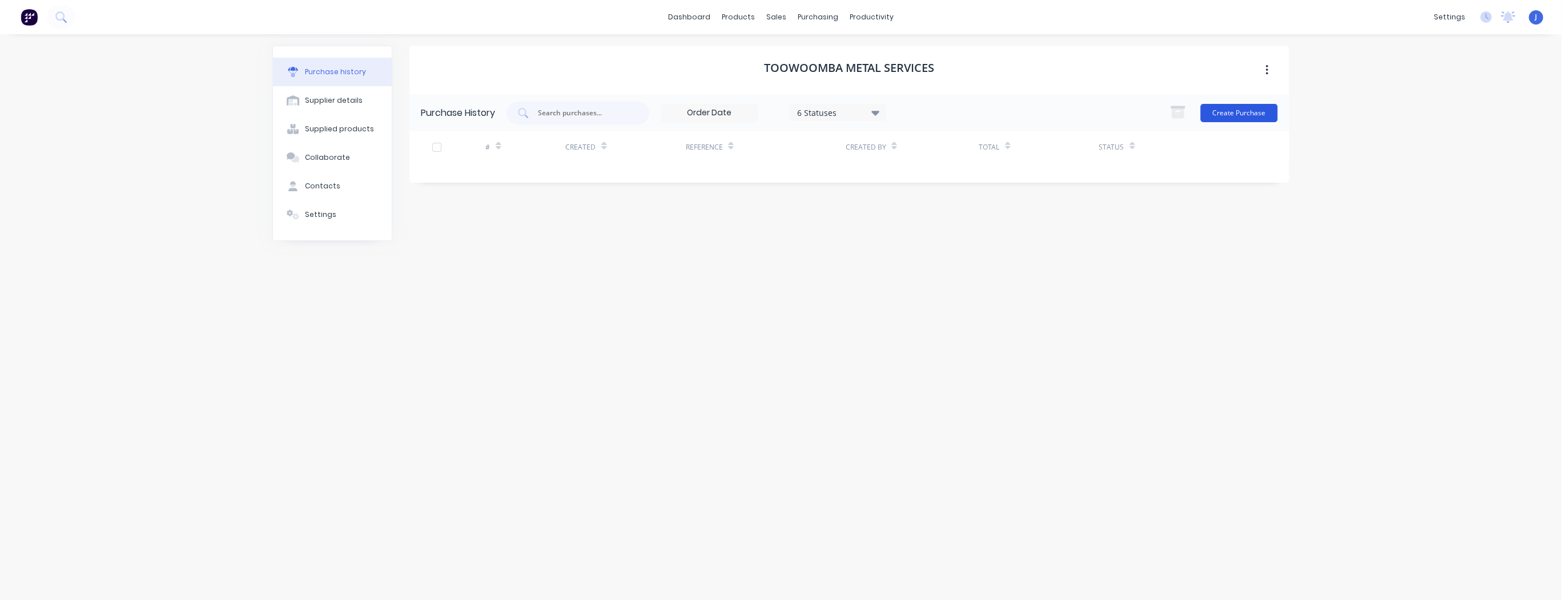
click at [1238, 113] on button "Create Purchase" at bounding box center [1239, 113] width 77 height 18
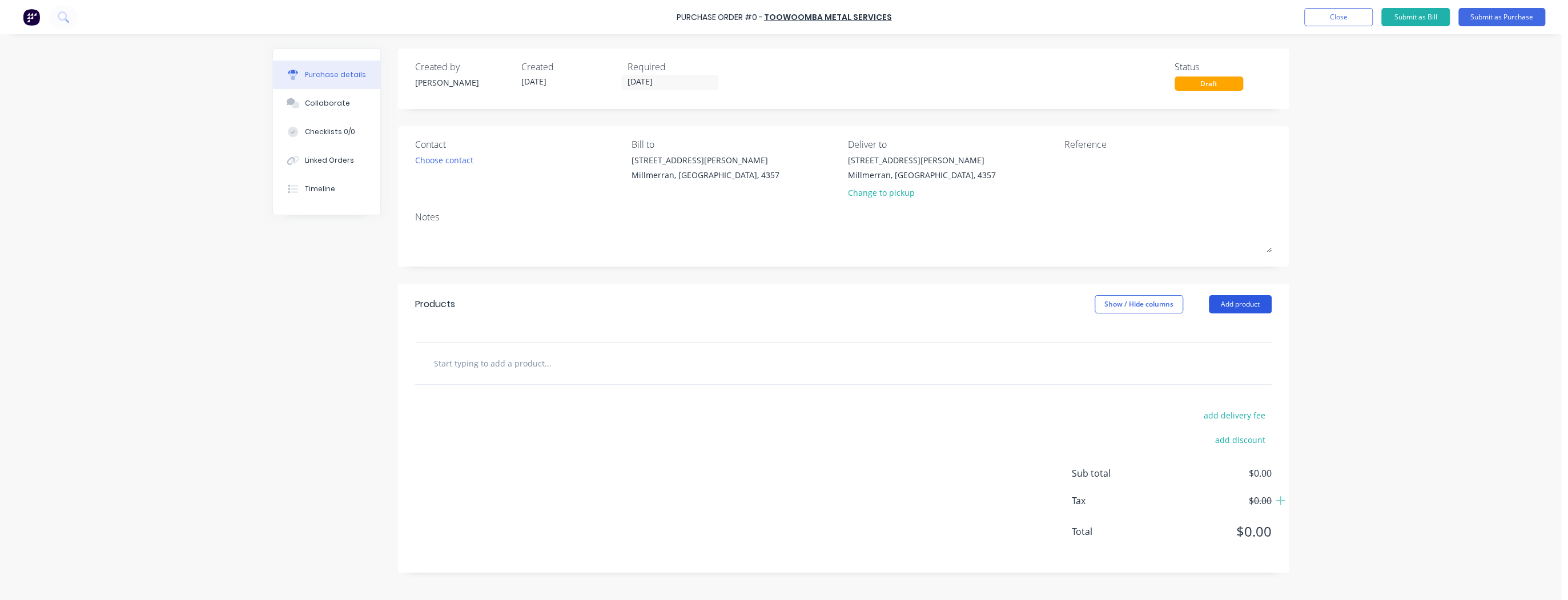
click at [1241, 309] on button "Add product" at bounding box center [1241, 304] width 63 height 18
click at [1224, 332] on div "Product catalogue" at bounding box center [1218, 333] width 88 height 17
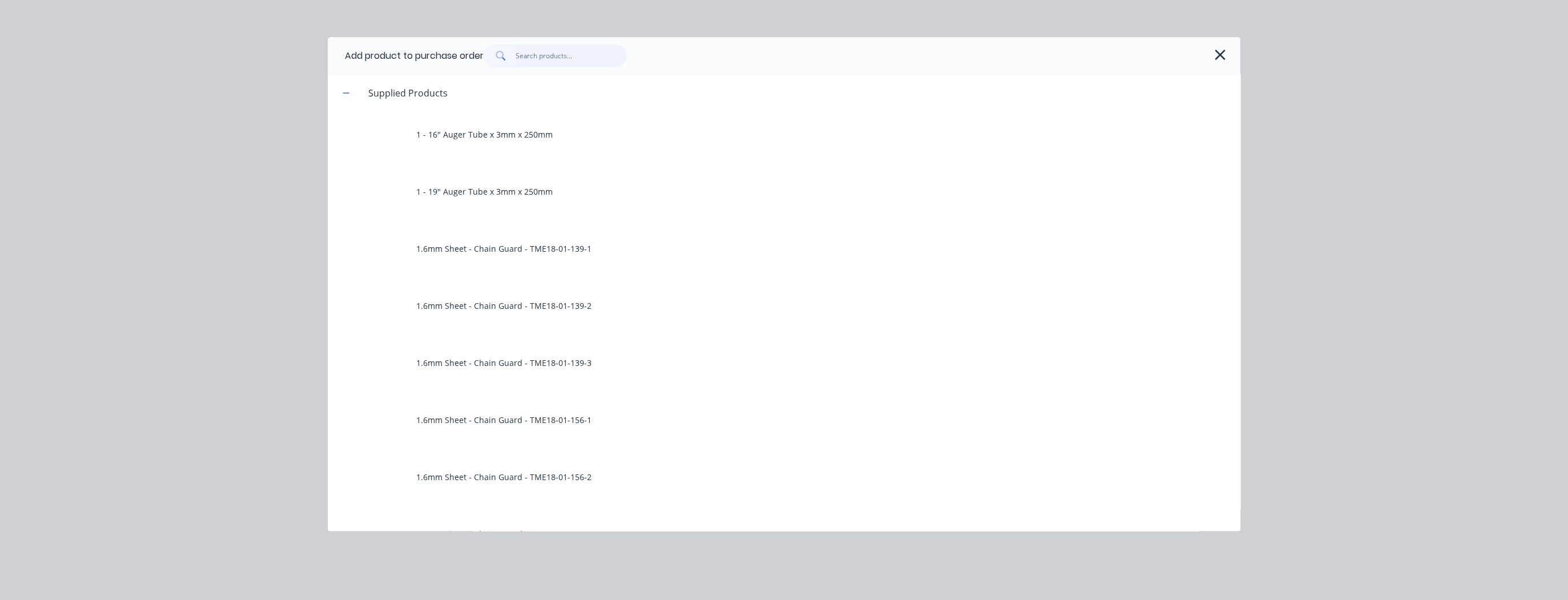
click at [523, 56] on input "text" at bounding box center [571, 56] width 111 height 23
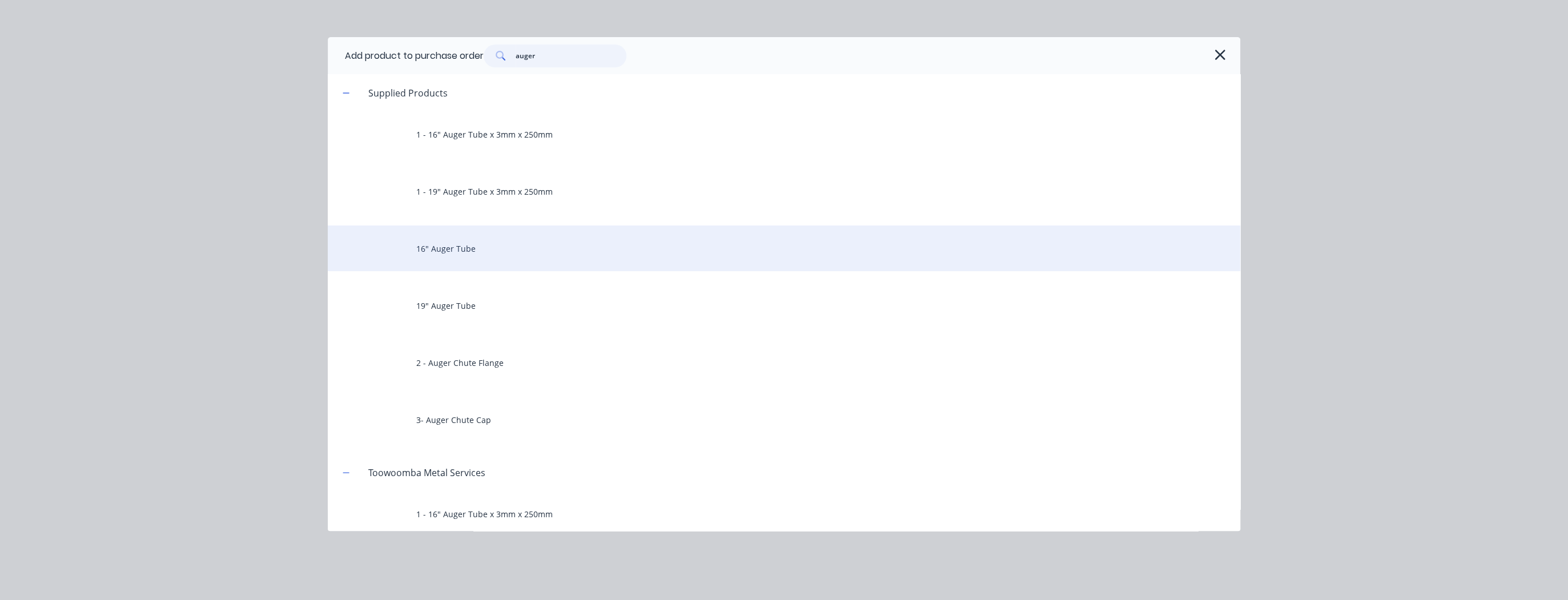
type input "auger"
click at [483, 253] on div "16" Auger Tube" at bounding box center [783, 249] width 912 height 46
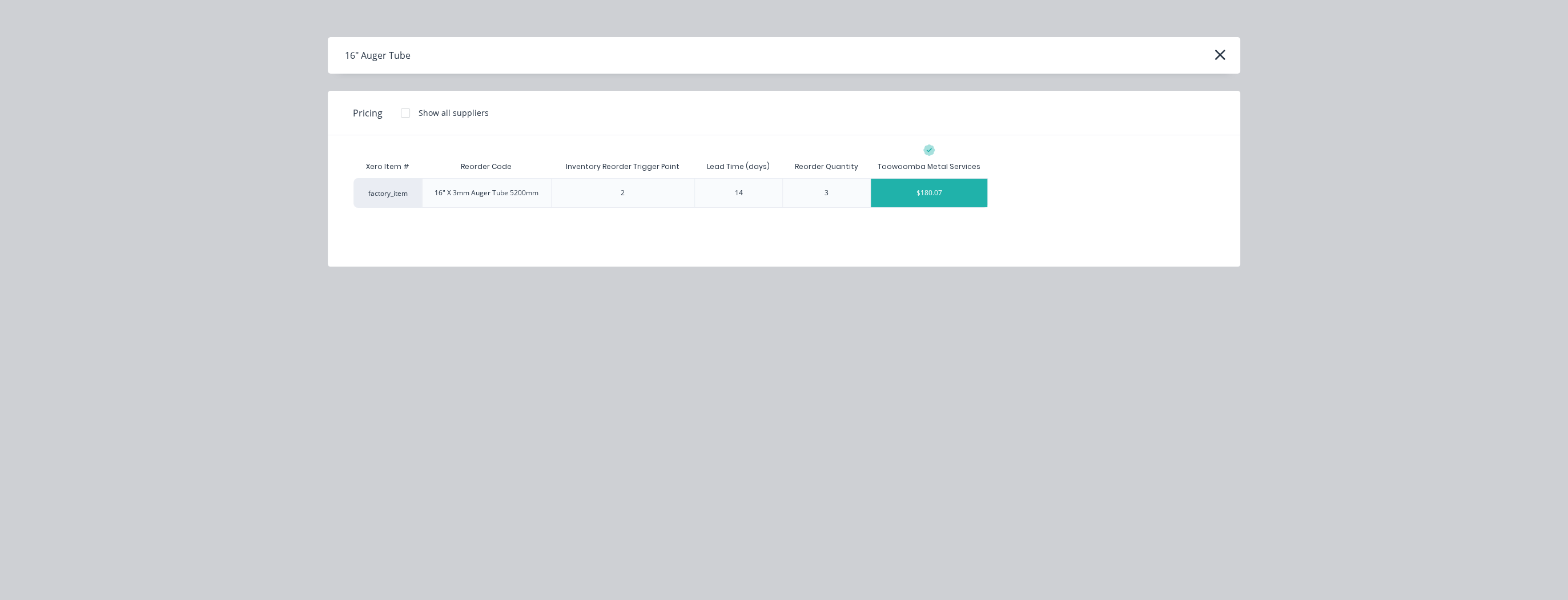
click at [959, 194] on div "$180.07" at bounding box center [929, 193] width 116 height 28
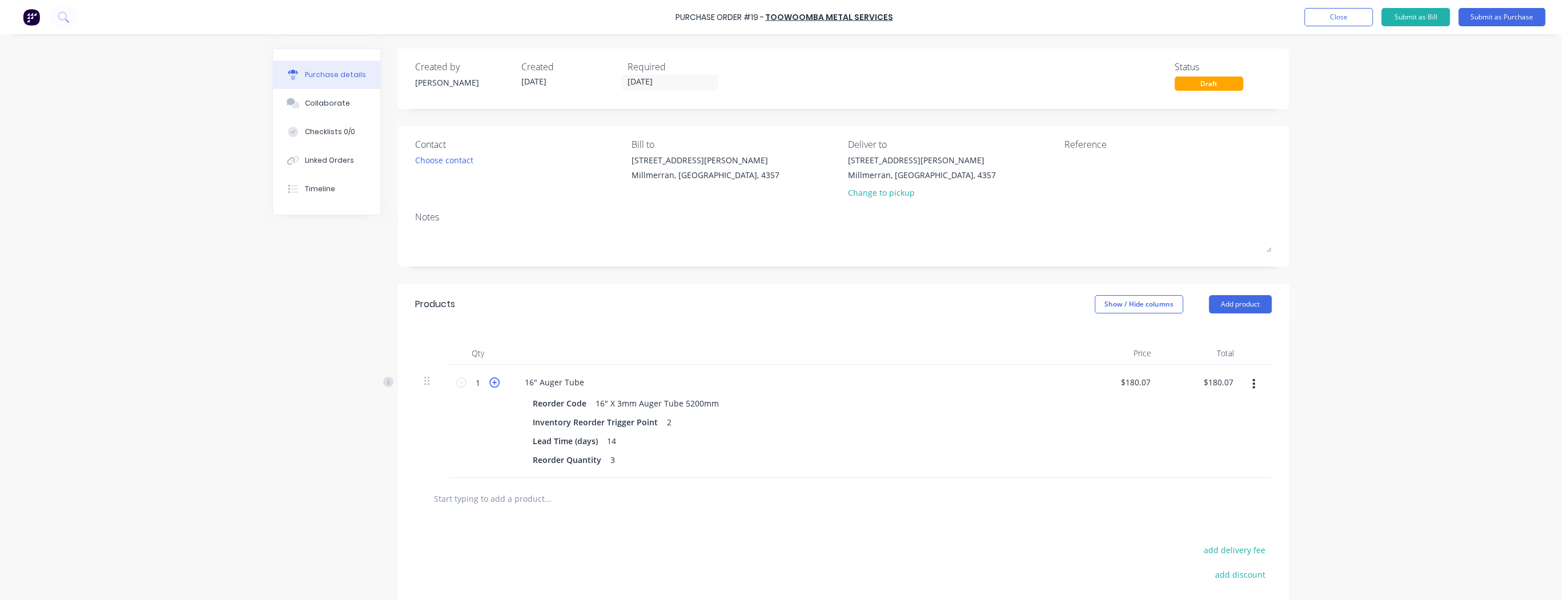
click at [490, 382] on icon at bounding box center [494, 382] width 10 height 10
type input "2"
type input "$360.14"
click at [490, 382] on icon at bounding box center [494, 382] width 10 height 10
type input "3"
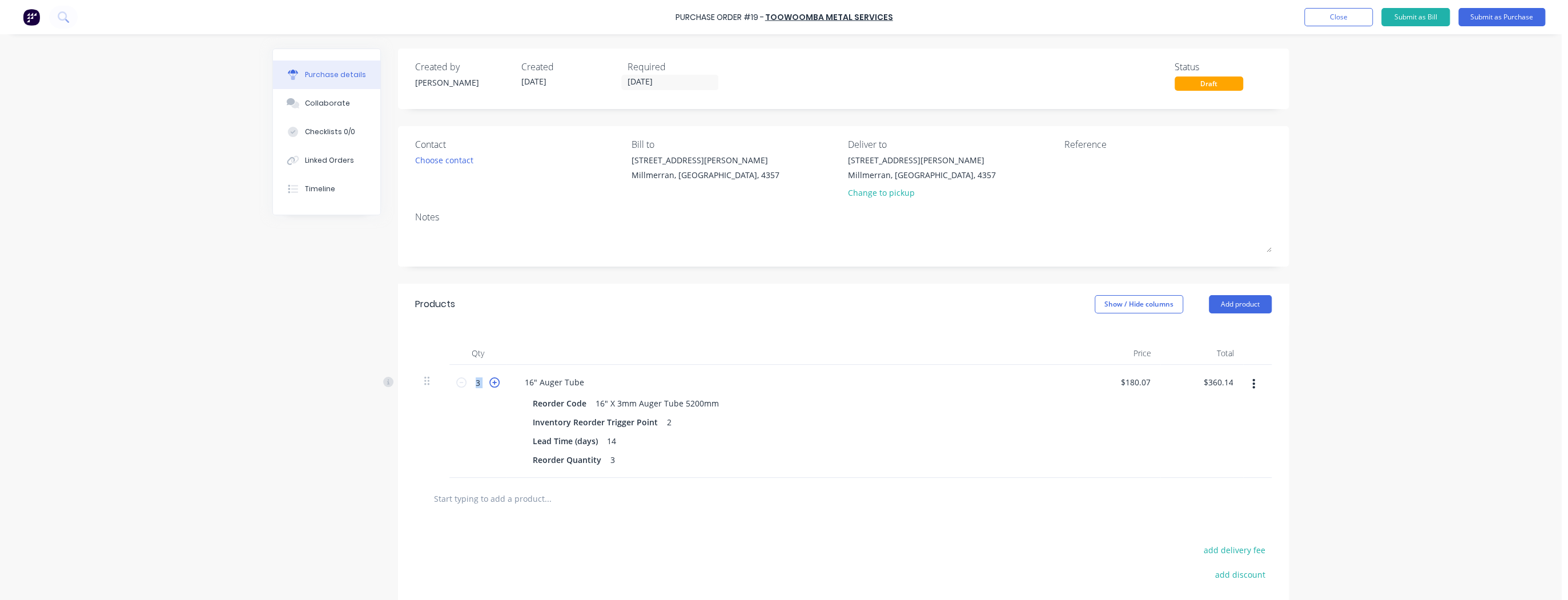
type input "$540.21"
click at [1252, 383] on icon "button" at bounding box center [1254, 384] width 3 height 10
click at [980, 343] on div at bounding box center [791, 354] width 571 height 23
click at [1246, 304] on button "Add product" at bounding box center [1241, 304] width 63 height 18
click at [940, 313] on div "Products Show / Hide columns Add product Product catalogue Basic product Lineal…" at bounding box center [844, 305] width 891 height 41
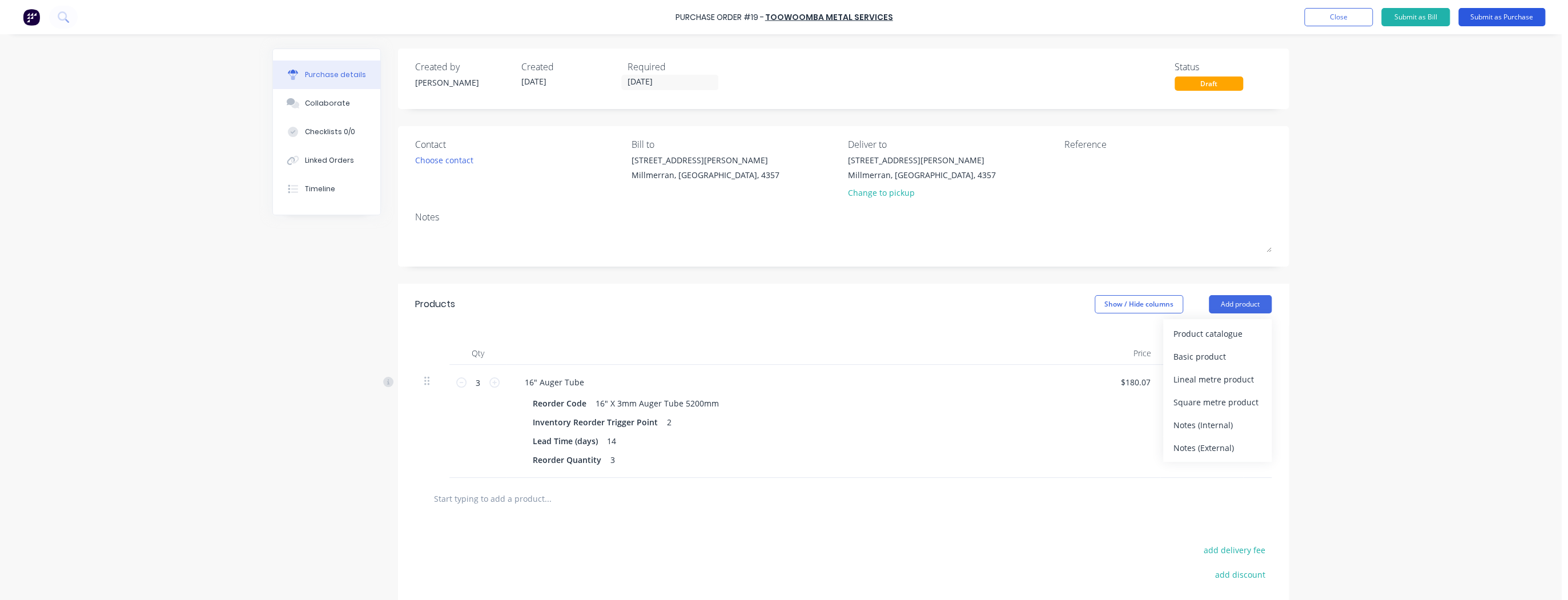
click at [1529, 19] on button "Submit as Purchase" at bounding box center [1502, 17] width 87 height 18
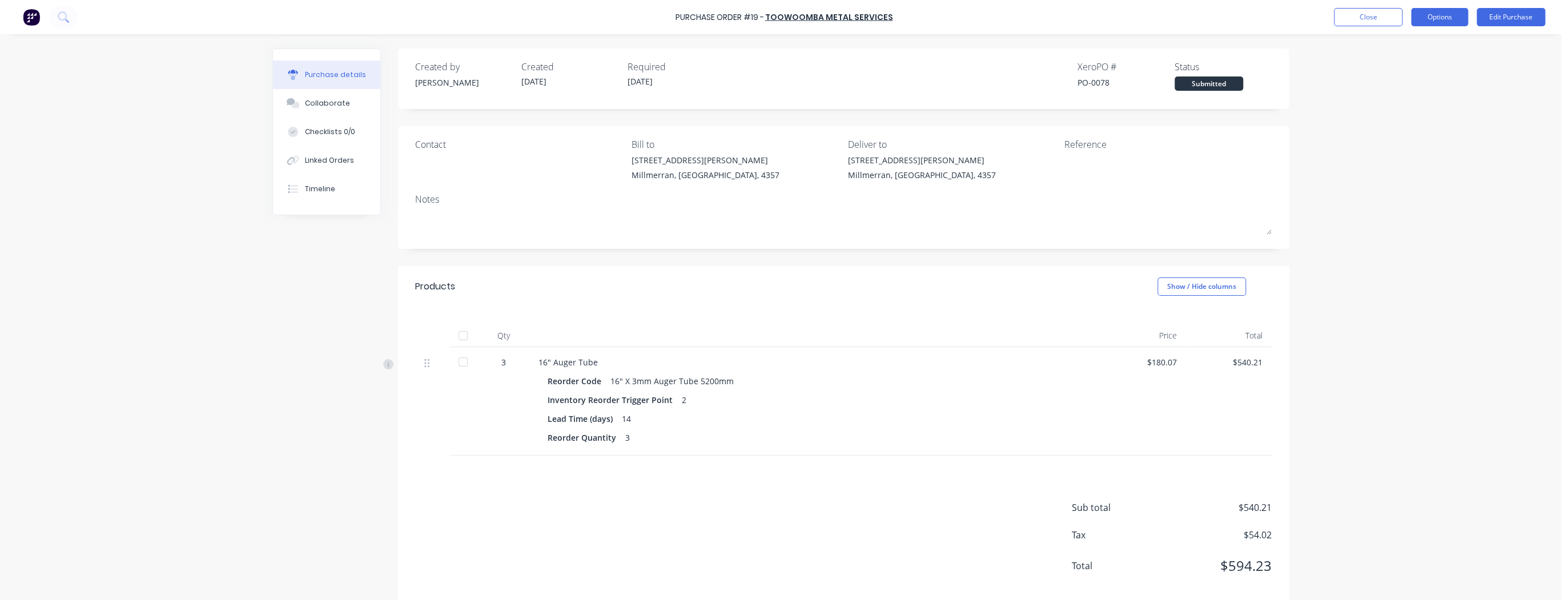
click at [1433, 17] on button "Options" at bounding box center [1440, 17] width 57 height 18
click at [1399, 46] on div "Print / Email" at bounding box center [1414, 46] width 88 height 17
click at [459, 161] on div "Contact" at bounding box center [519, 162] width 208 height 49
click at [431, 162] on div "Contact" at bounding box center [519, 162] width 208 height 49
click at [421, 167] on div "Contact" at bounding box center [519, 162] width 208 height 49
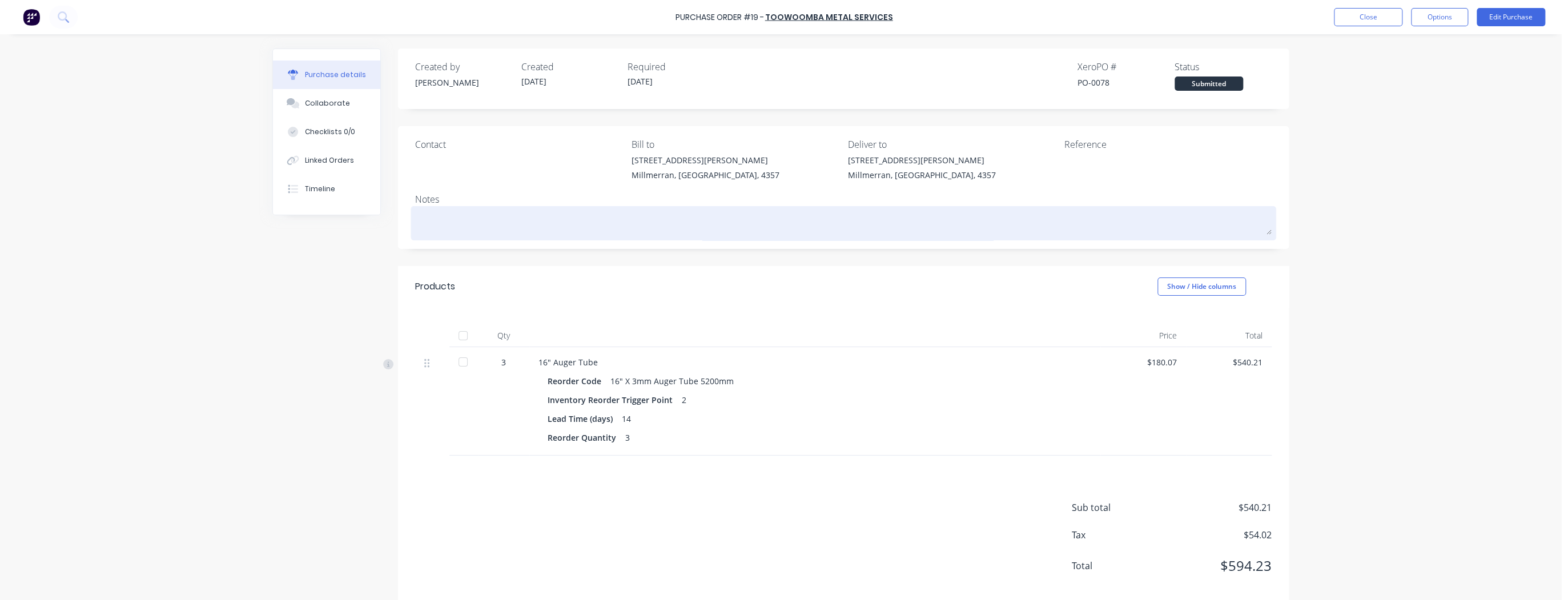
drag, startPoint x: 763, startPoint y: 272, endPoint x: 819, endPoint y: 237, distance: 66.0
click at [771, 273] on div "Products Show / Hide columns" at bounding box center [844, 287] width 891 height 41
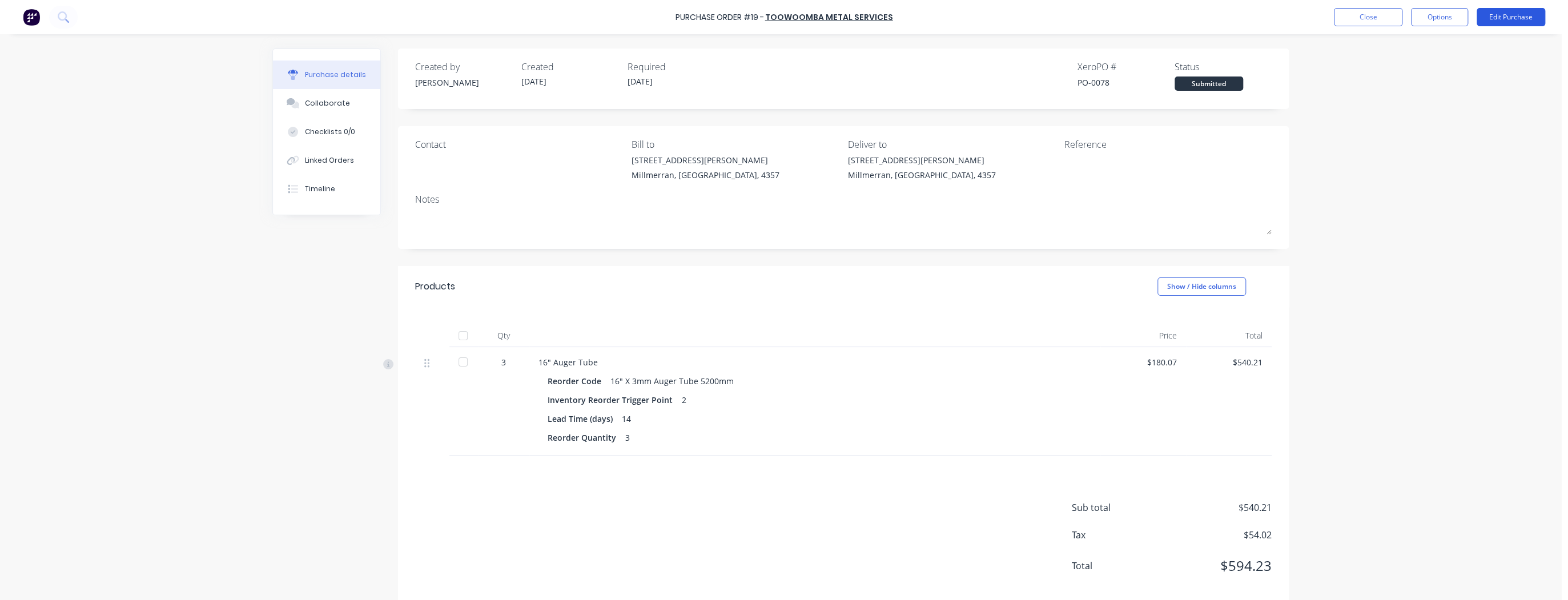
click at [1505, 20] on button "Edit Purchase" at bounding box center [1511, 17] width 68 height 18
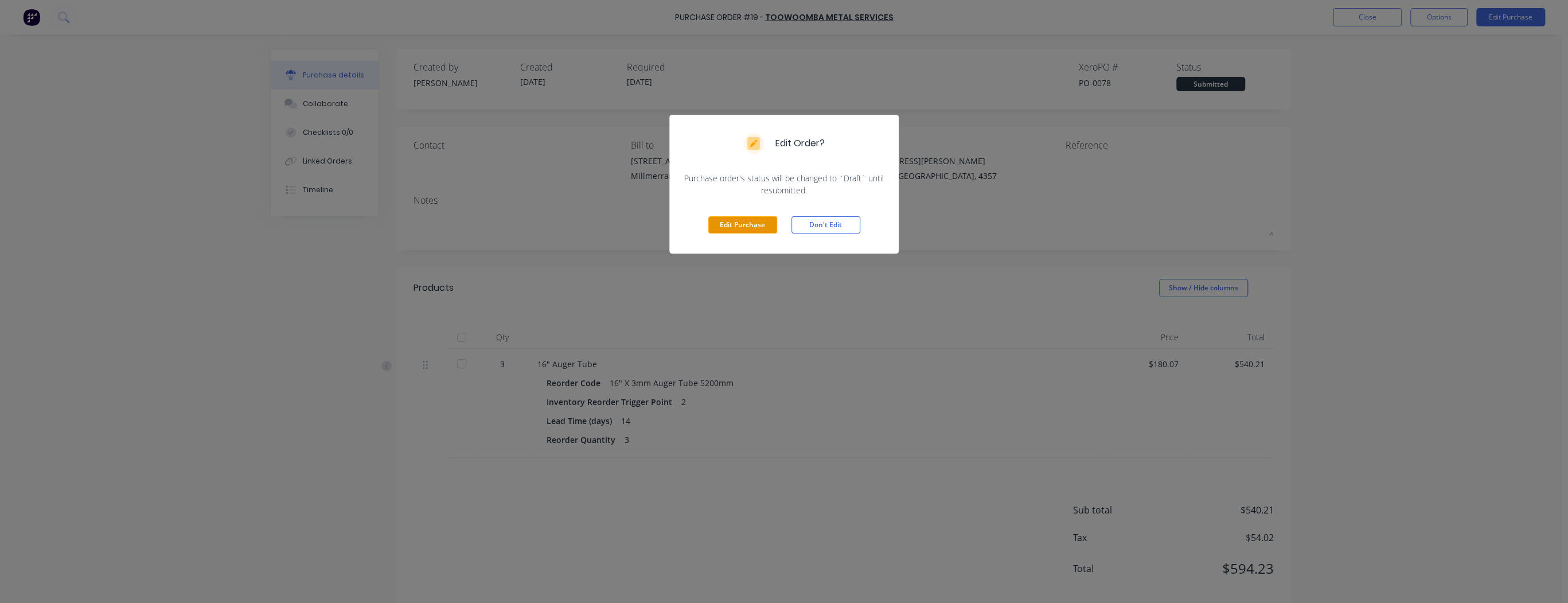
click at [768, 222] on button "Edit Purchase" at bounding box center [742, 225] width 69 height 17
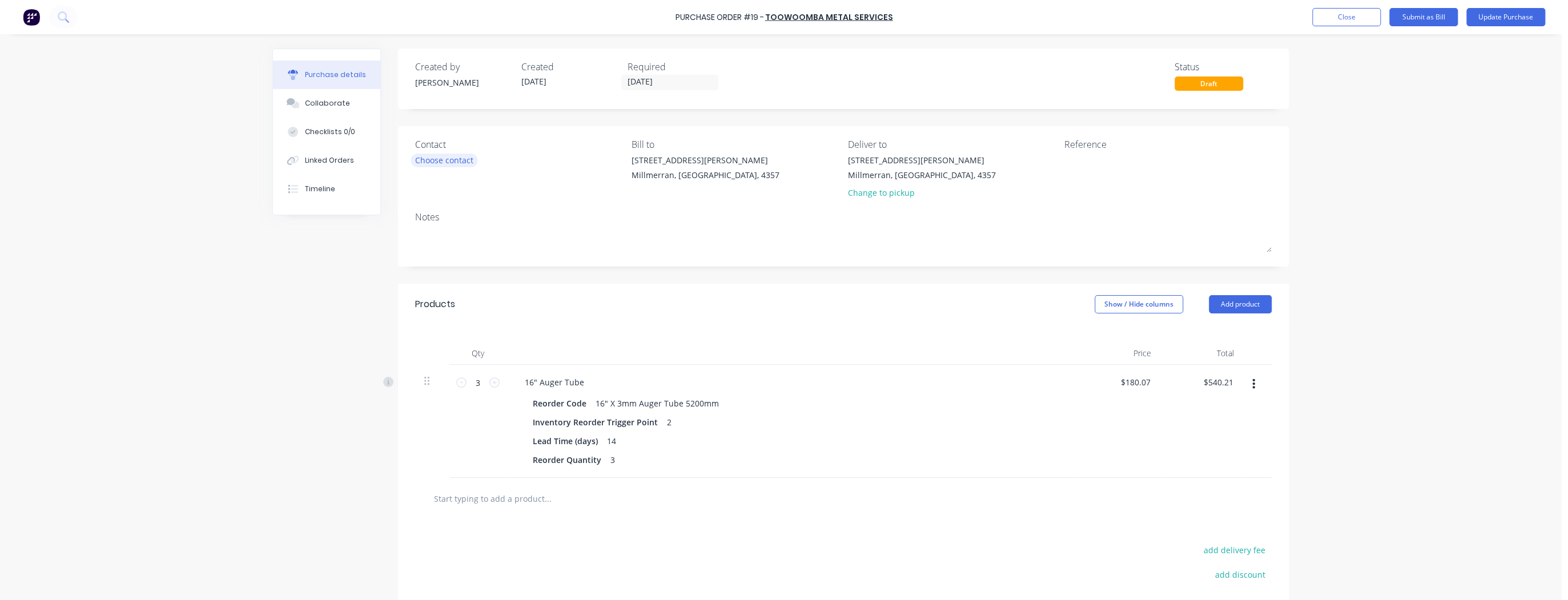
click at [438, 157] on div "Choose contact" at bounding box center [444, 160] width 58 height 12
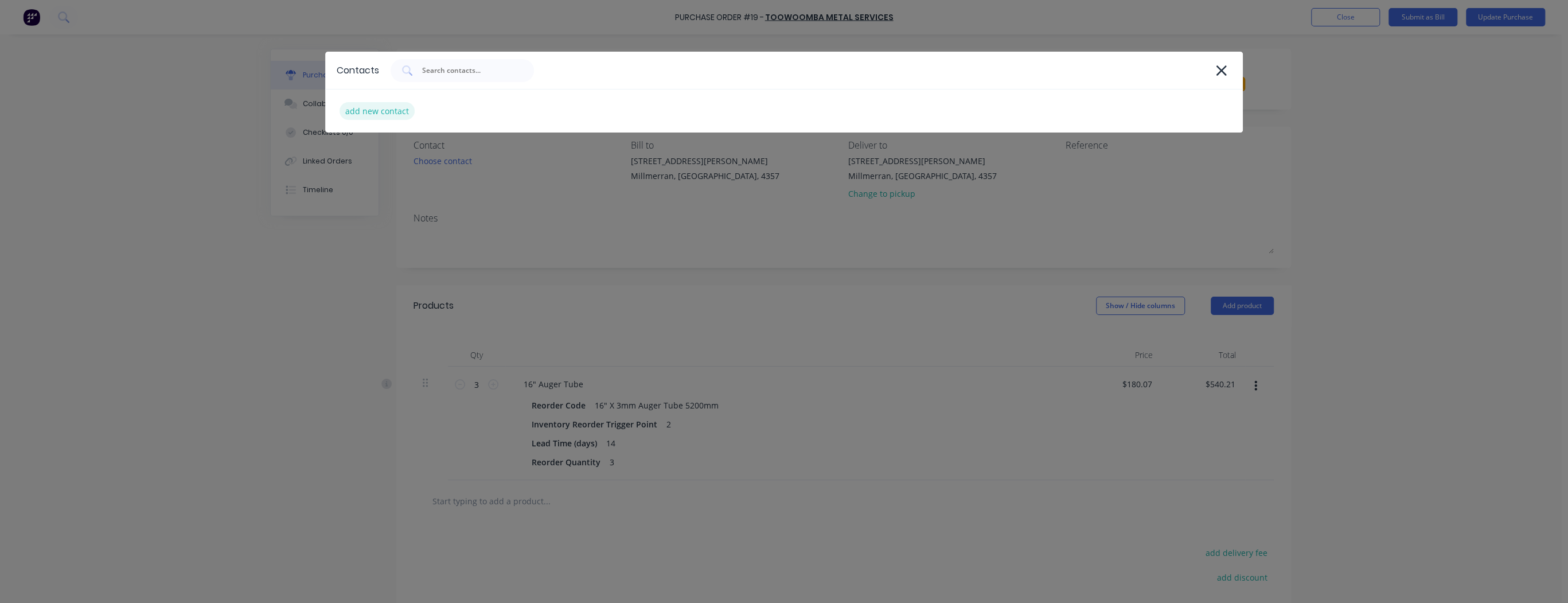
click at [390, 104] on div "add new contact" at bounding box center [376, 111] width 75 height 17
select select "AU"
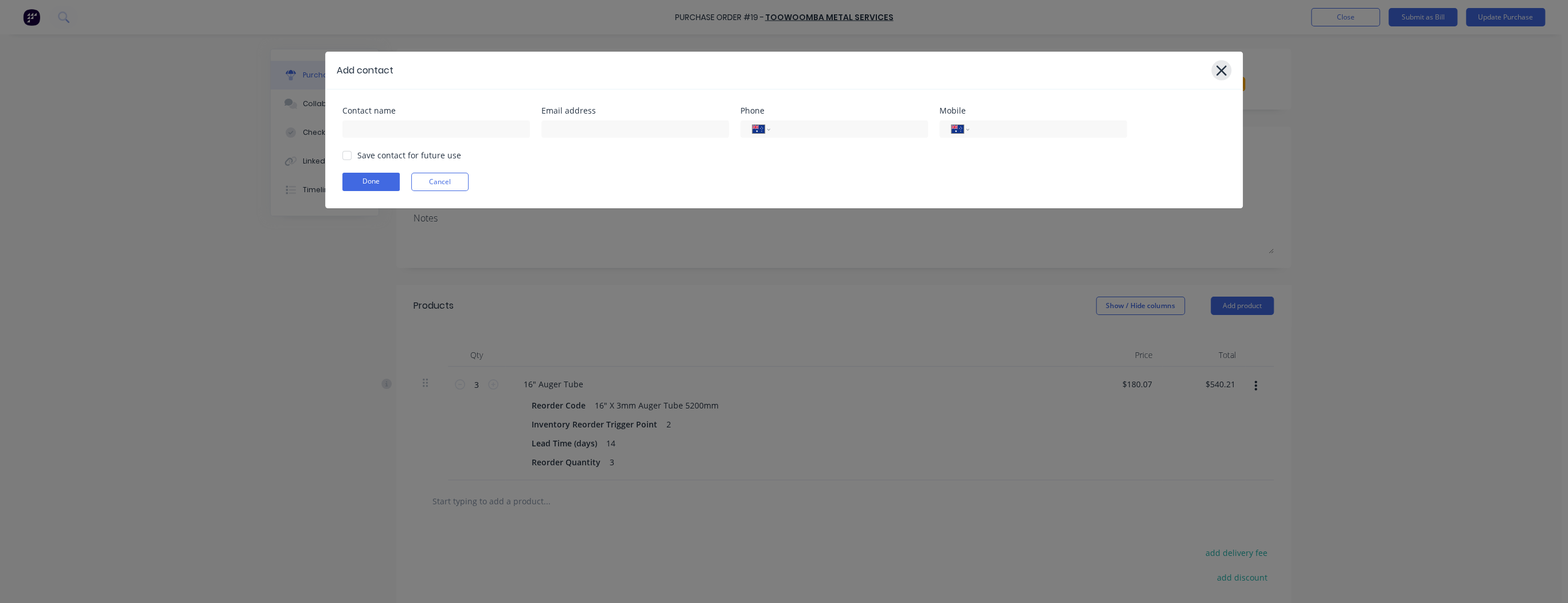
click at [1222, 70] on icon at bounding box center [1222, 70] width 10 height 10
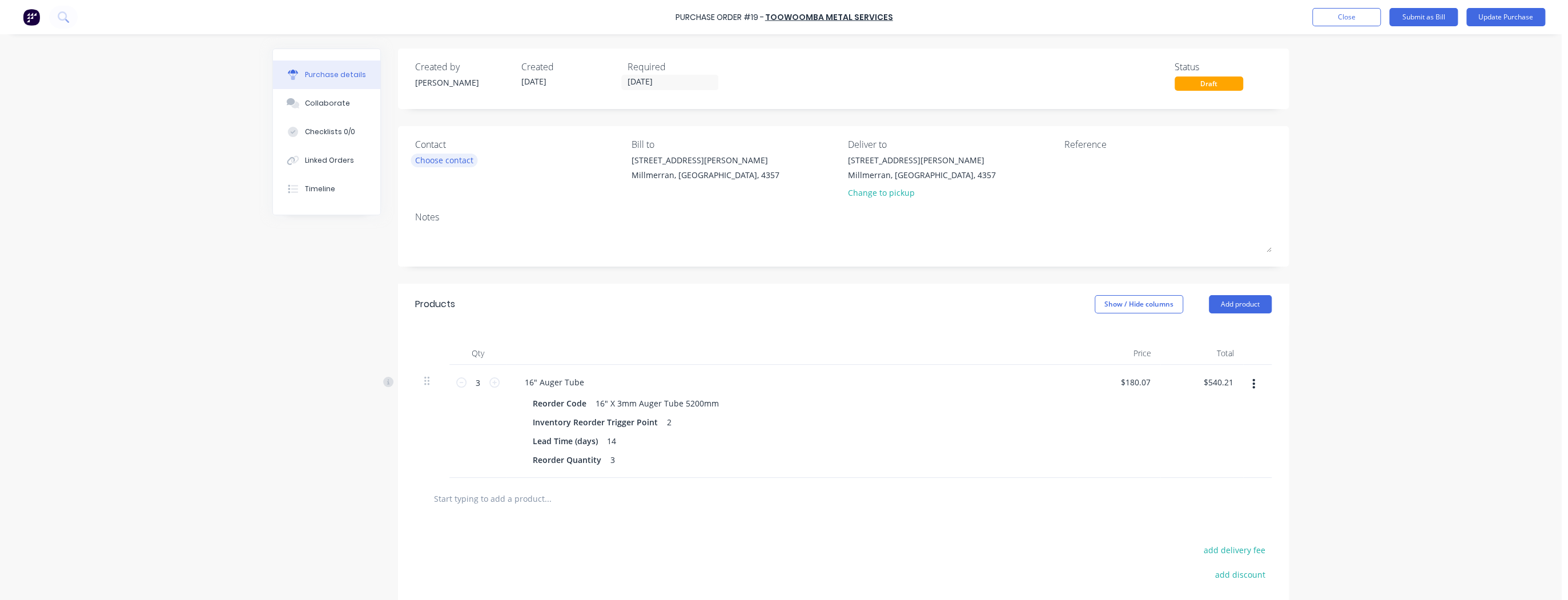
click at [437, 160] on div "Choose contact" at bounding box center [444, 160] width 58 height 12
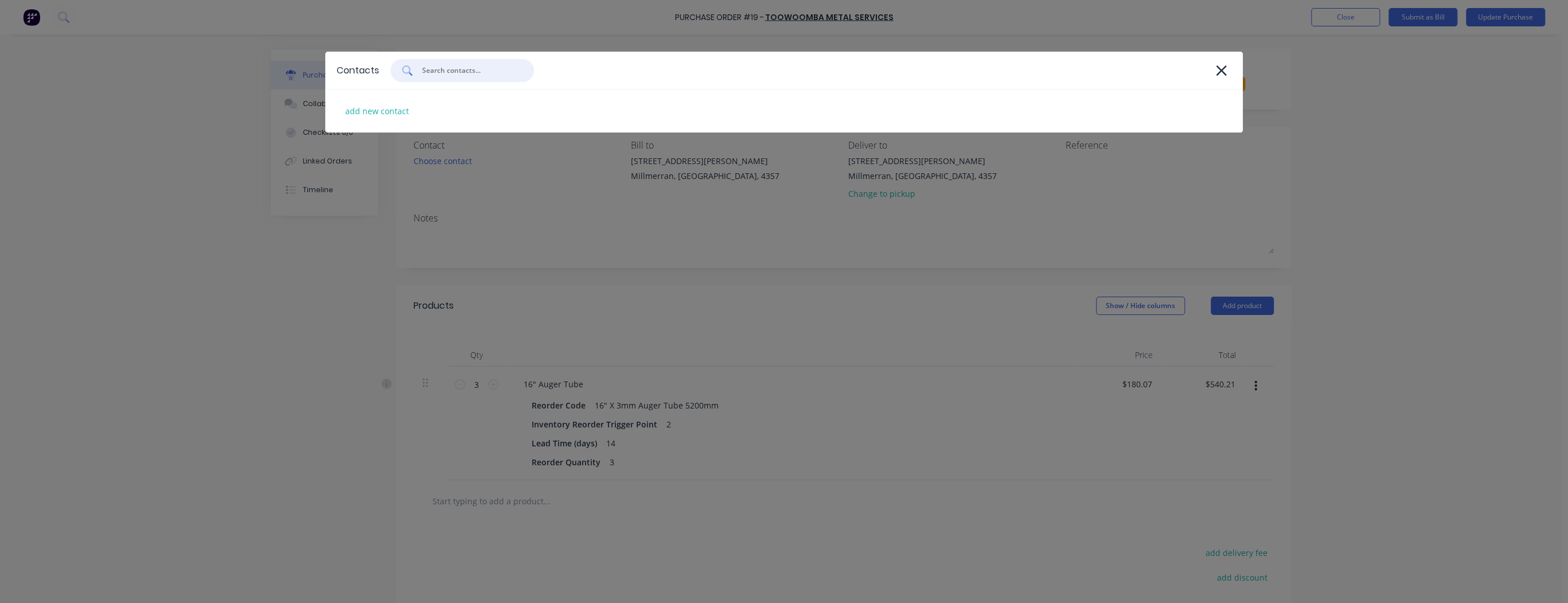
click at [462, 72] on input "text" at bounding box center [468, 70] width 95 height 12
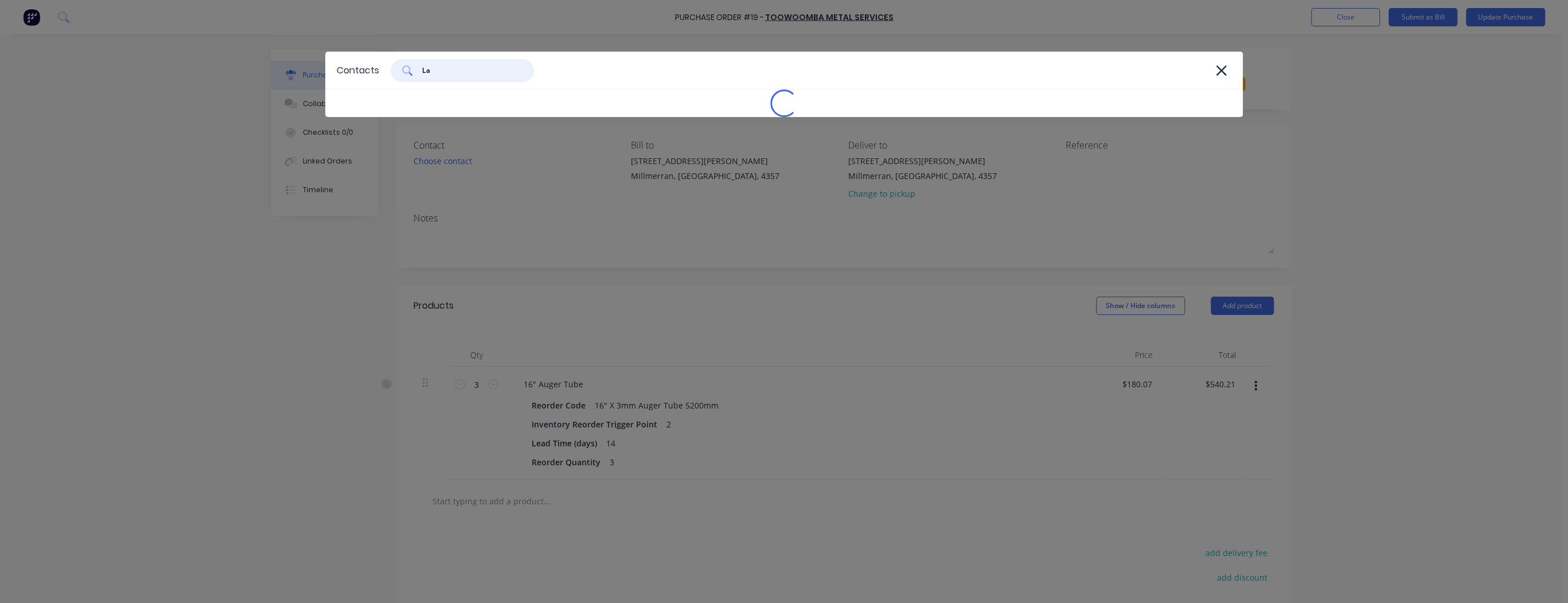
type input "Lar"
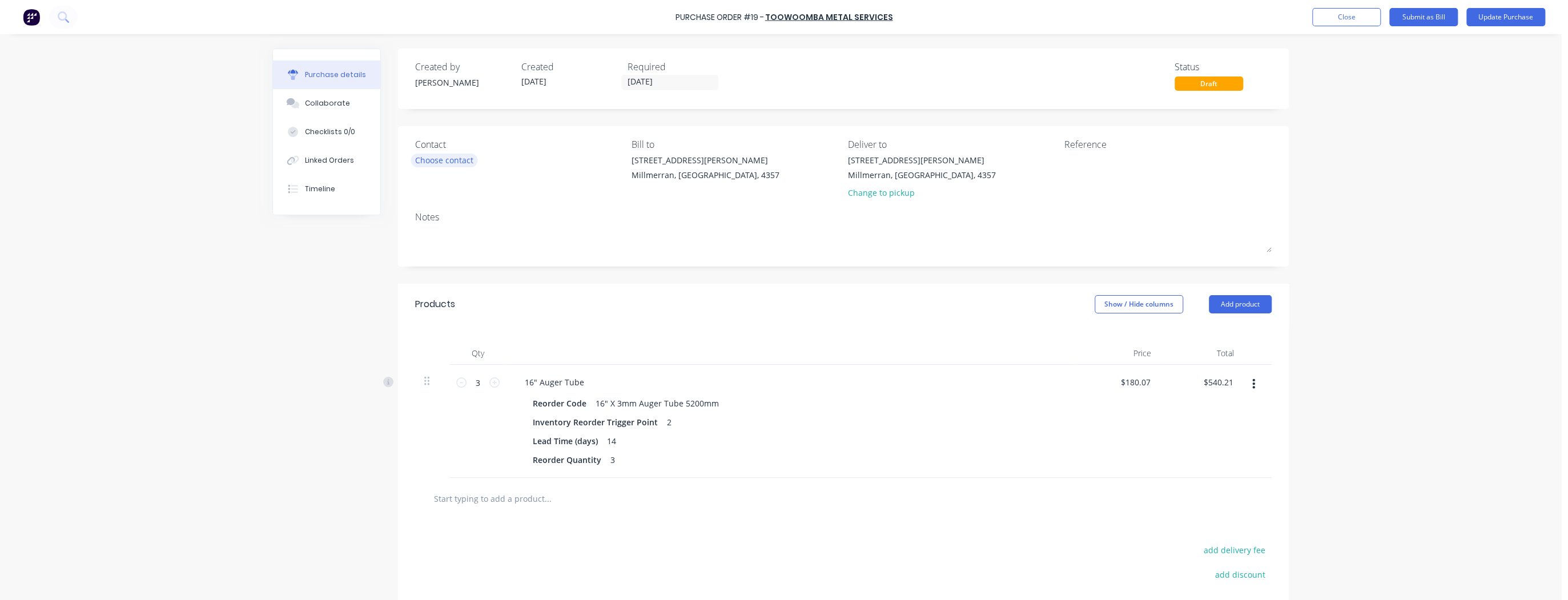
click at [438, 164] on div "Choose contact" at bounding box center [444, 160] width 58 height 12
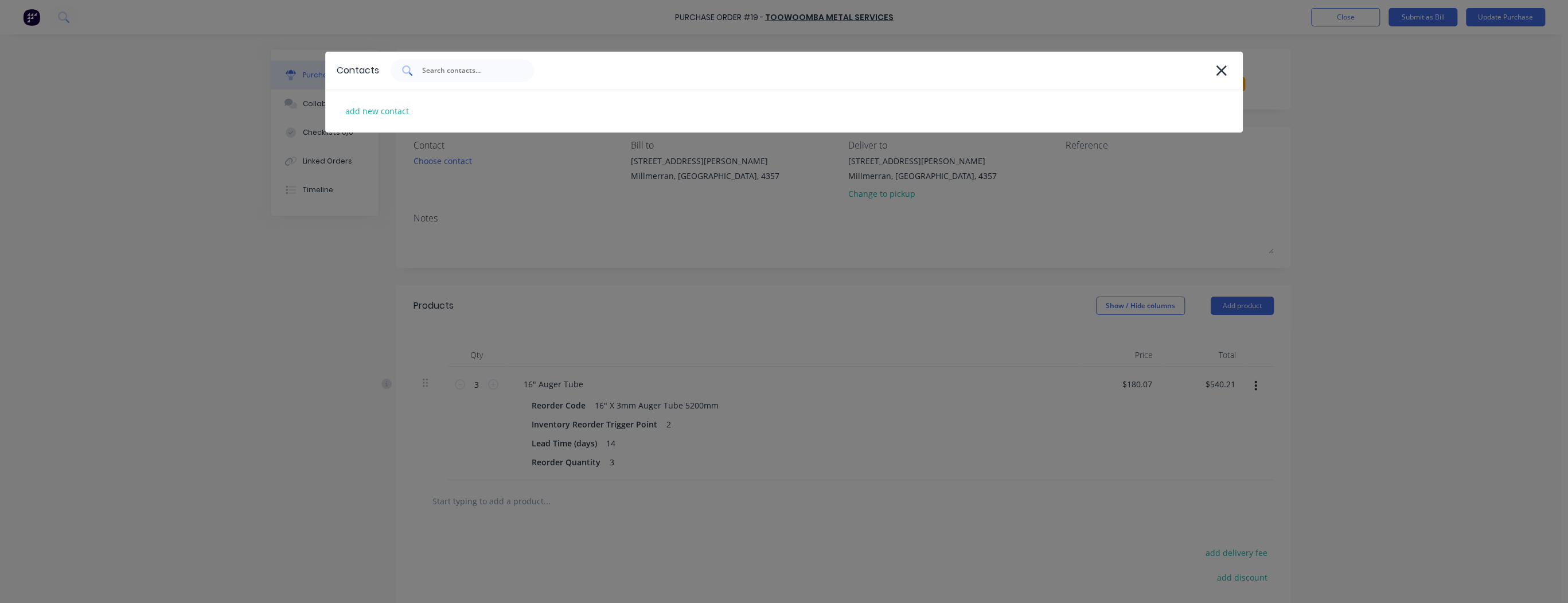
click at [428, 74] on input "text" at bounding box center [468, 70] width 95 height 12
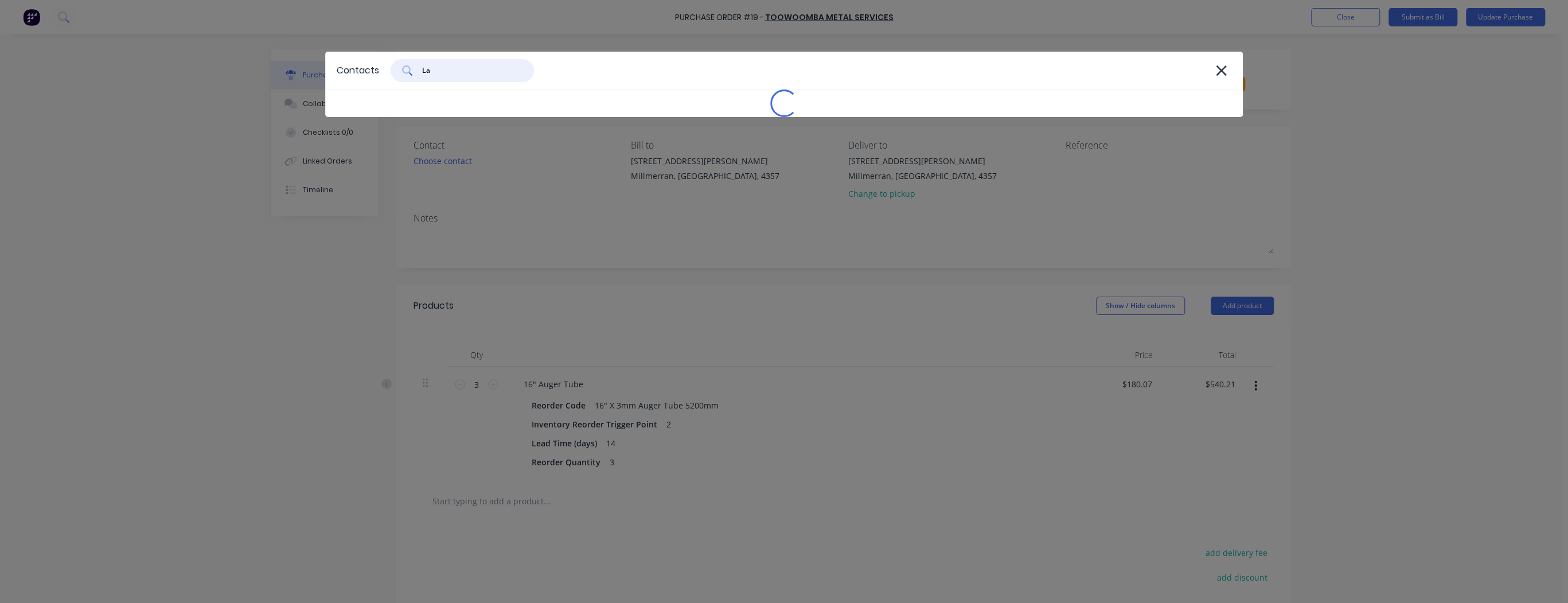
type input "Lar"
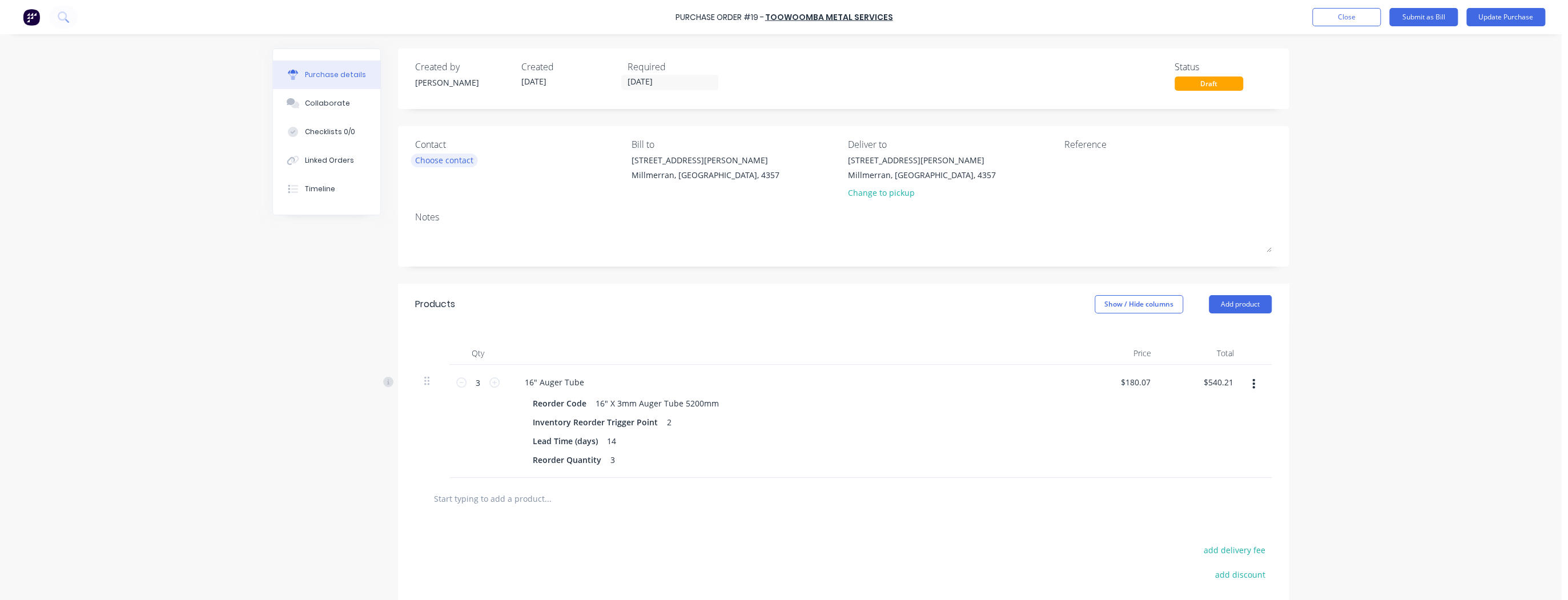
click at [458, 158] on div "Choose contact" at bounding box center [444, 160] width 58 height 12
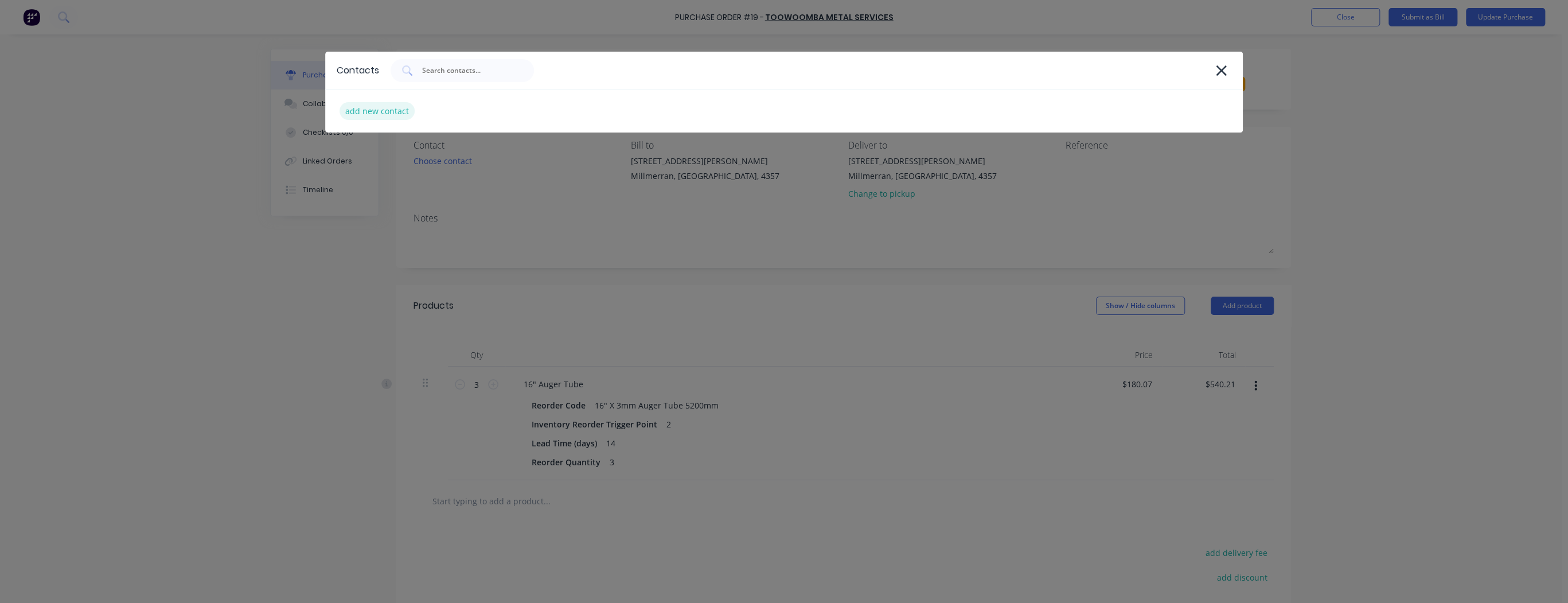
click at [377, 110] on div "add new contact" at bounding box center [376, 111] width 75 height 17
select select "AU"
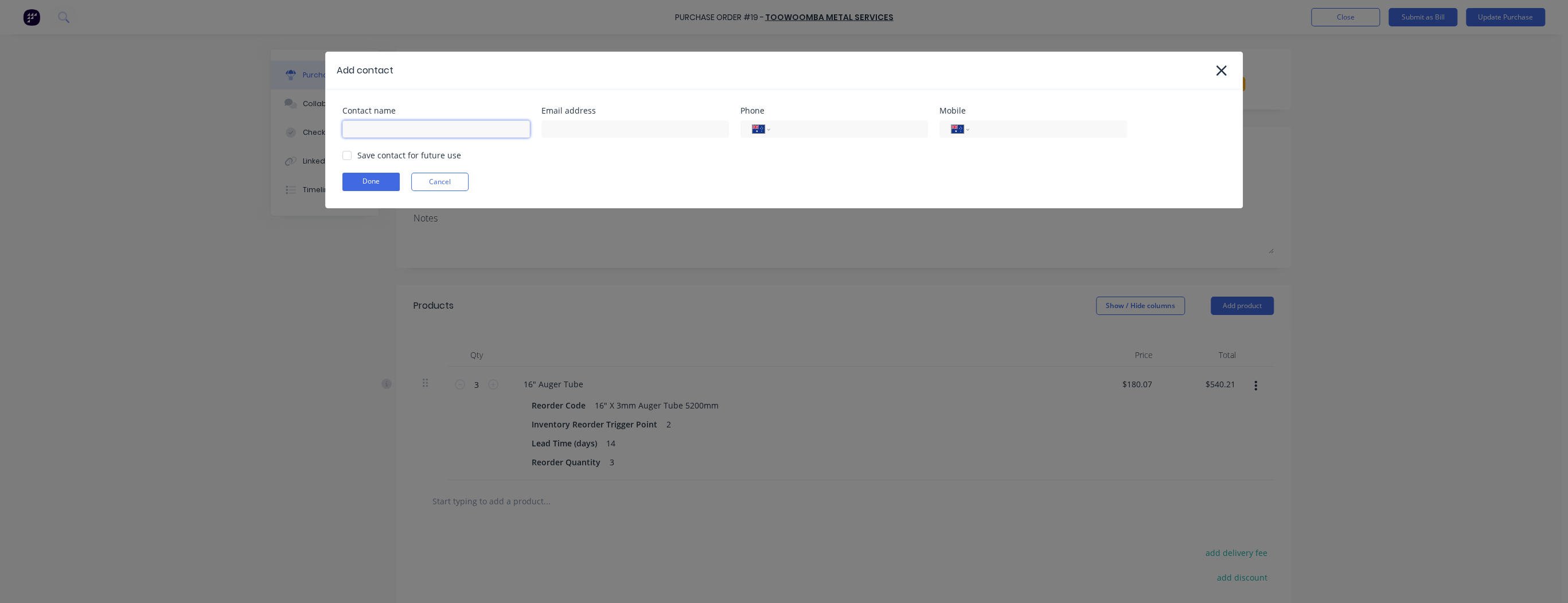
click at [417, 126] on input at bounding box center [436, 129] width 187 height 17
type input "Larissa"
click at [624, 127] on input at bounding box center [635, 129] width 187 height 17
click at [582, 127] on input at bounding box center [635, 129] width 187 height 17
paste input "TMS Program <[EMAIL_ADDRESS][DOMAIN_NAME]>"
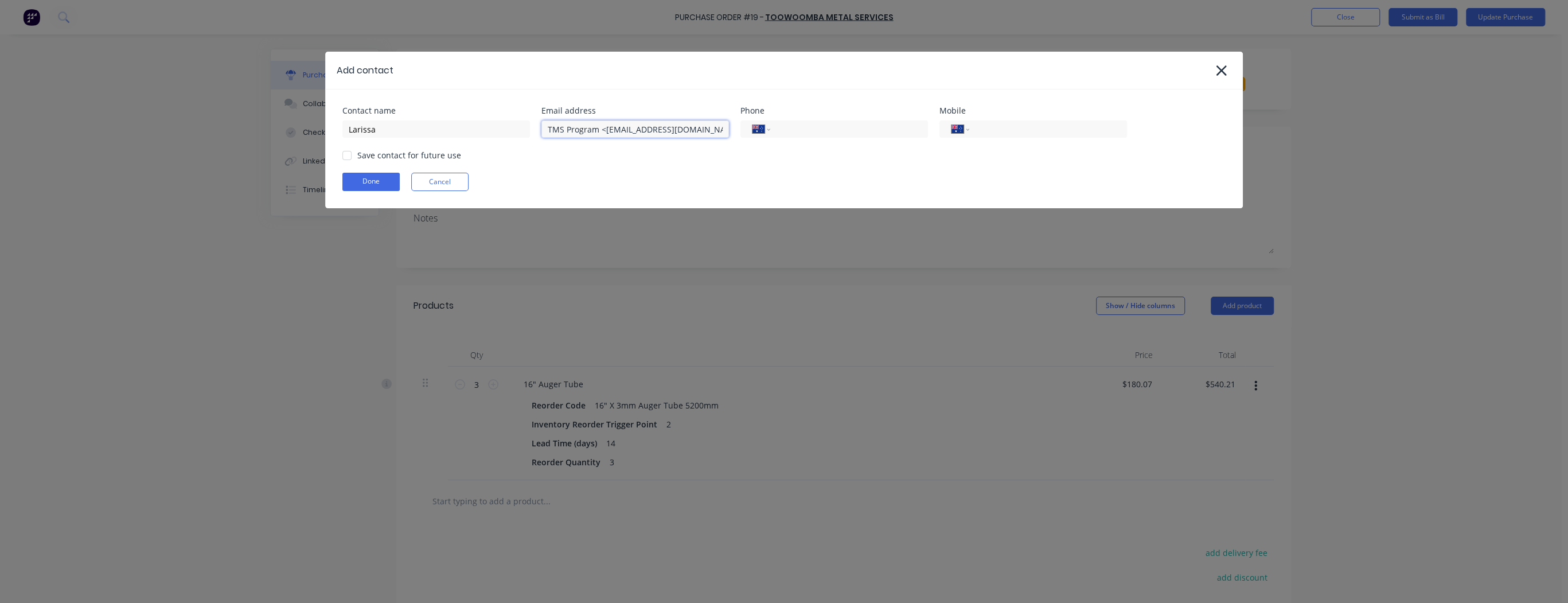
click at [604, 130] on input "TMS Program <[EMAIL_ADDRESS][DOMAIN_NAME]>" at bounding box center [635, 129] width 187 height 17
click at [655, 126] on input "[EMAIL_ADDRESS][DOMAIN_NAME]>" at bounding box center [635, 129] width 187 height 17
type input "[EMAIL_ADDRESS][DOMAIN_NAME]"
click at [1000, 133] on input "tel" at bounding box center [1046, 129] width 138 height 13
click at [346, 156] on div at bounding box center [346, 155] width 23 height 23
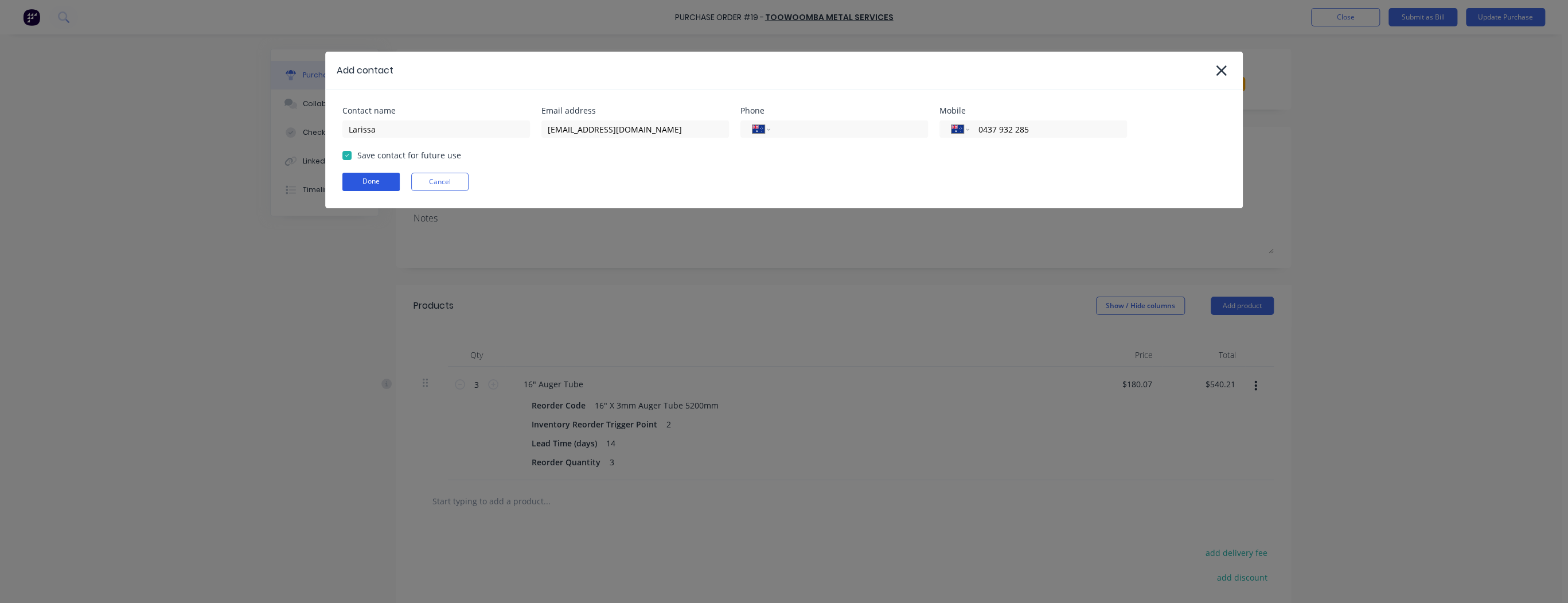
type input "0437 932 285"
click at [361, 183] on button "Done" at bounding box center [371, 181] width 58 height 18
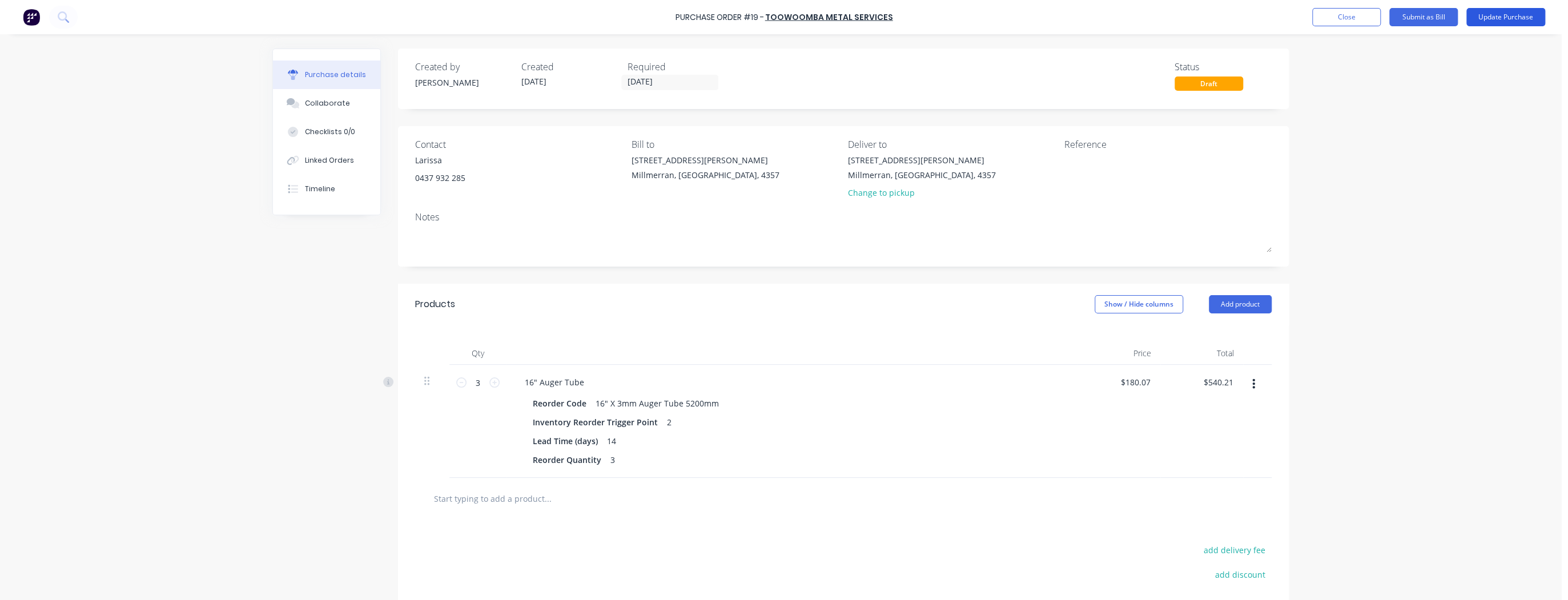
click at [1514, 16] on button "Update Purchase" at bounding box center [1506, 17] width 79 height 18
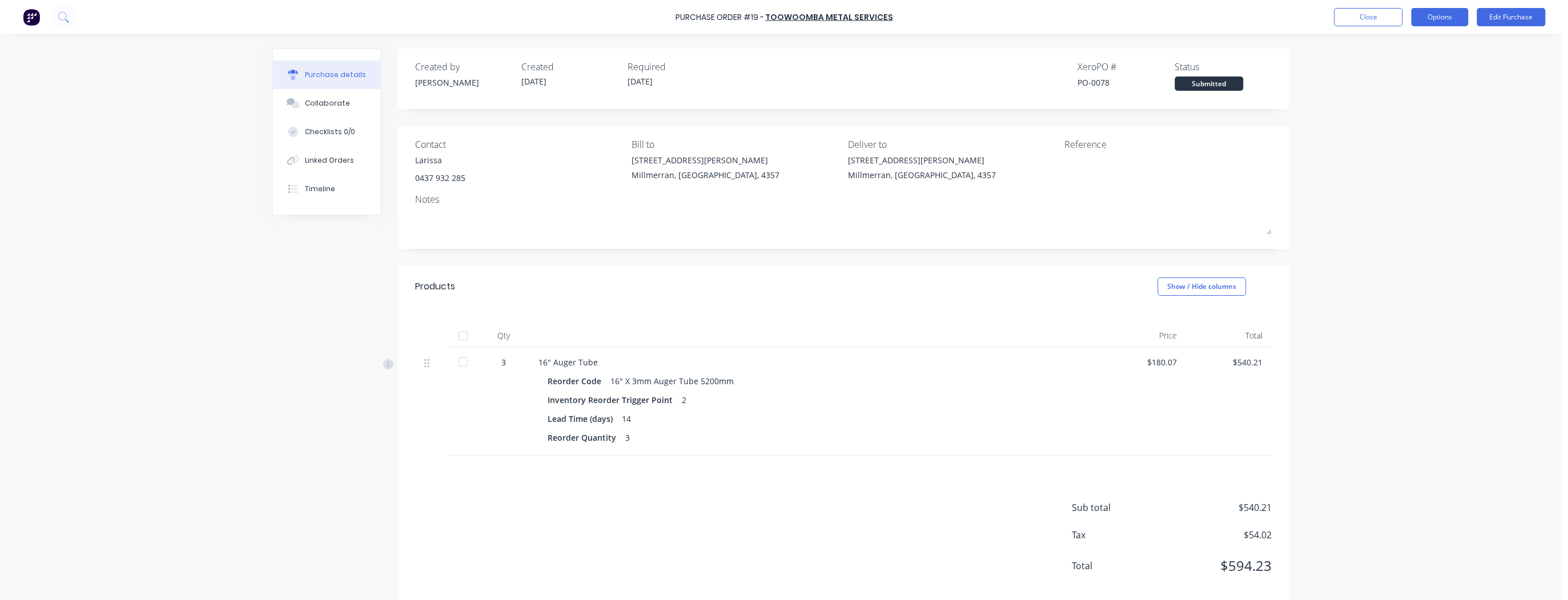
click at [1448, 23] on button "Options" at bounding box center [1440, 17] width 57 height 18
click at [1413, 94] on div "Without pricing" at bounding box center [1414, 92] width 88 height 17
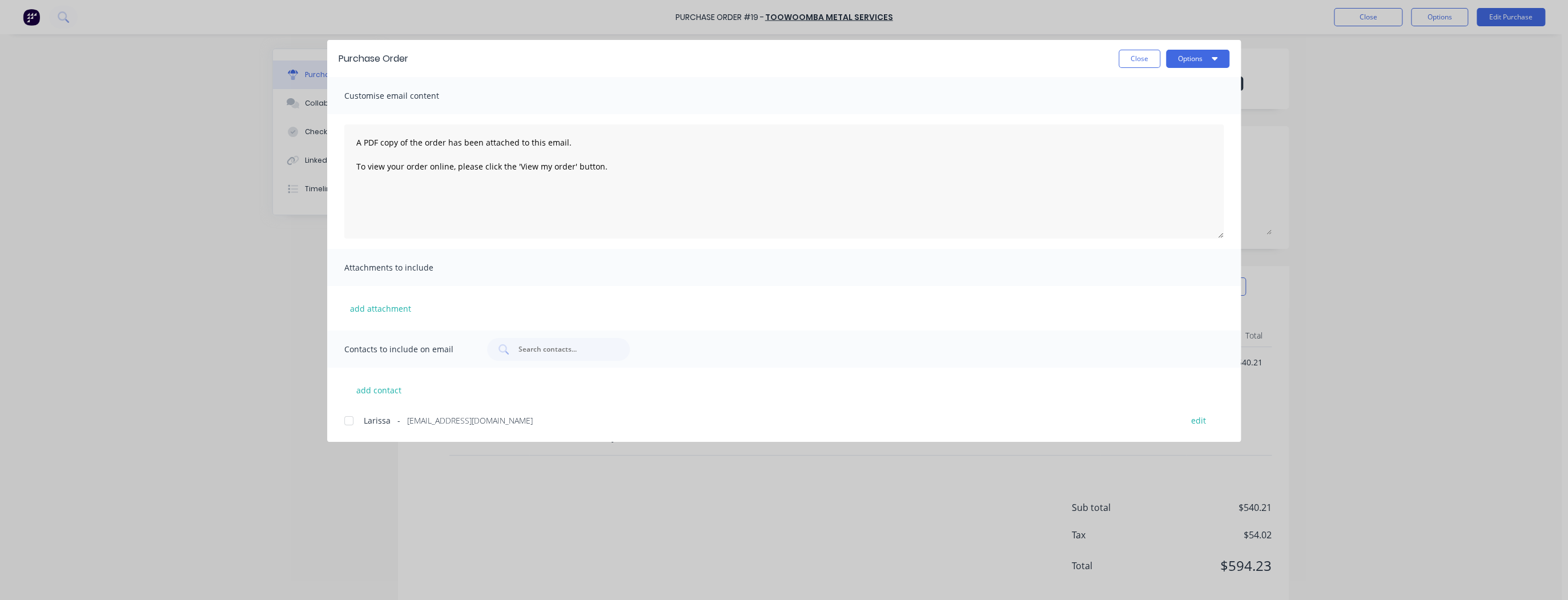
click at [349, 420] on div at bounding box center [349, 420] width 23 height 23
drag, startPoint x: 1183, startPoint y: 61, endPoint x: 1190, endPoint y: 68, distance: 9.9
click at [1184, 61] on button "Options" at bounding box center [1197, 58] width 64 height 18
click at [1153, 130] on div "Email" at bounding box center [1175, 133] width 88 height 17
click at [1142, 59] on button "Close" at bounding box center [1139, 58] width 42 height 18
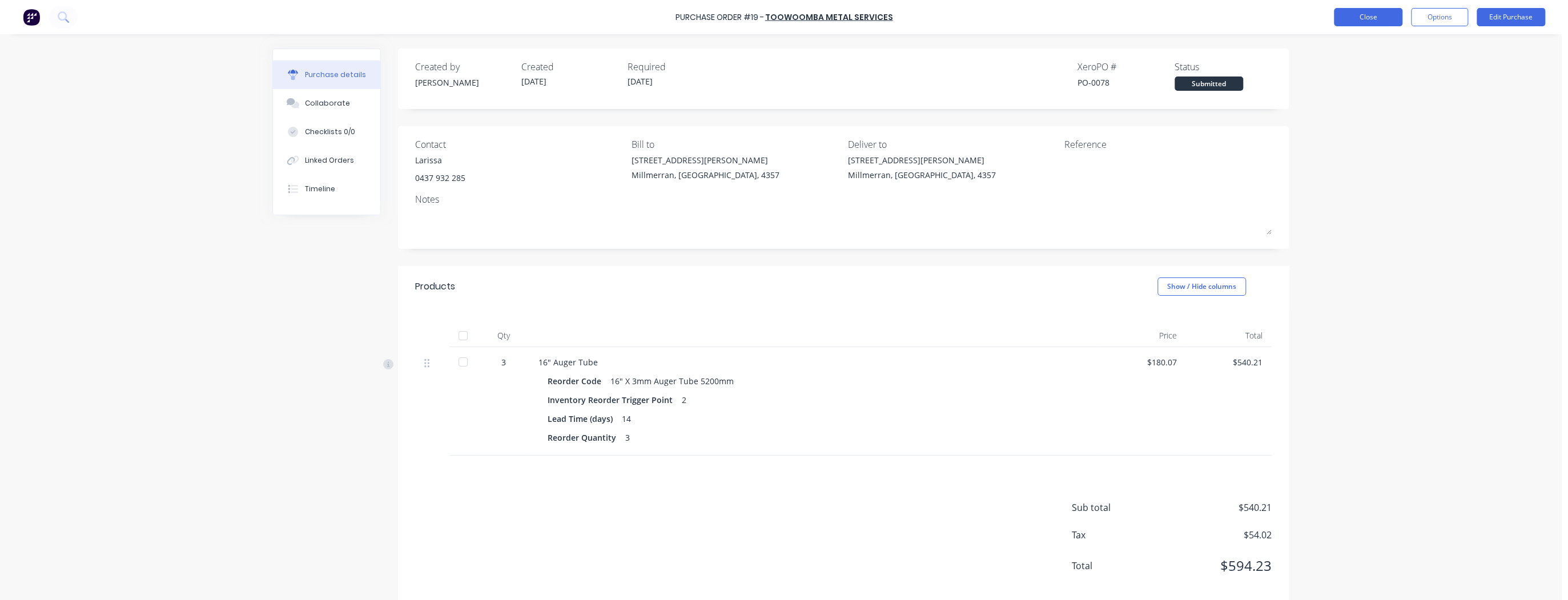
click at [1374, 20] on button "Close" at bounding box center [1368, 17] width 68 height 18
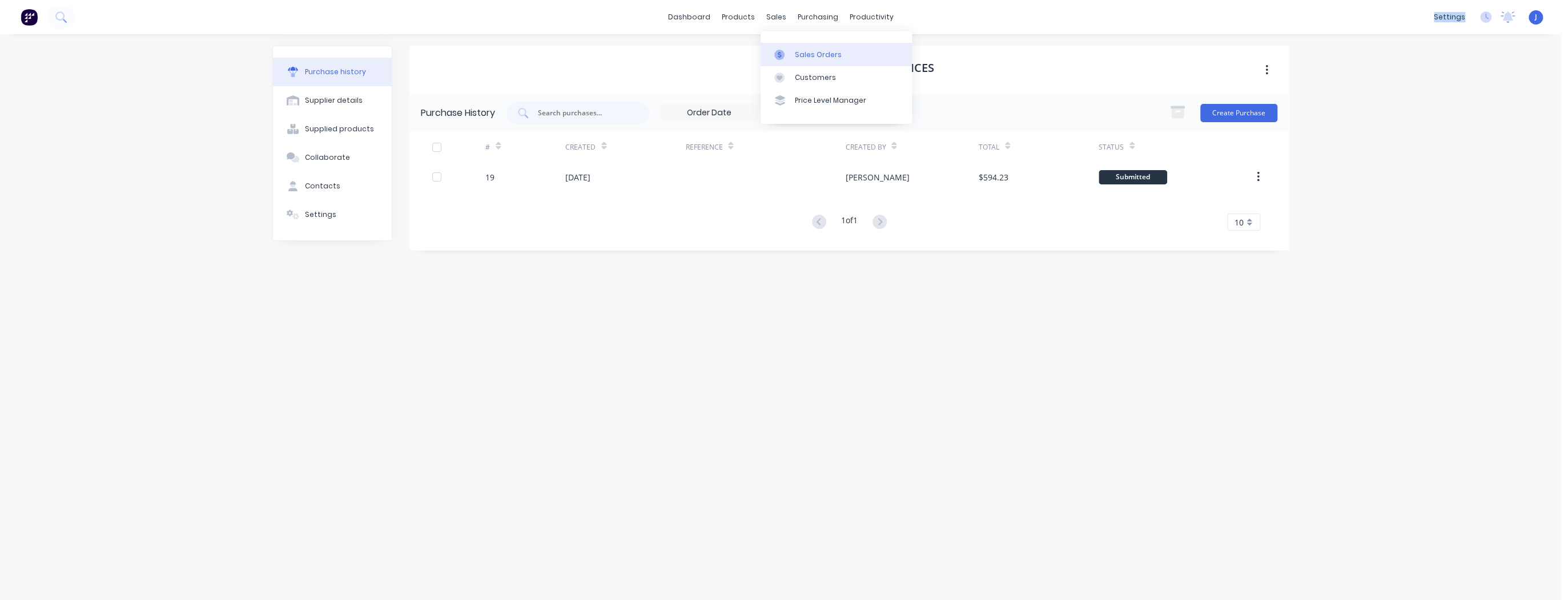
click at [795, 49] on link "Sales Orders" at bounding box center [836, 54] width 151 height 23
